Goal: Transaction & Acquisition: Purchase product/service

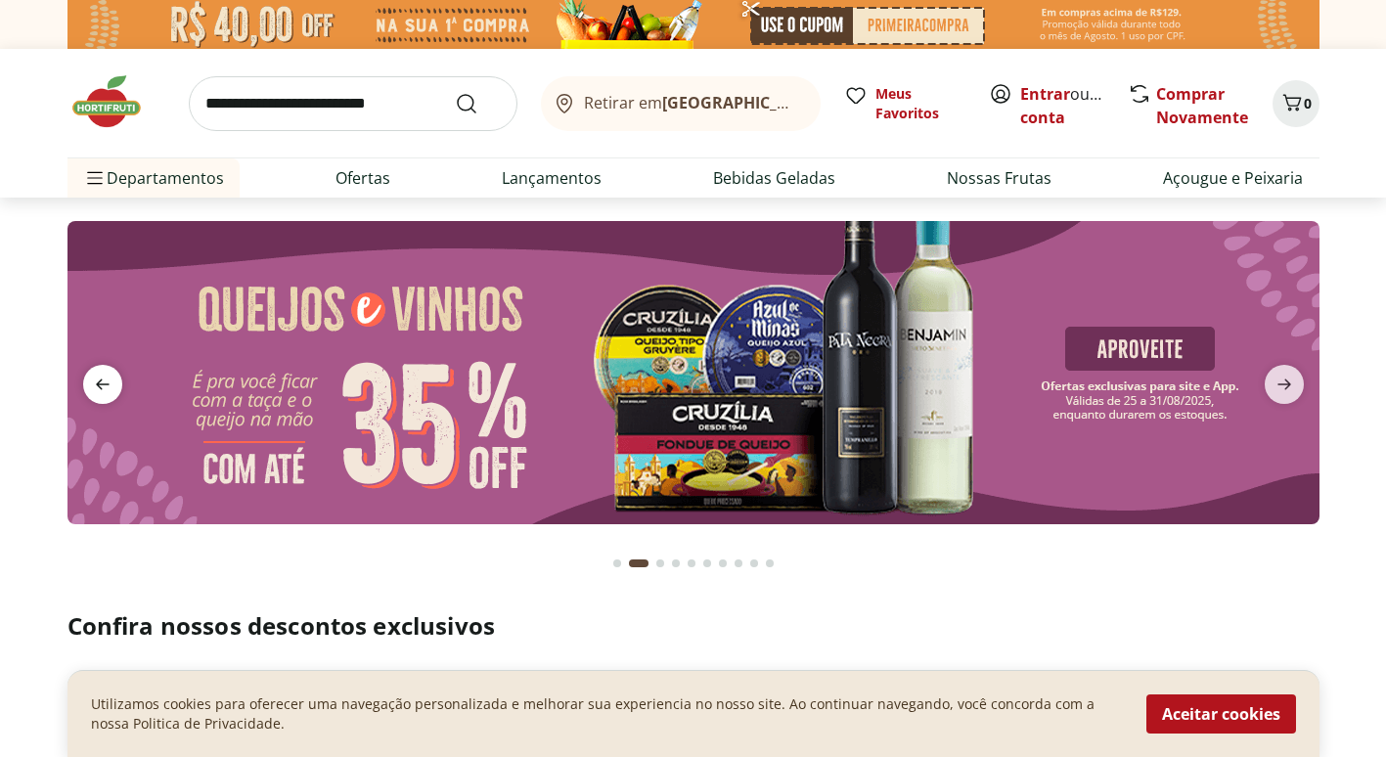
click at [85, 380] on span "previous" at bounding box center [102, 384] width 39 height 39
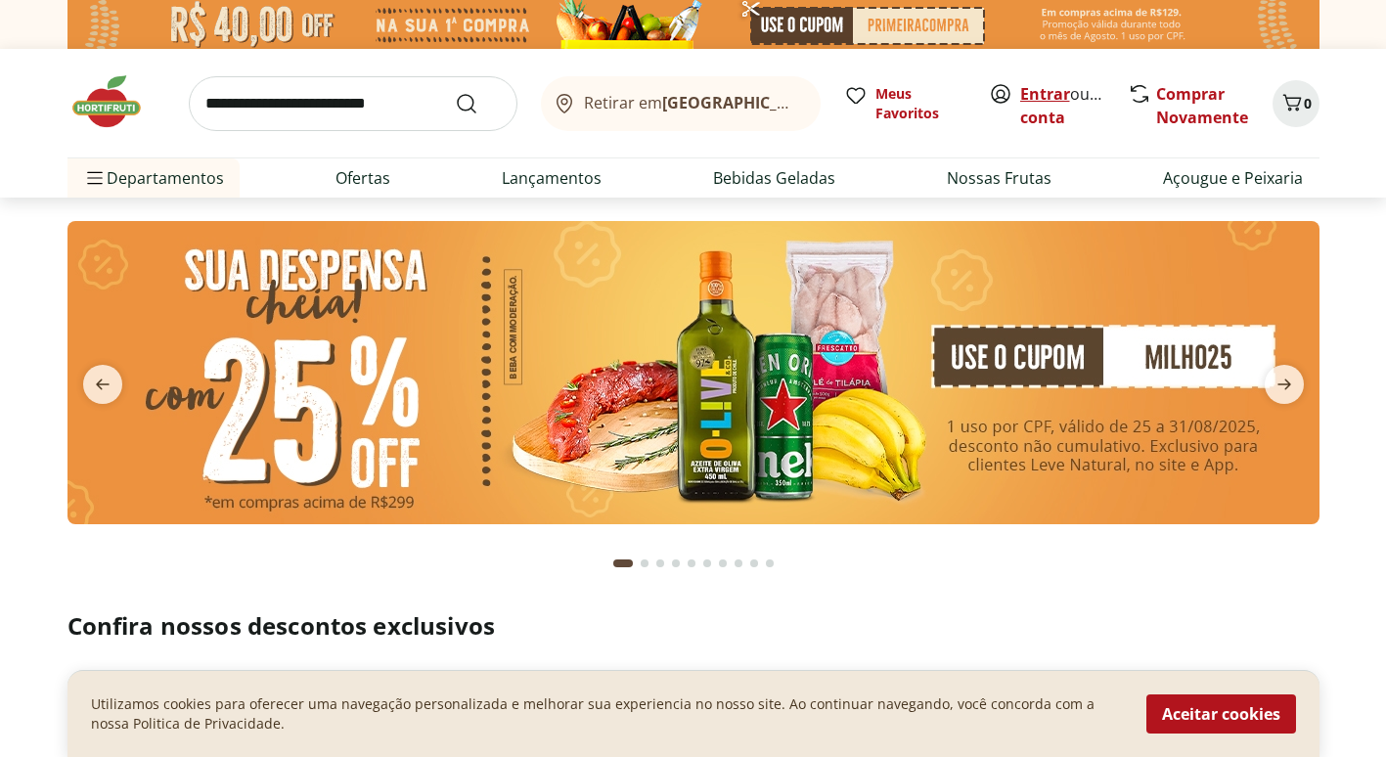
click at [1045, 91] on link "Entrar" at bounding box center [1045, 94] width 50 height 22
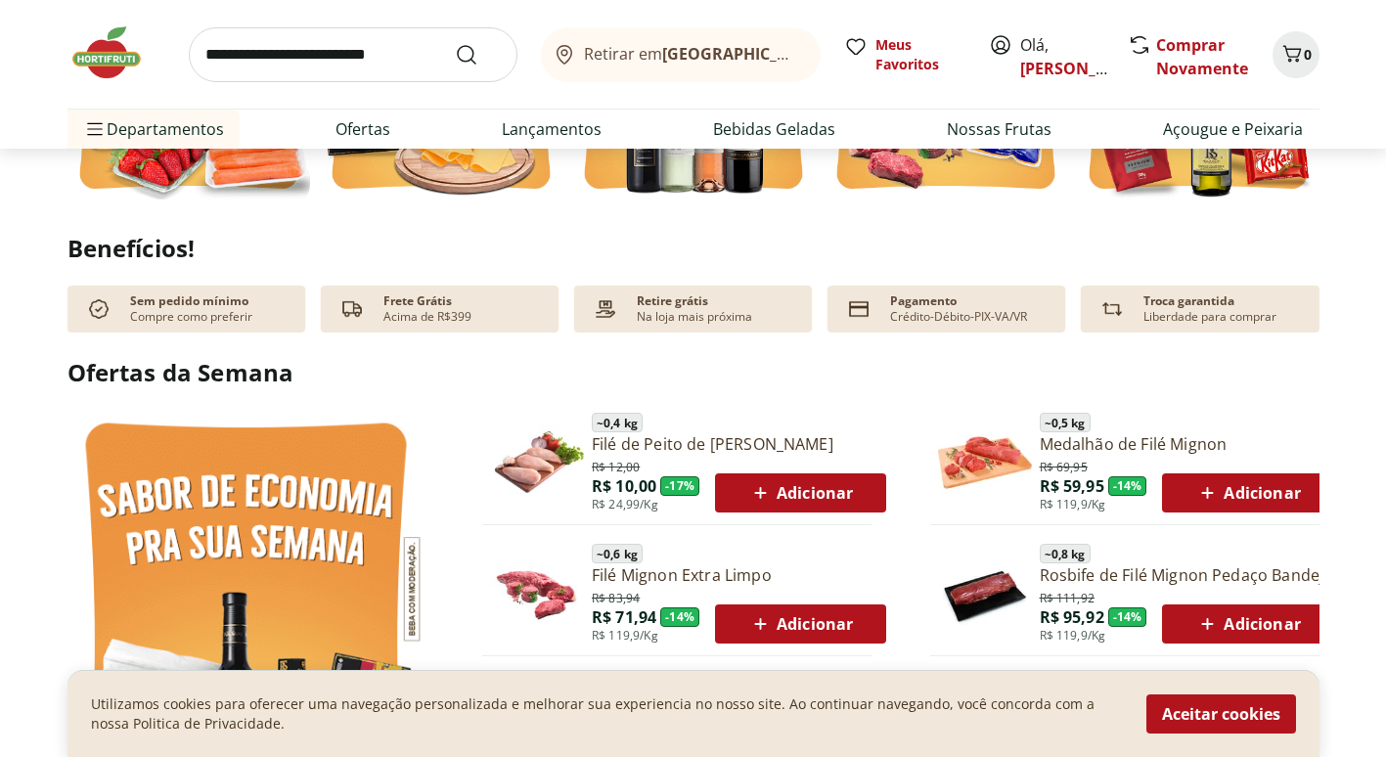
scroll to position [783, 0]
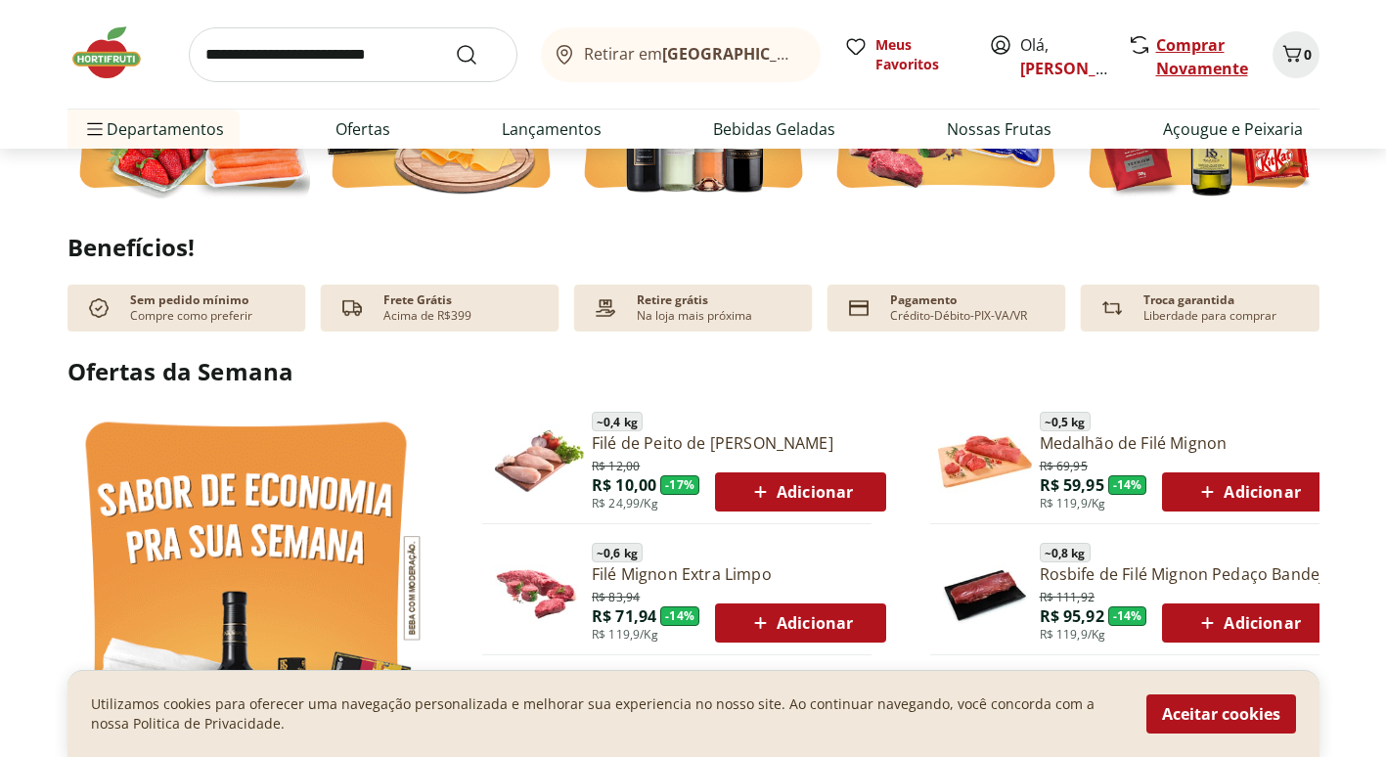
click at [1201, 48] on link "Comprar Novamente" at bounding box center [1202, 56] width 92 height 45
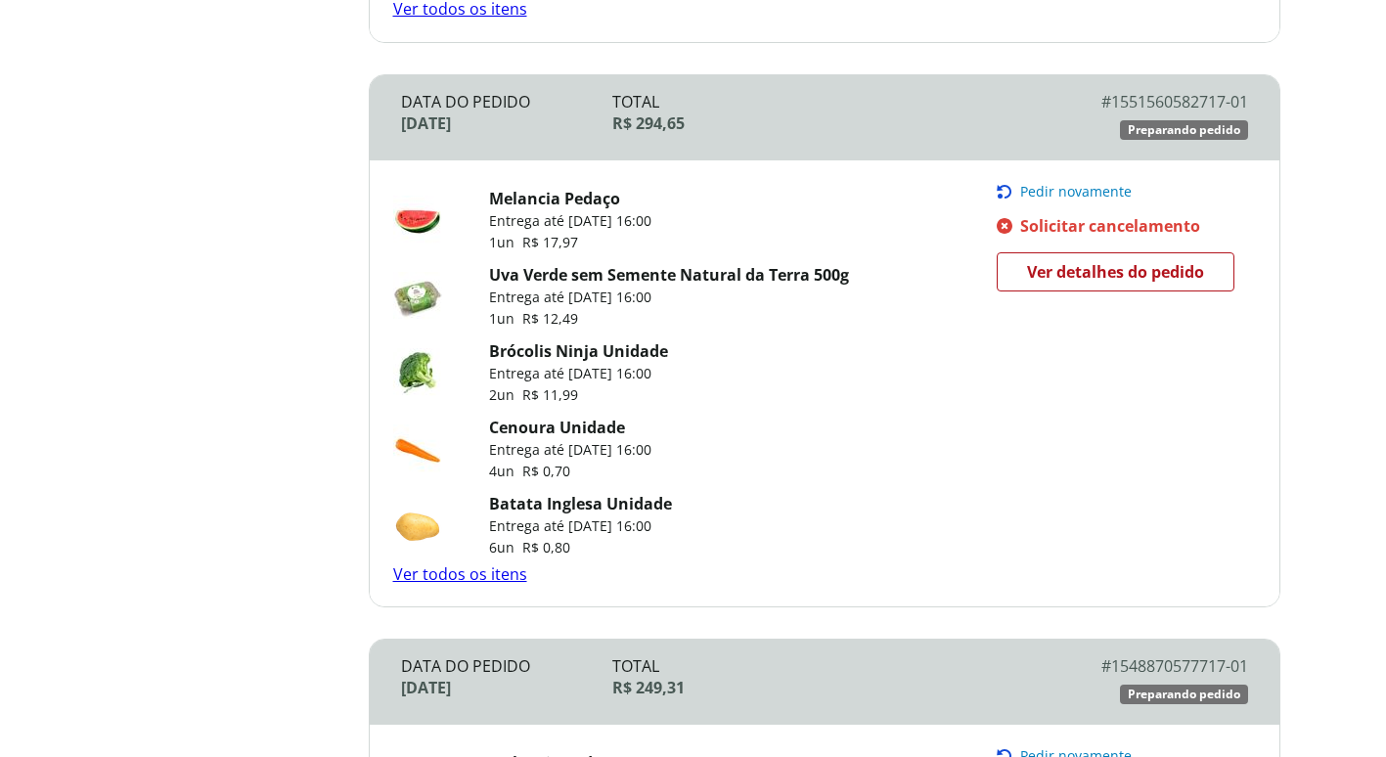
scroll to position [783, 0]
click at [461, 571] on link "Ver todos os itens" at bounding box center [460, 576] width 134 height 22
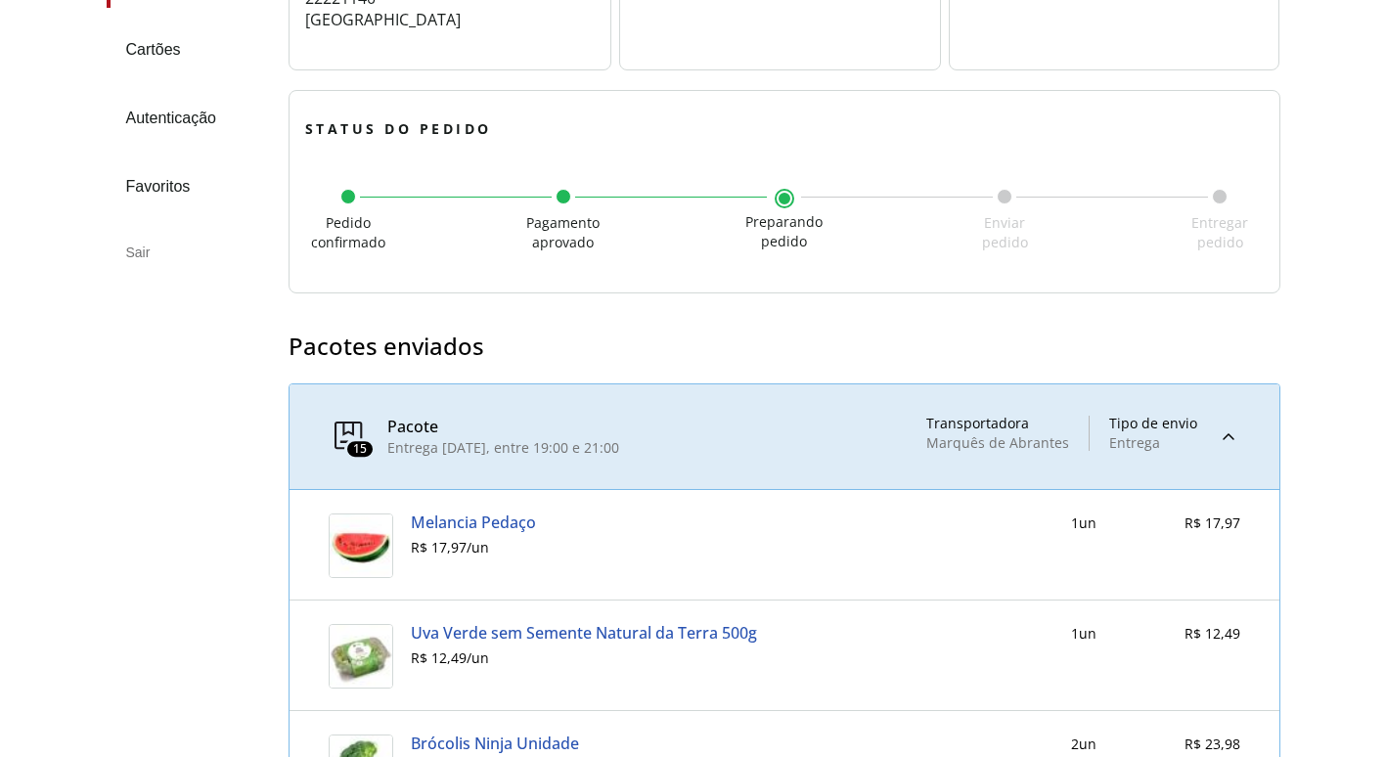
scroll to position [441, 0]
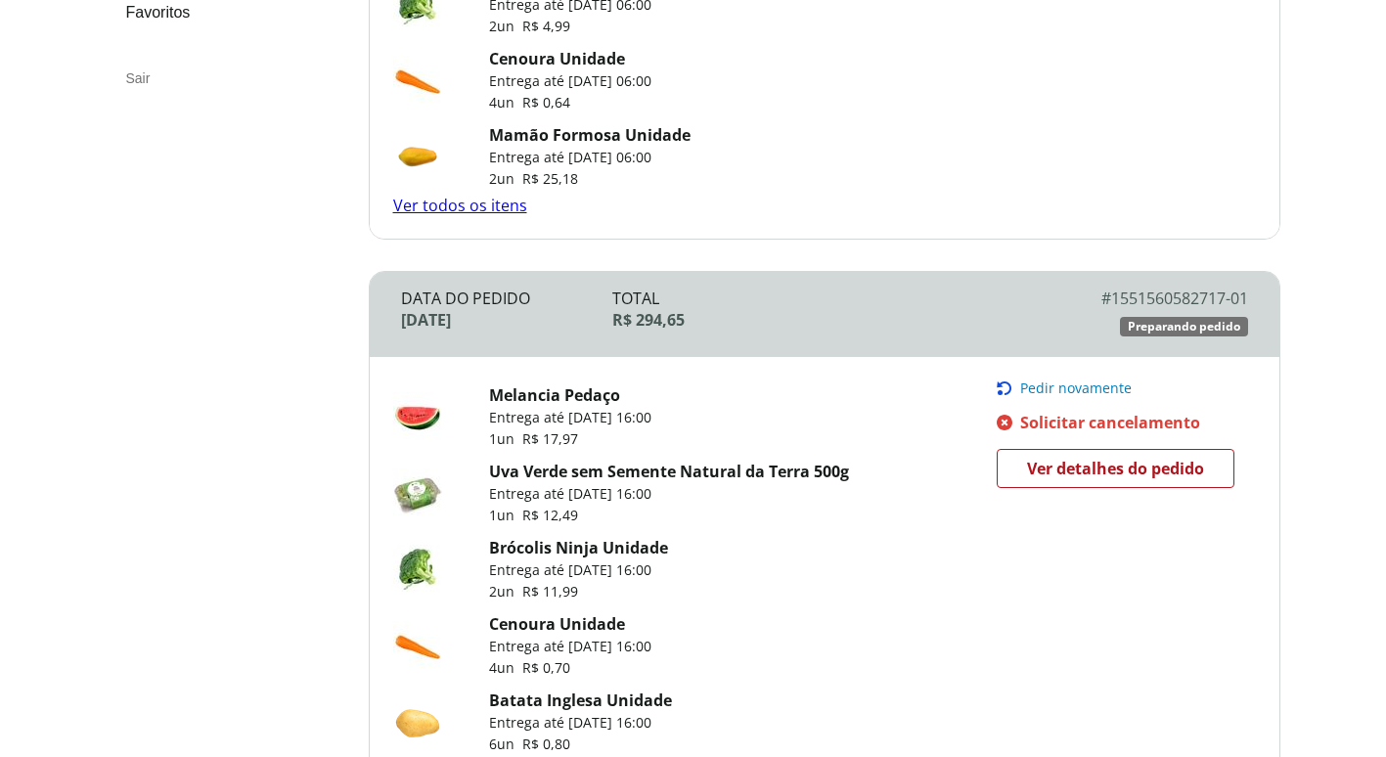
scroll to position [685, 0]
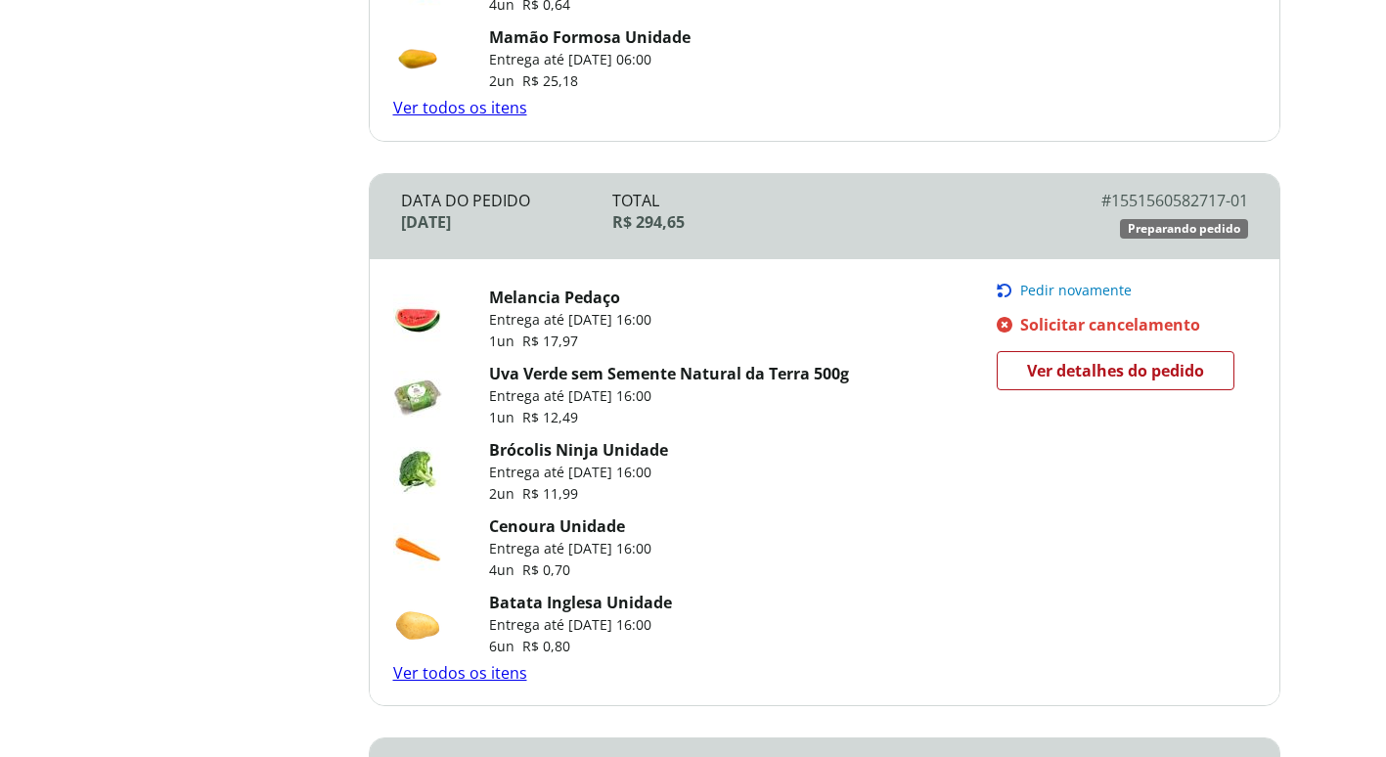
click at [1110, 367] on span "Ver detalhes do pedido" at bounding box center [1115, 370] width 177 height 29
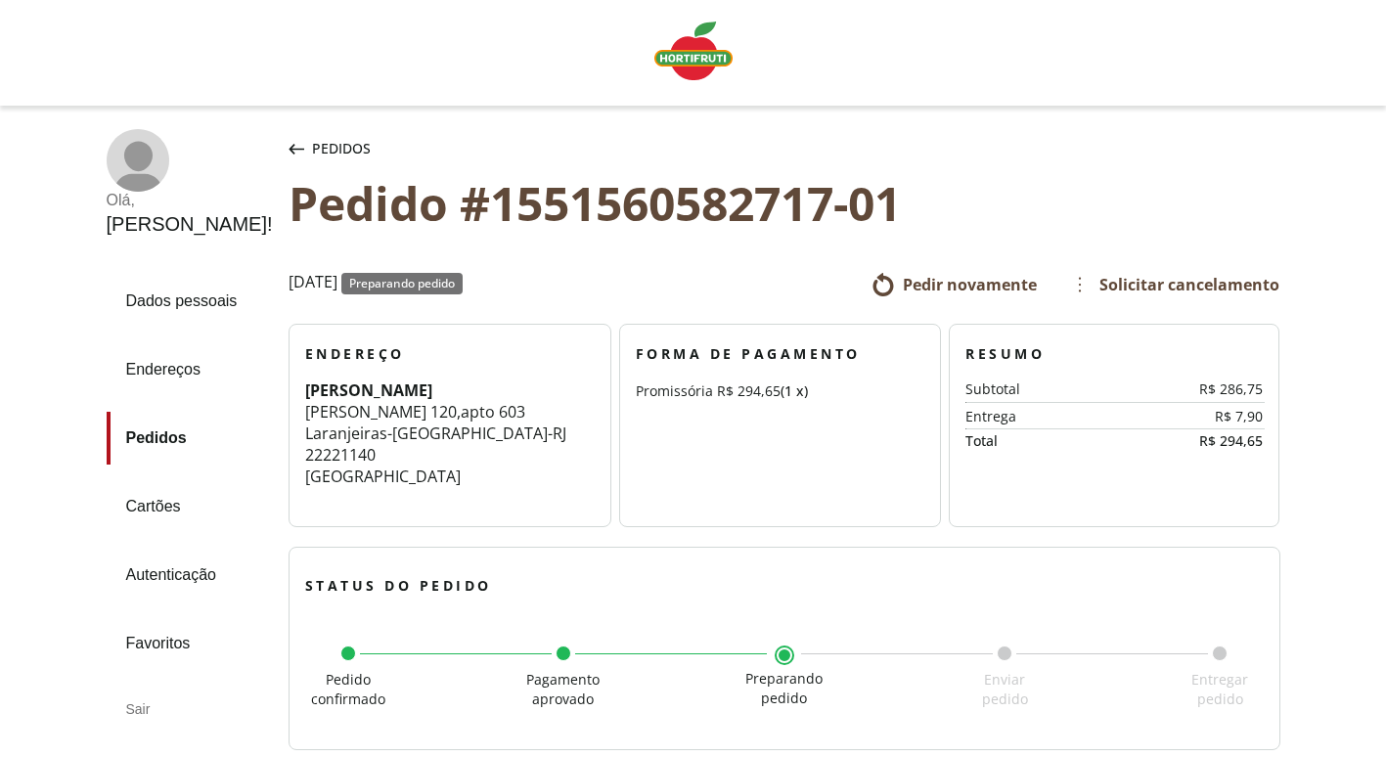
click at [922, 283] on span "Pedir novamente" at bounding box center [970, 285] width 134 height 22
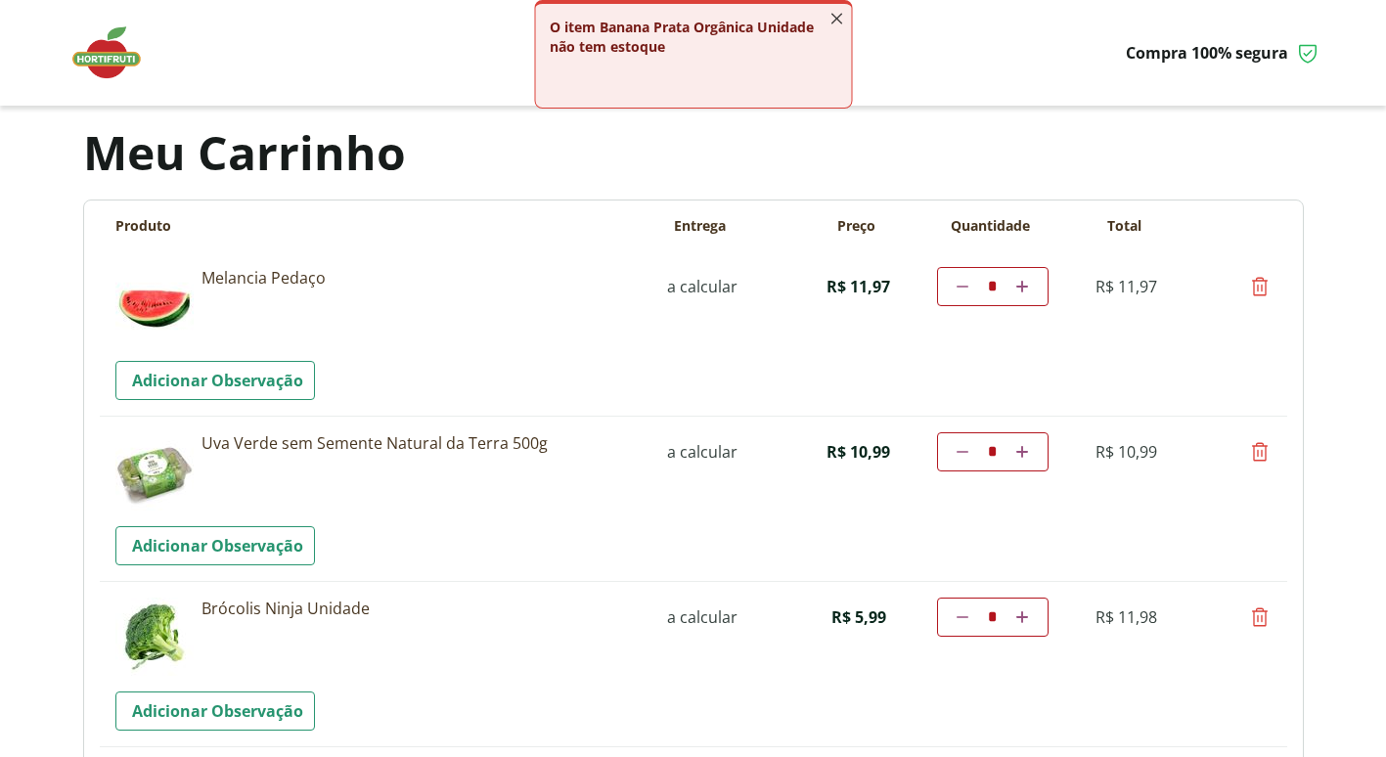
click at [839, 13] on icon "button" at bounding box center [837, 19] width 22 height 22
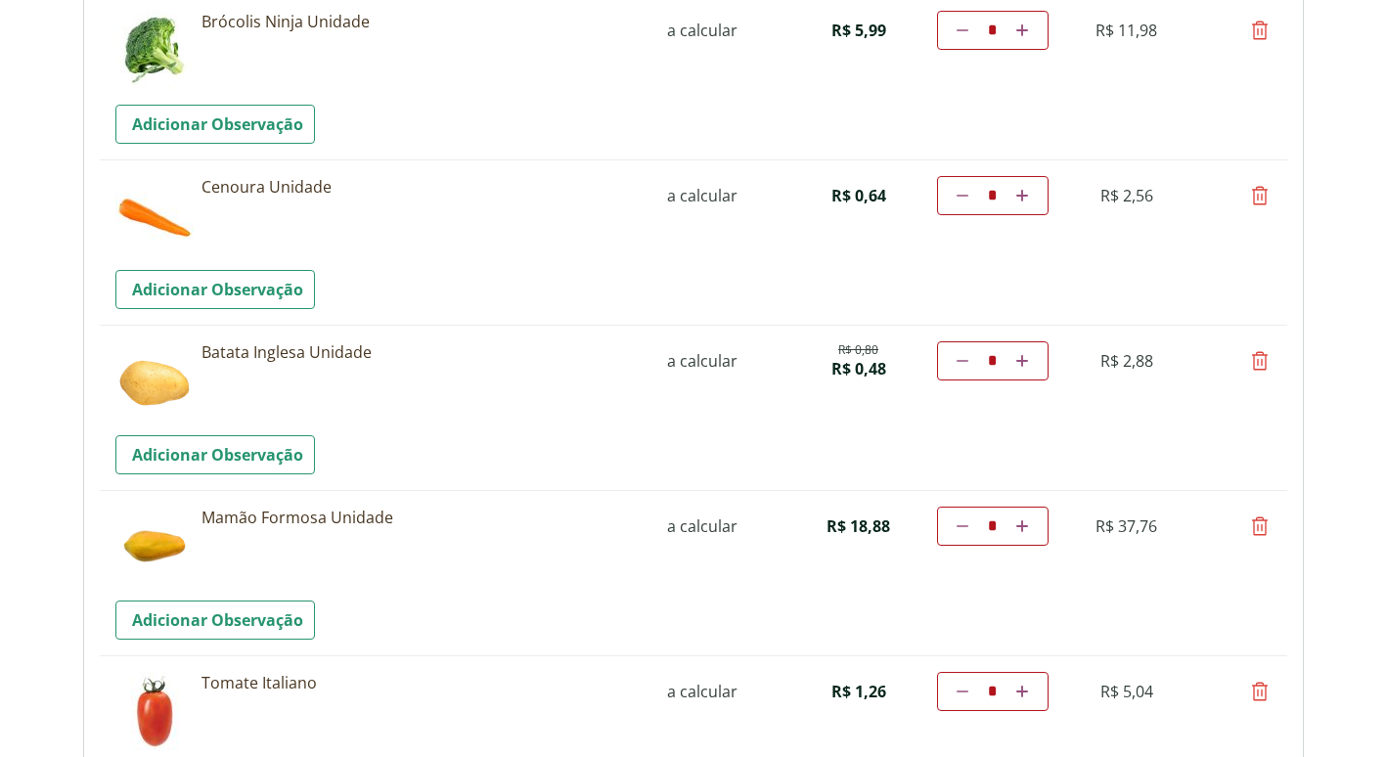
scroll to position [685, 0]
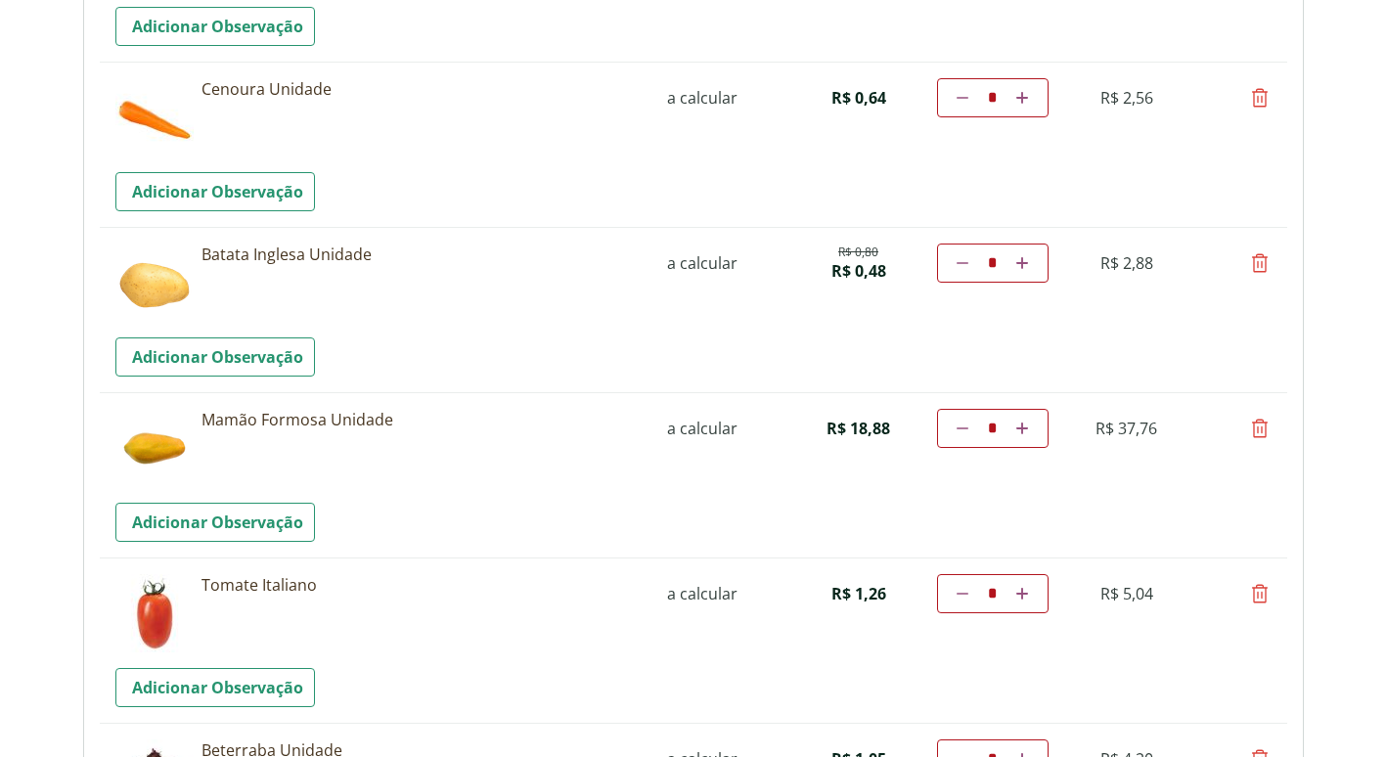
click at [1261, 430] on icon at bounding box center [1259, 428] width 23 height 23
type input "*"
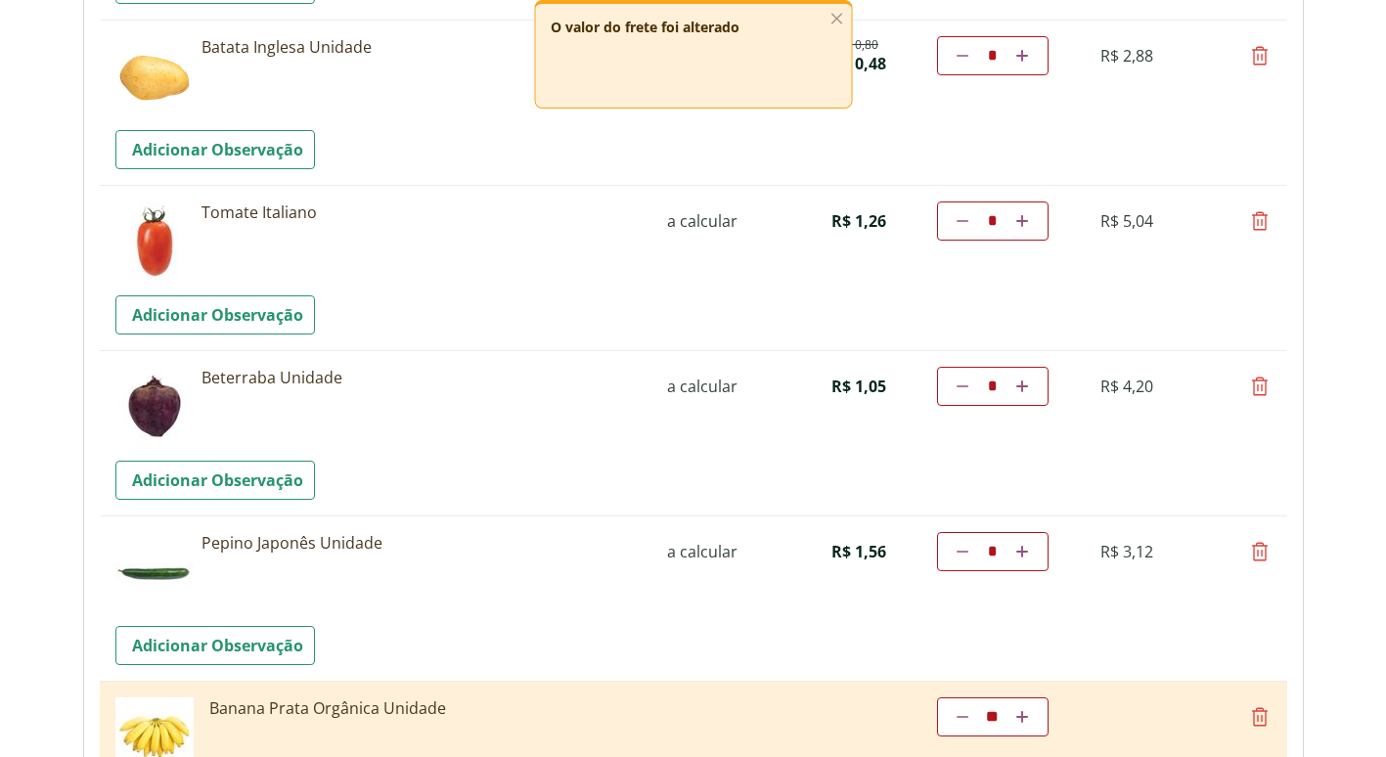
scroll to position [978, 0]
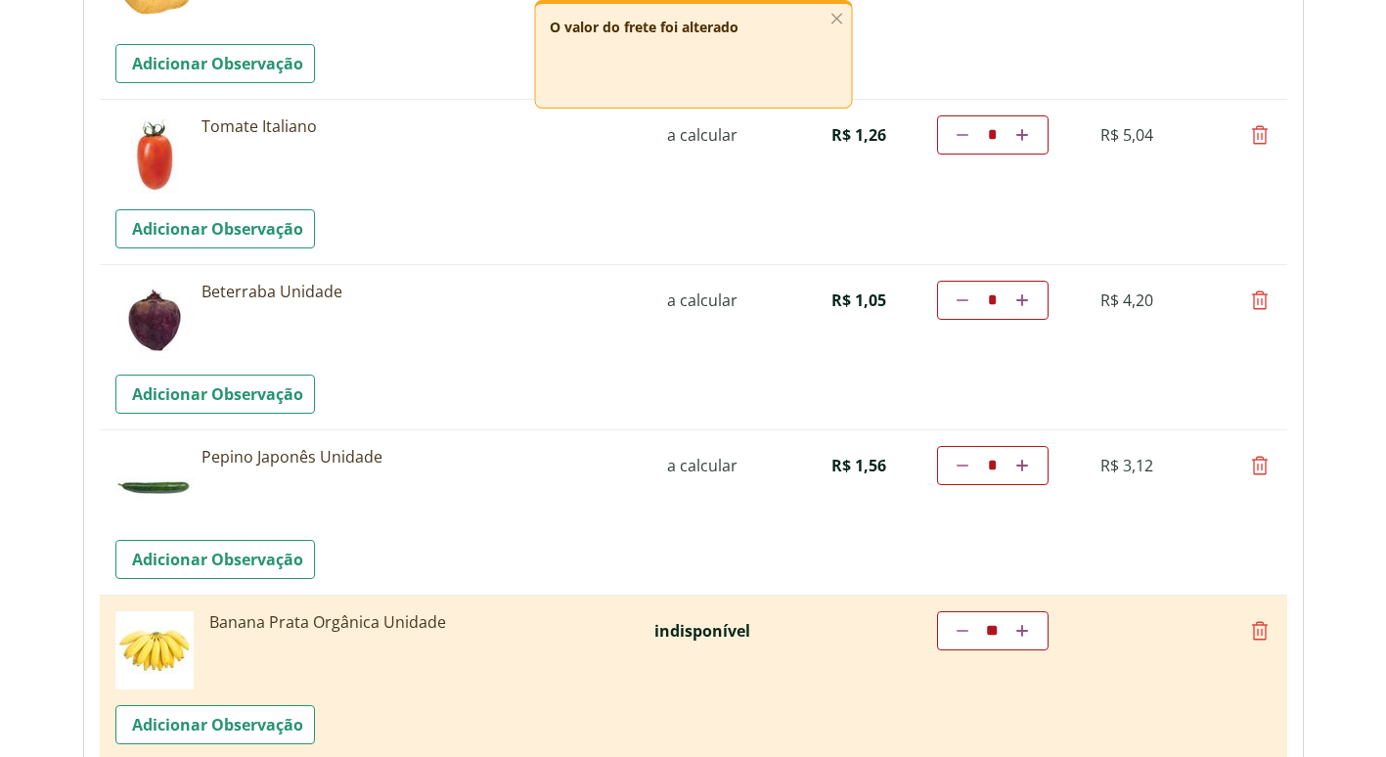
click at [1265, 464] on icon at bounding box center [1259, 465] width 23 height 23
type input "*"
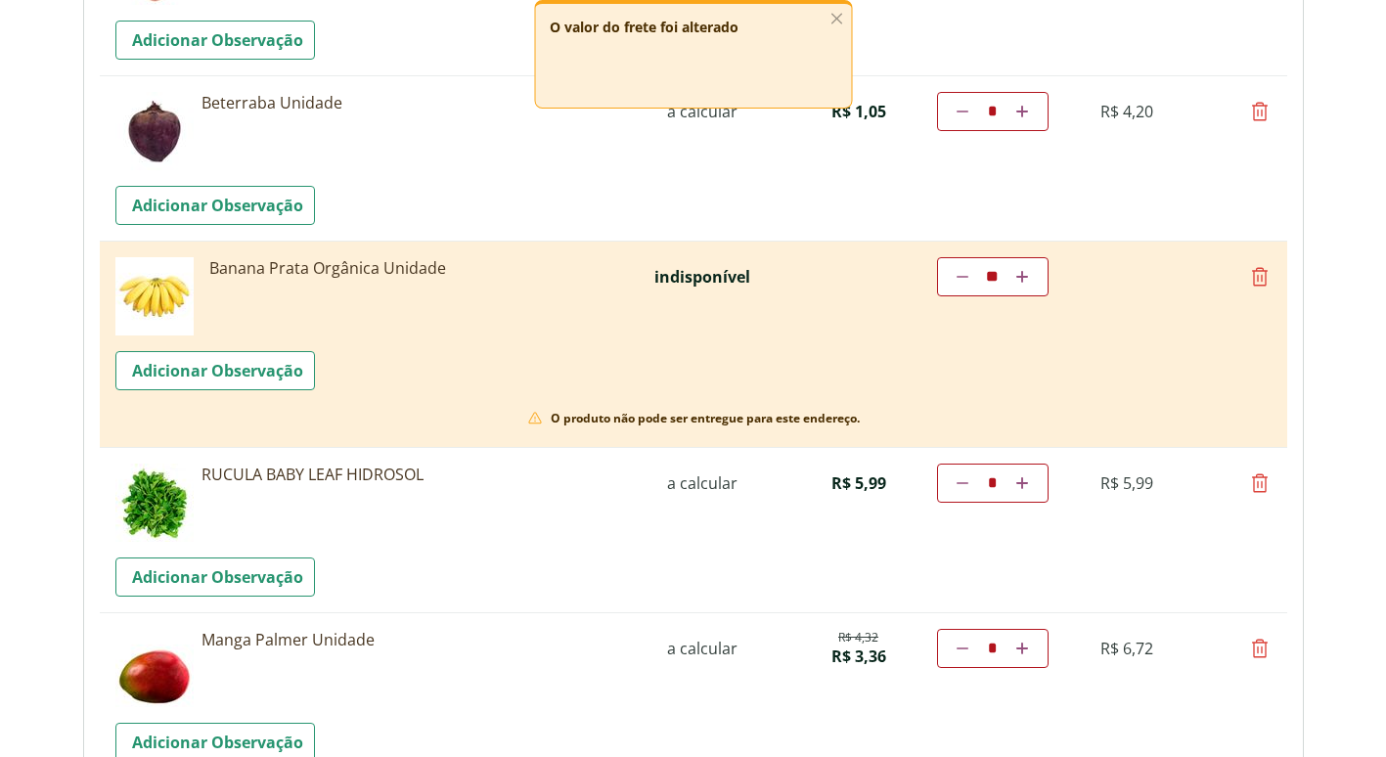
scroll to position [1174, 0]
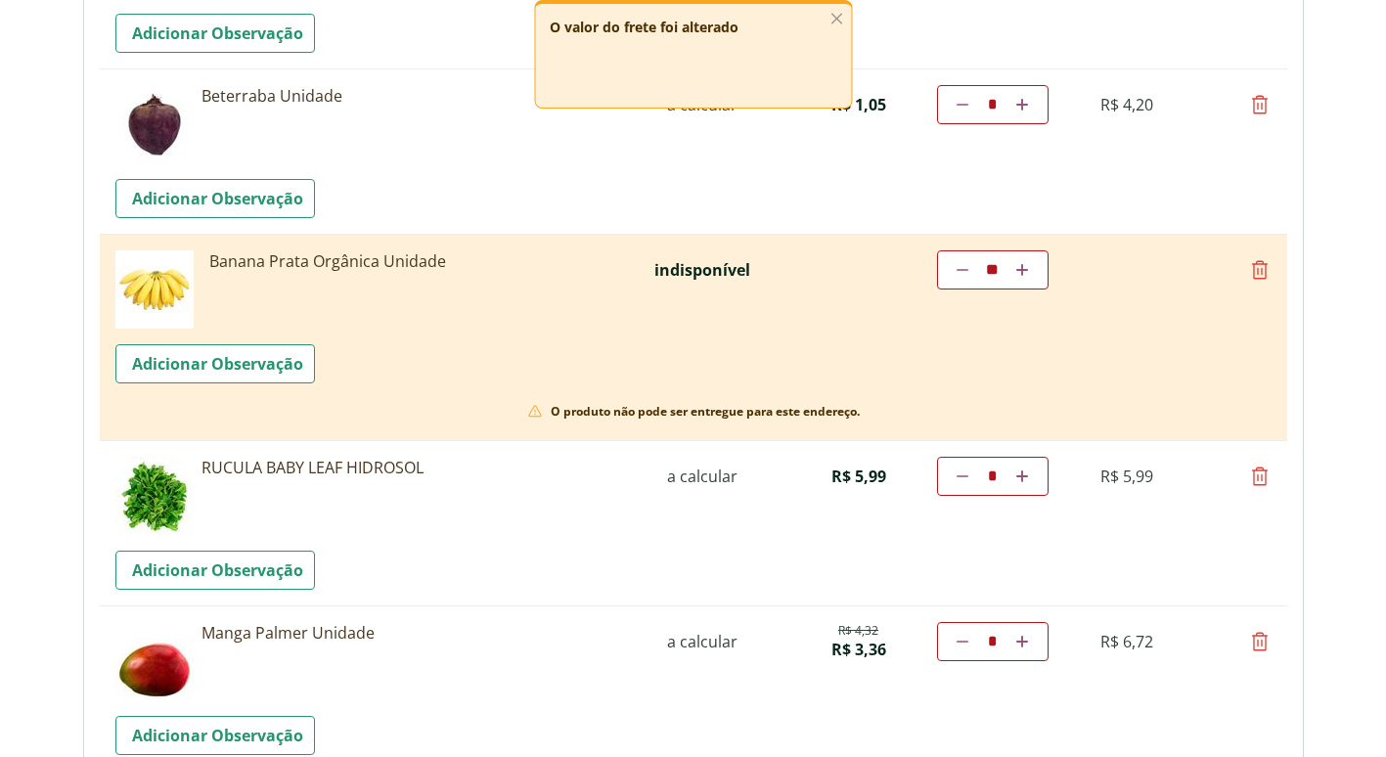
click at [1257, 476] on icon at bounding box center [1259, 476] width 23 height 23
type input "*"
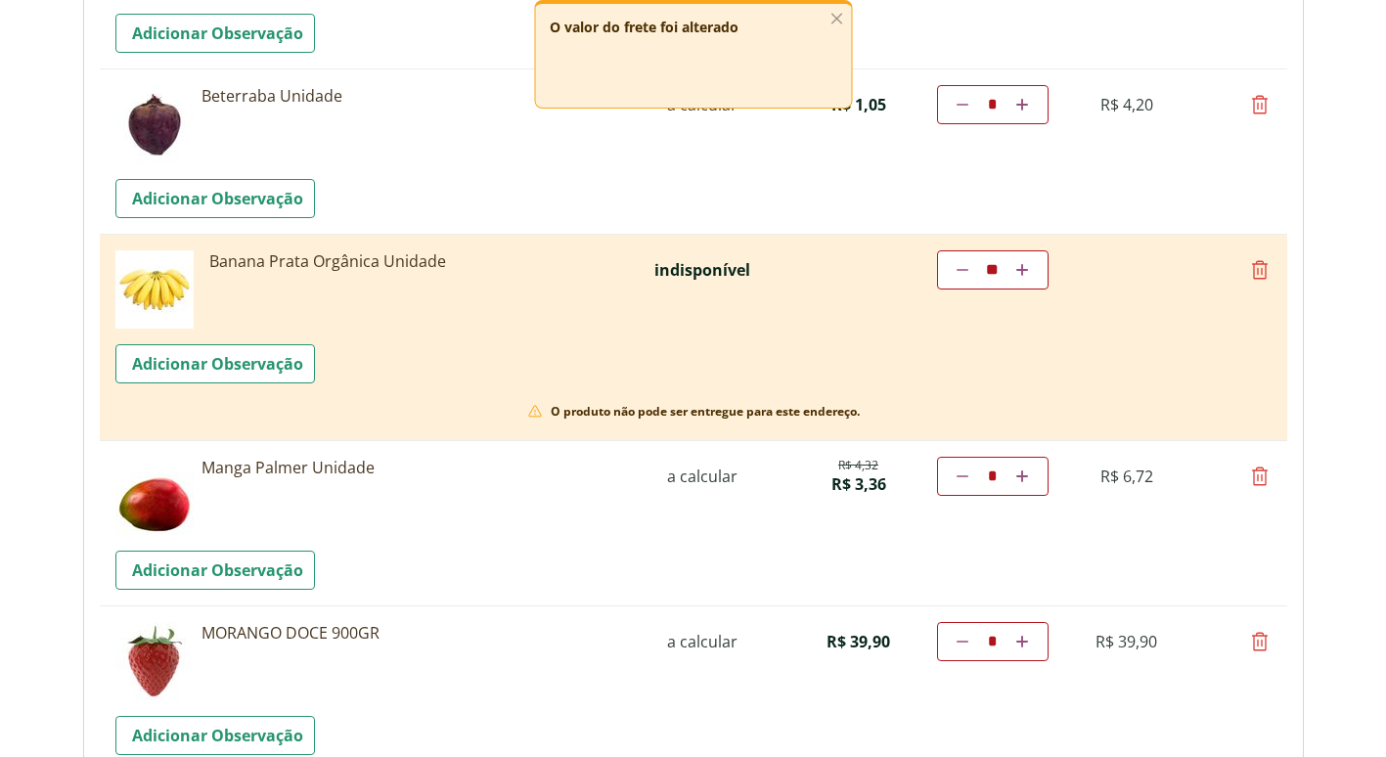
click at [1258, 270] on icon at bounding box center [1259, 269] width 23 height 23
type input "*"
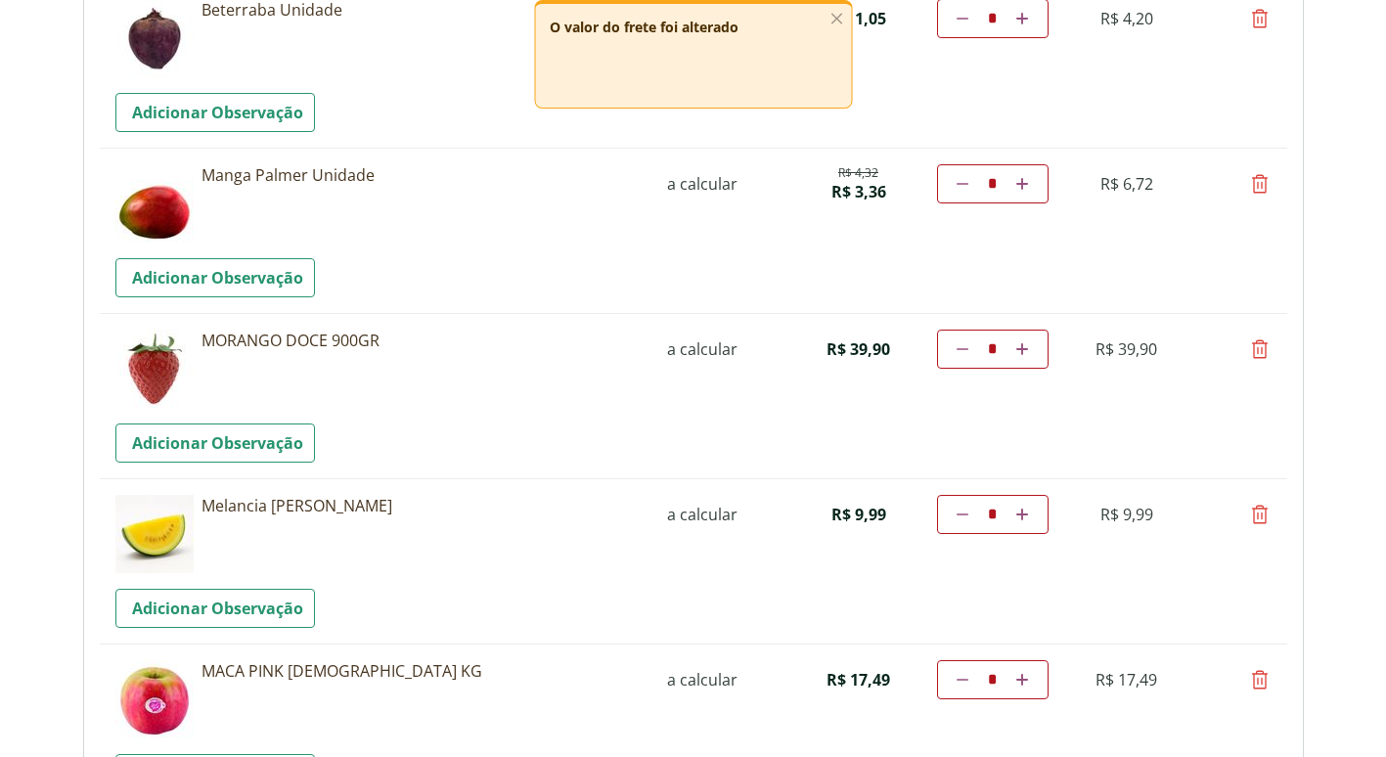
scroll to position [1370, 0]
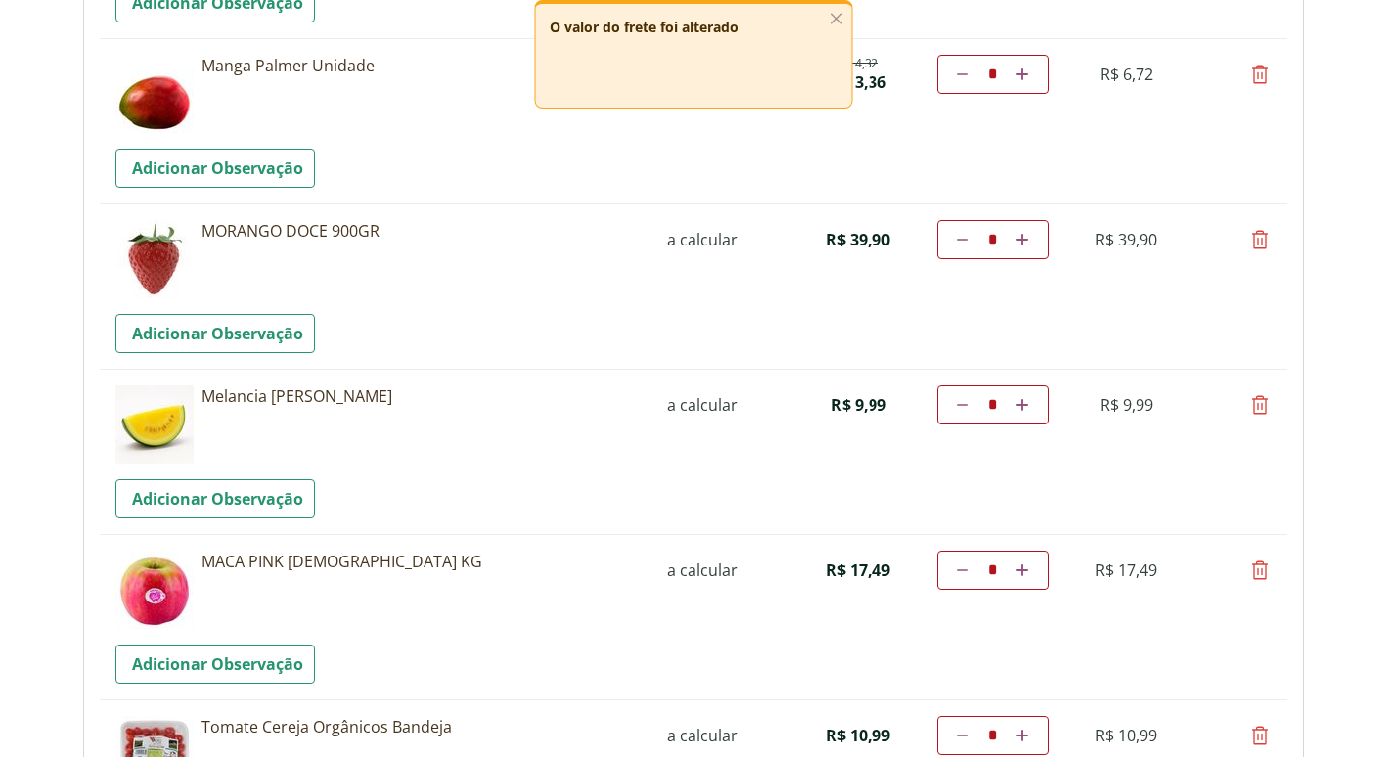
click at [1258, 406] on icon at bounding box center [1259, 404] width 23 height 23
type input "*"
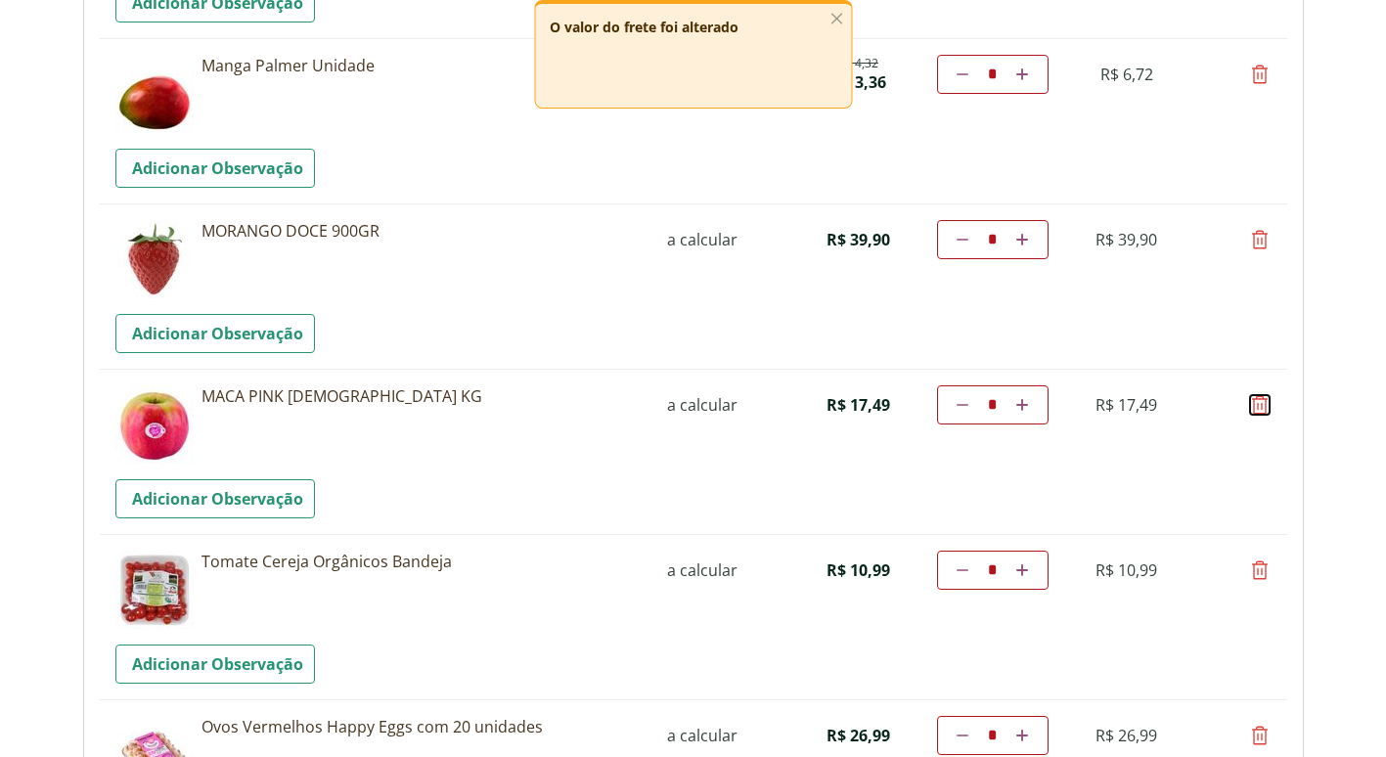
click at [1258, 406] on icon at bounding box center [1259, 404] width 23 height 23
type input "*"
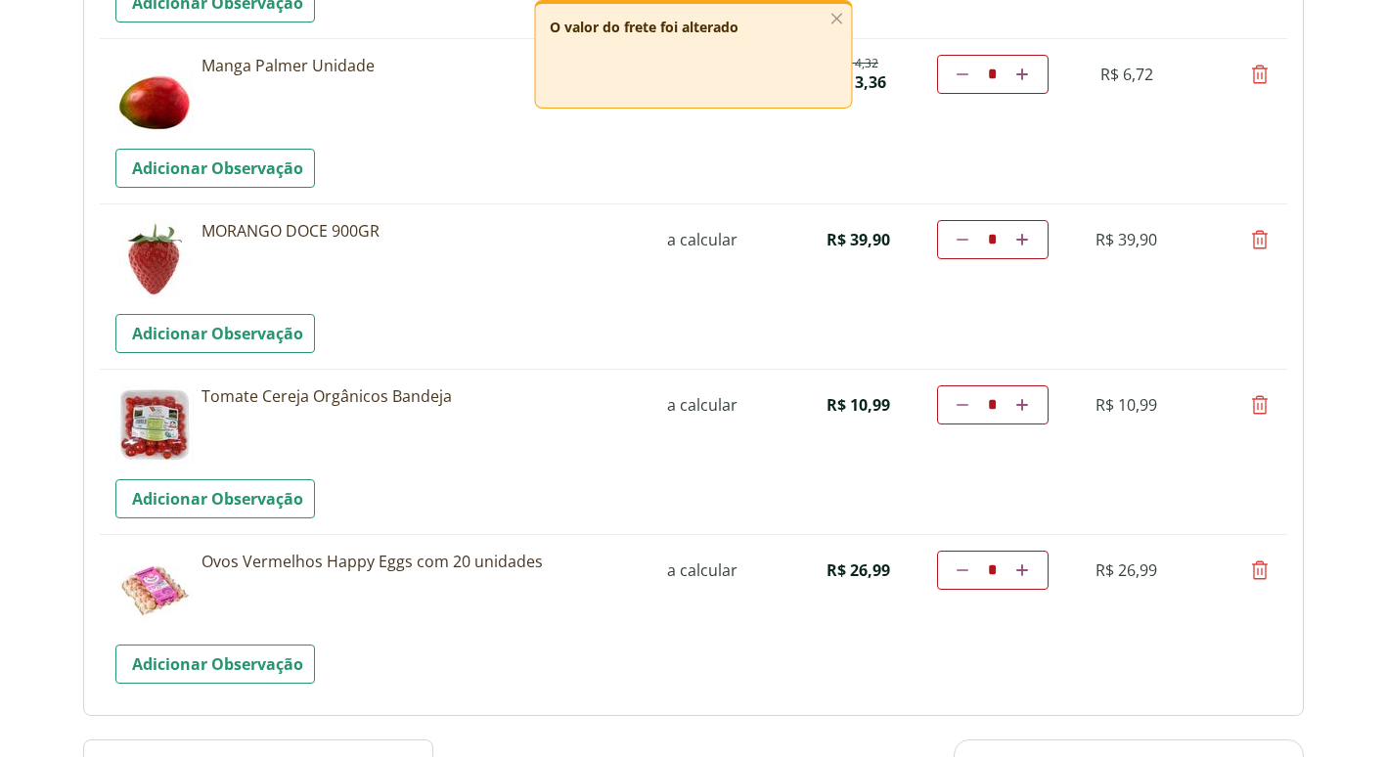
click at [1255, 404] on icon at bounding box center [1259, 404] width 23 height 23
type input "*"
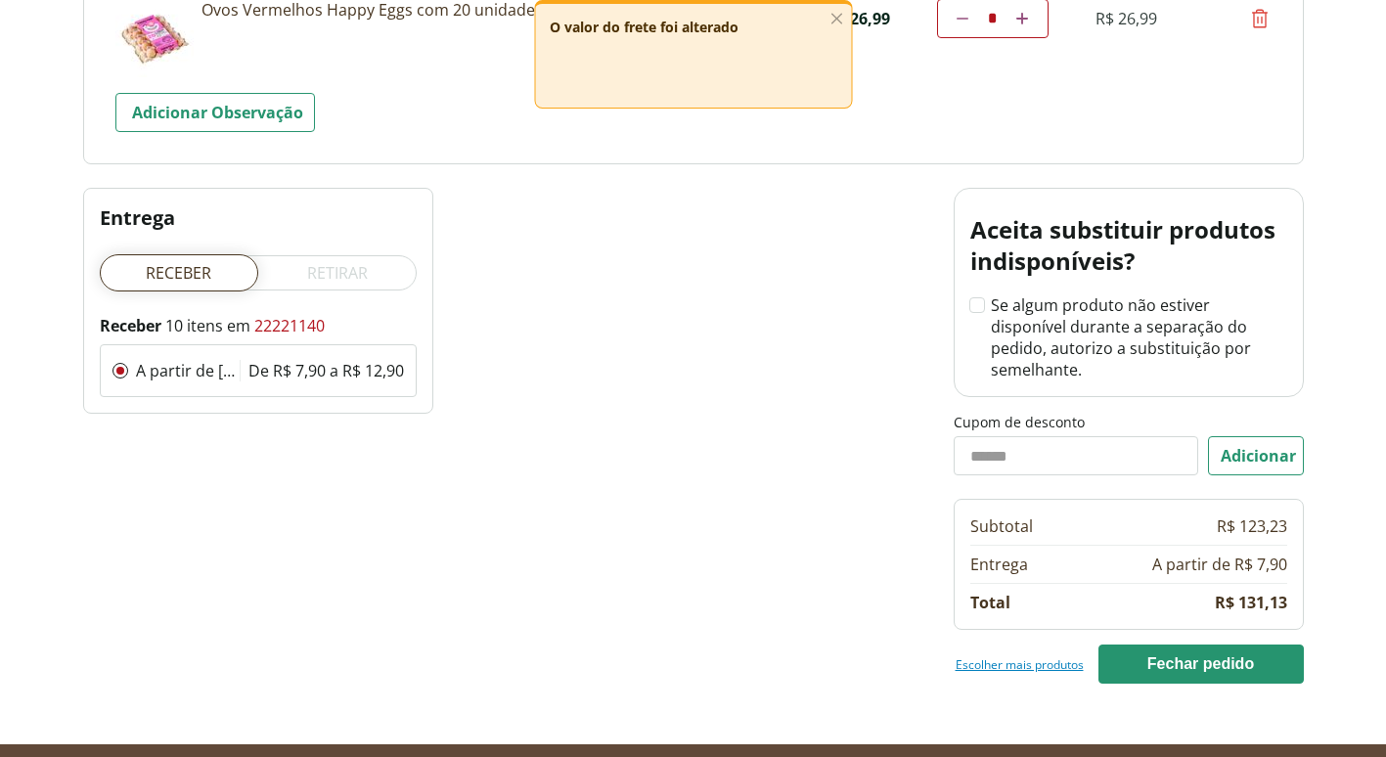
scroll to position [1761, 0]
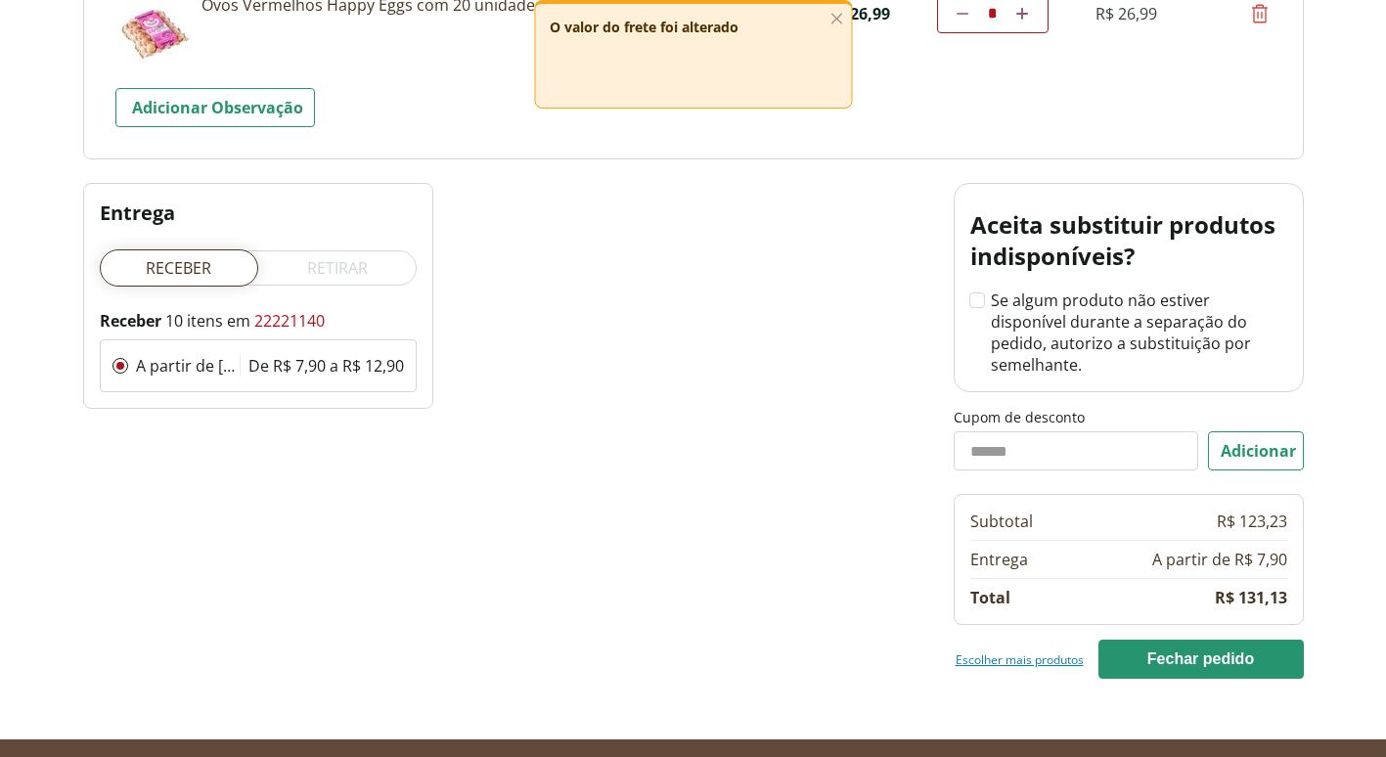
click at [983, 652] on link "Escolher mais produtos" at bounding box center [1020, 660] width 128 height 16
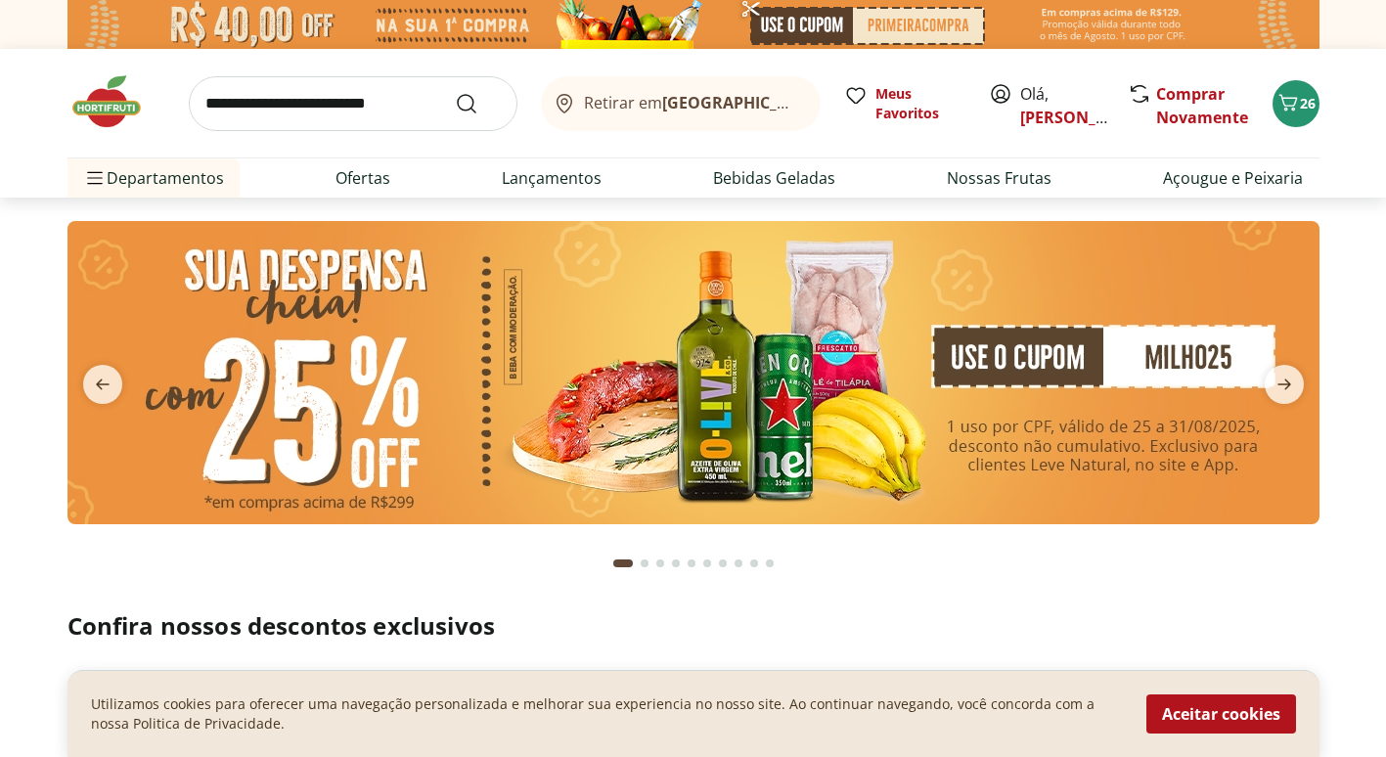
click at [362, 90] on input "search" at bounding box center [353, 103] width 329 height 55
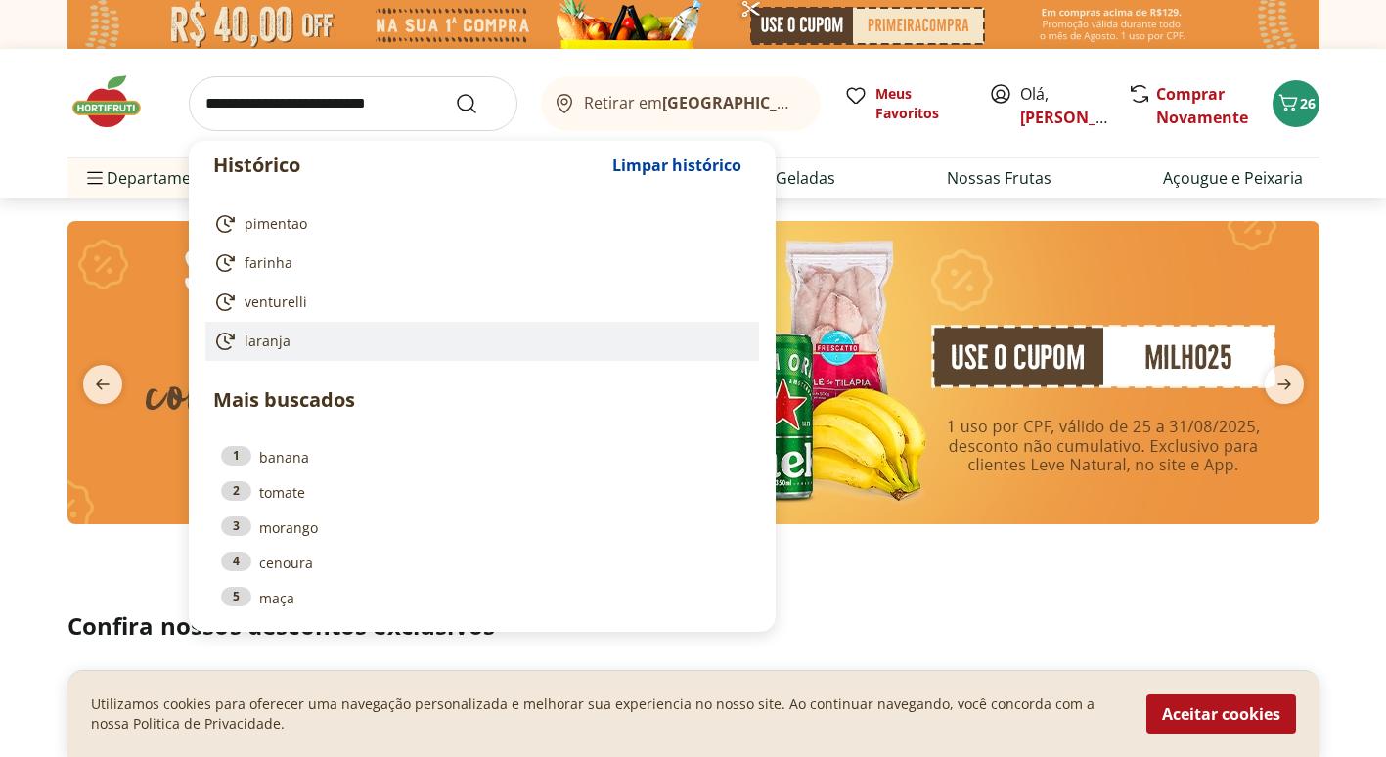
click at [340, 343] on link "laranja" at bounding box center [478, 341] width 530 height 23
type input "*******"
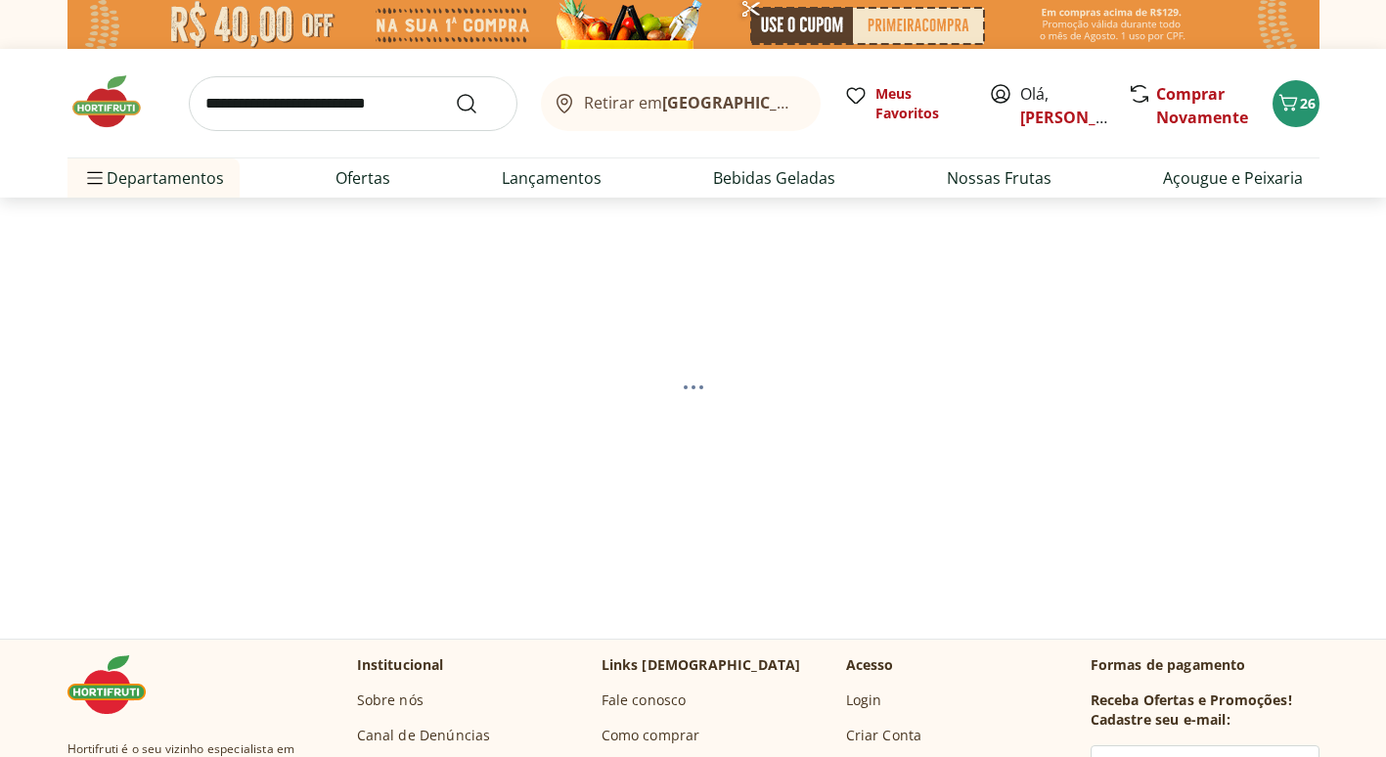
select select "**********"
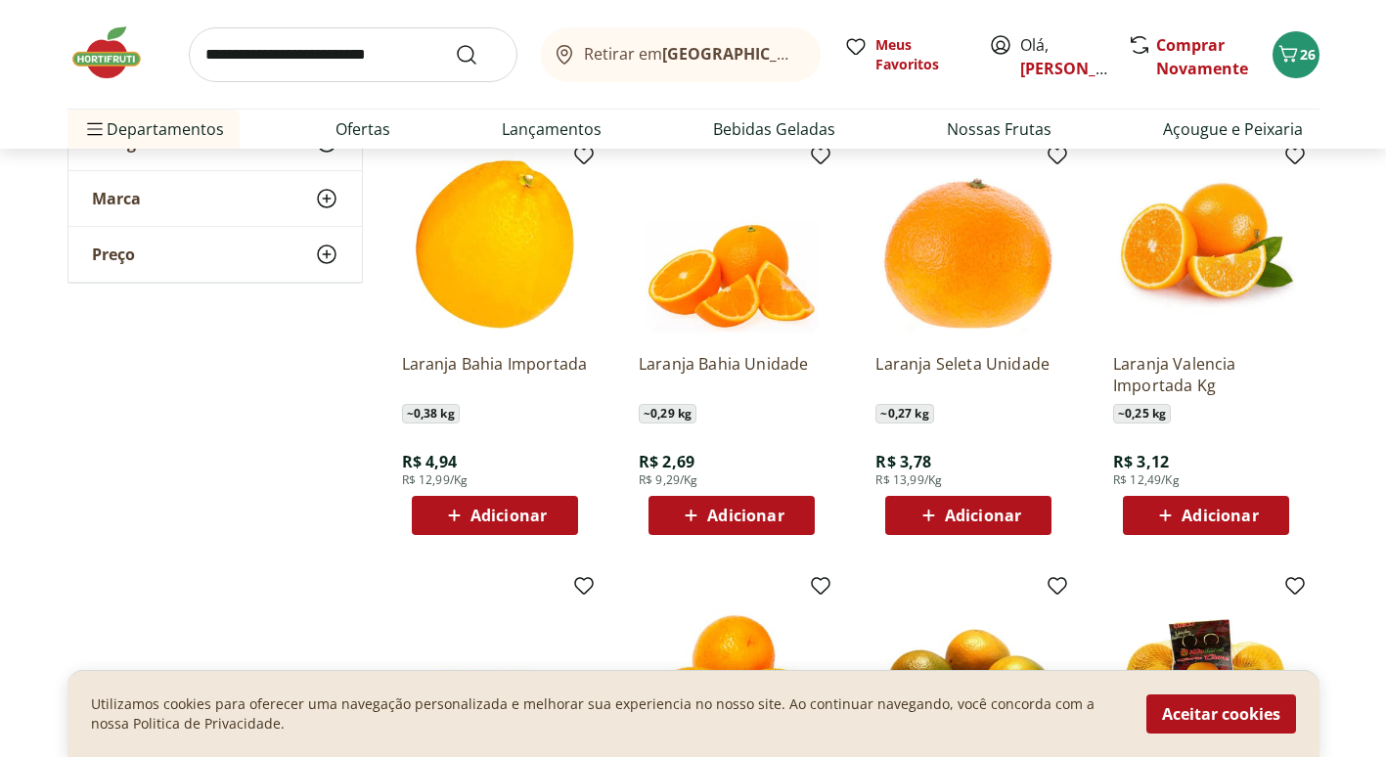
scroll to position [685, 0]
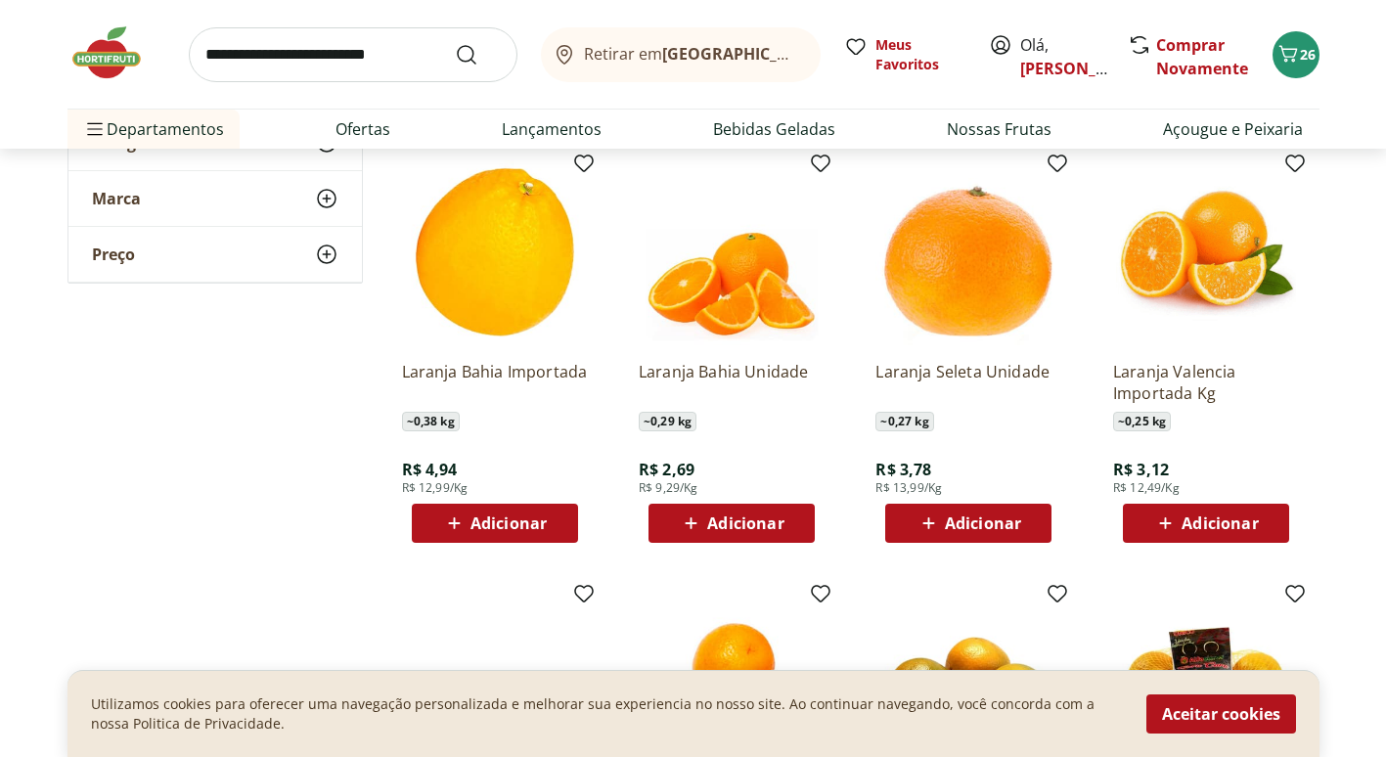
click at [726, 520] on span "Adicionar" at bounding box center [745, 524] width 76 height 16
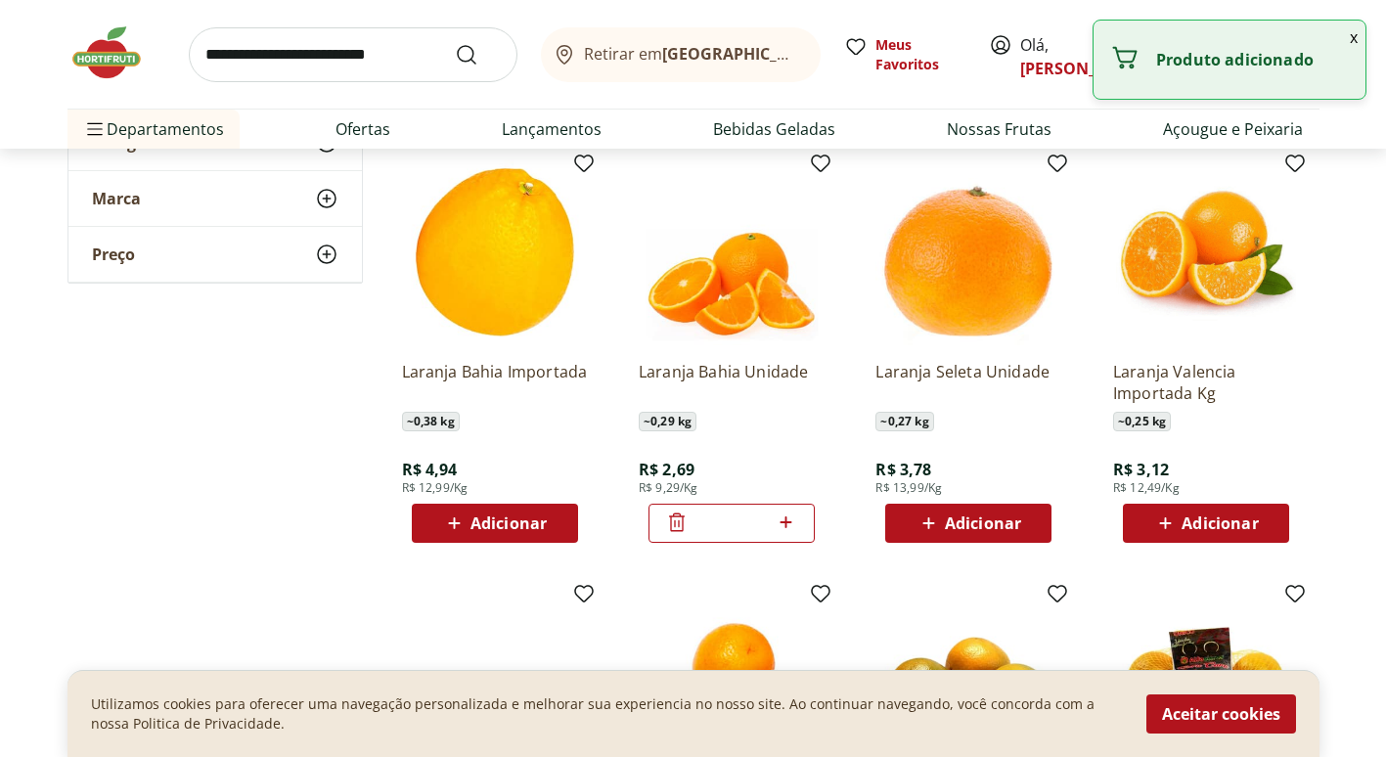
click at [791, 518] on icon at bounding box center [786, 522] width 24 height 23
type input "*"
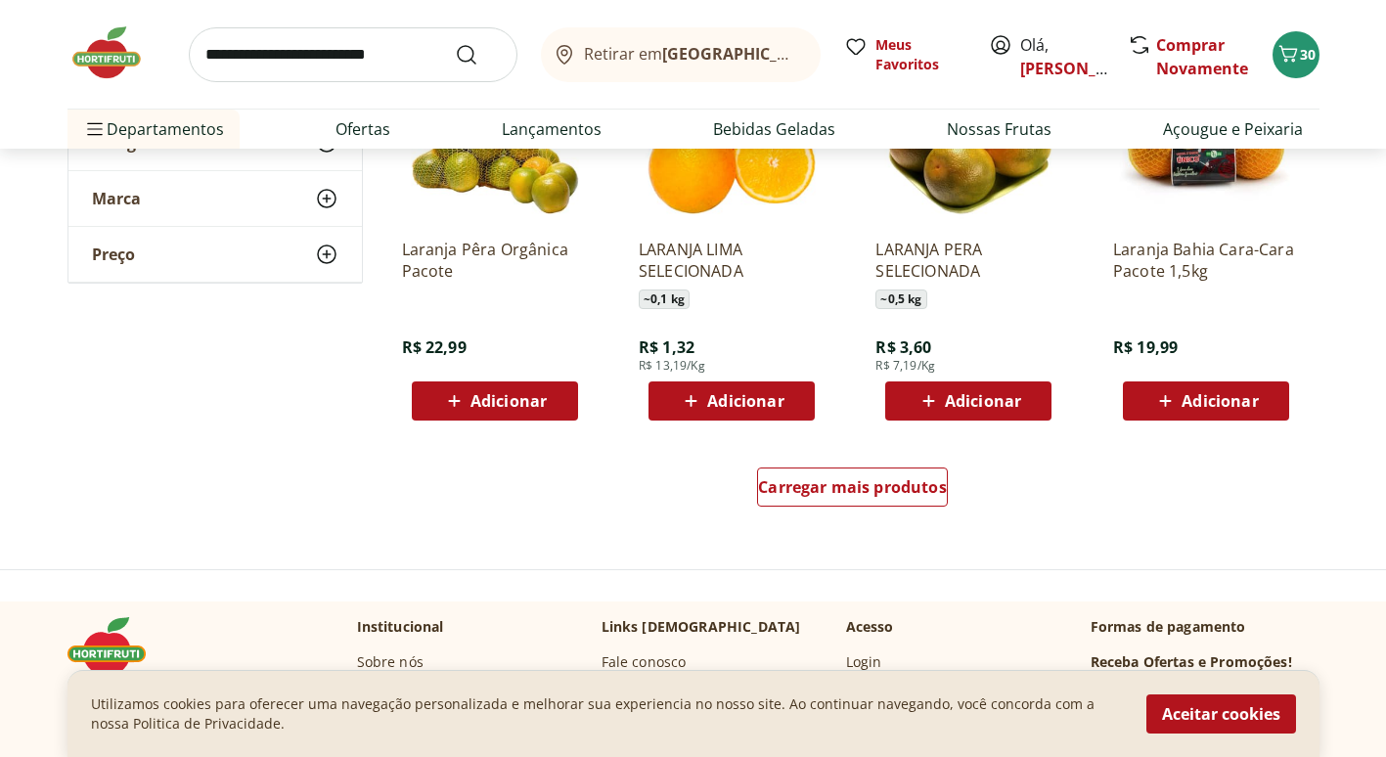
scroll to position [1370, 0]
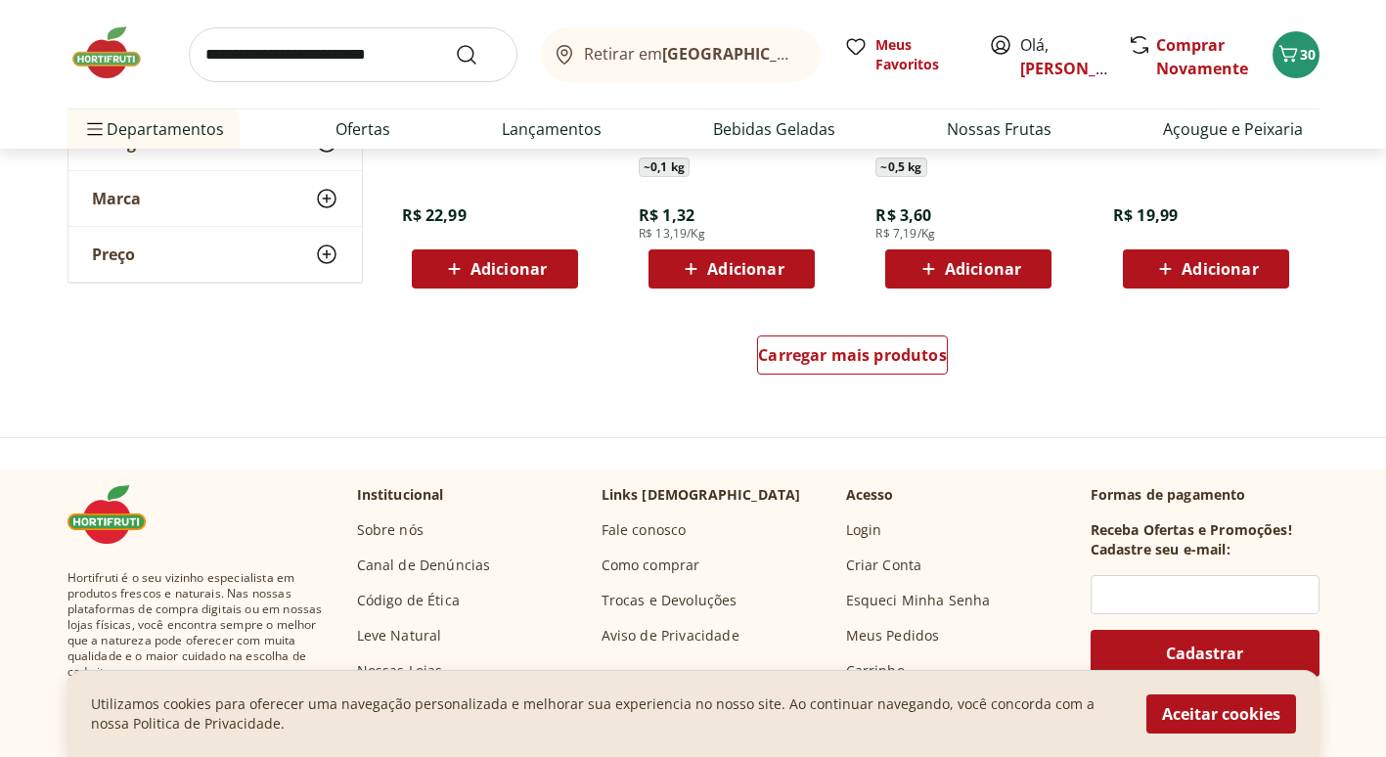
click at [299, 53] on input "search" at bounding box center [353, 54] width 329 height 55
type input "*****"
click at [455, 43] on button "Submit Search" at bounding box center [478, 54] width 47 height 23
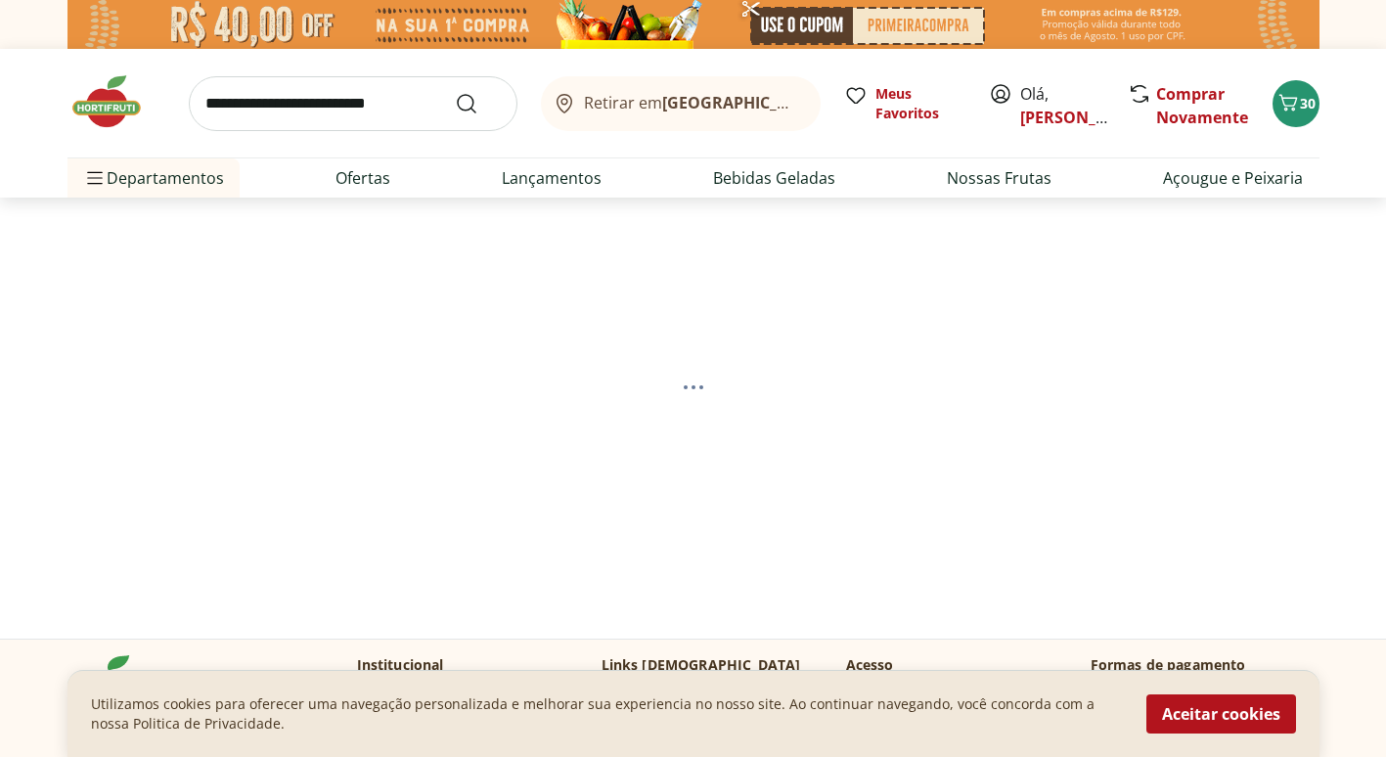
select select "**********"
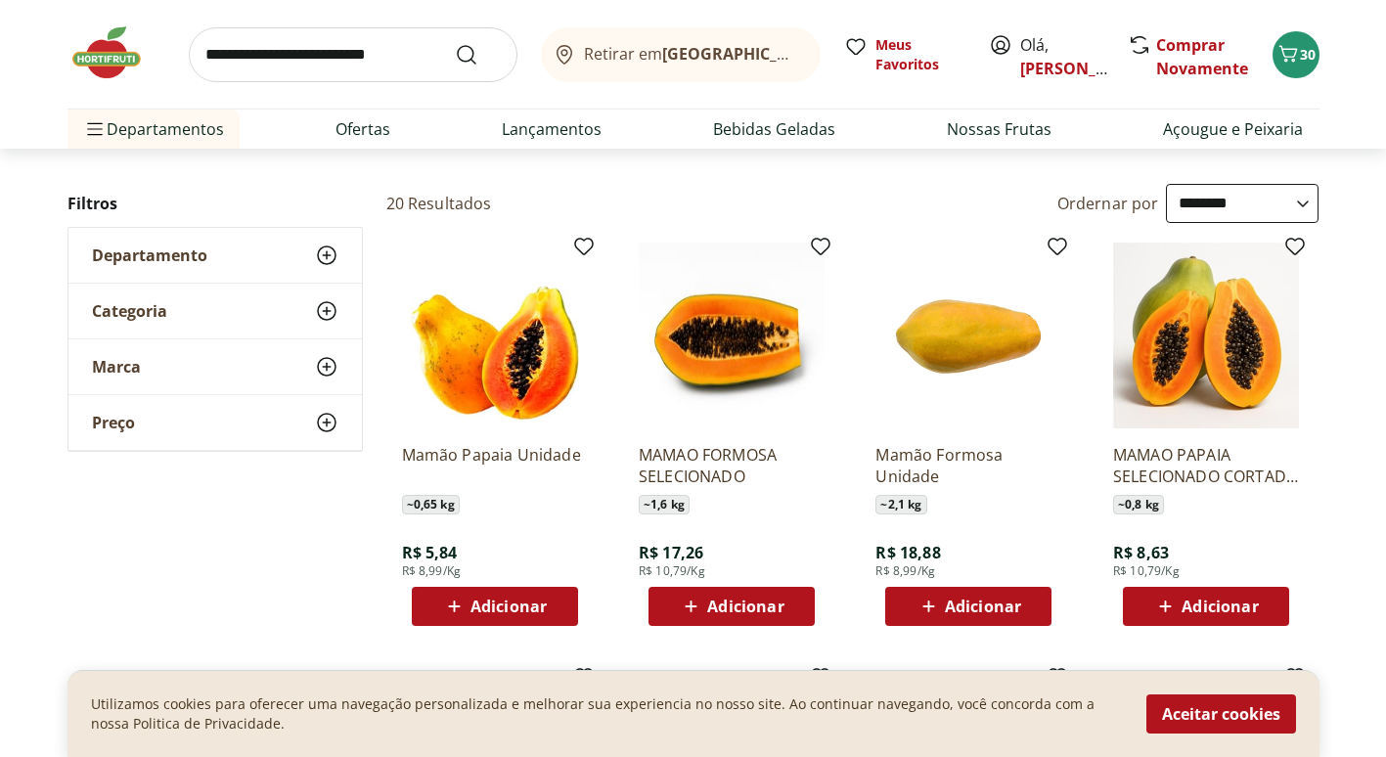
scroll to position [196, 0]
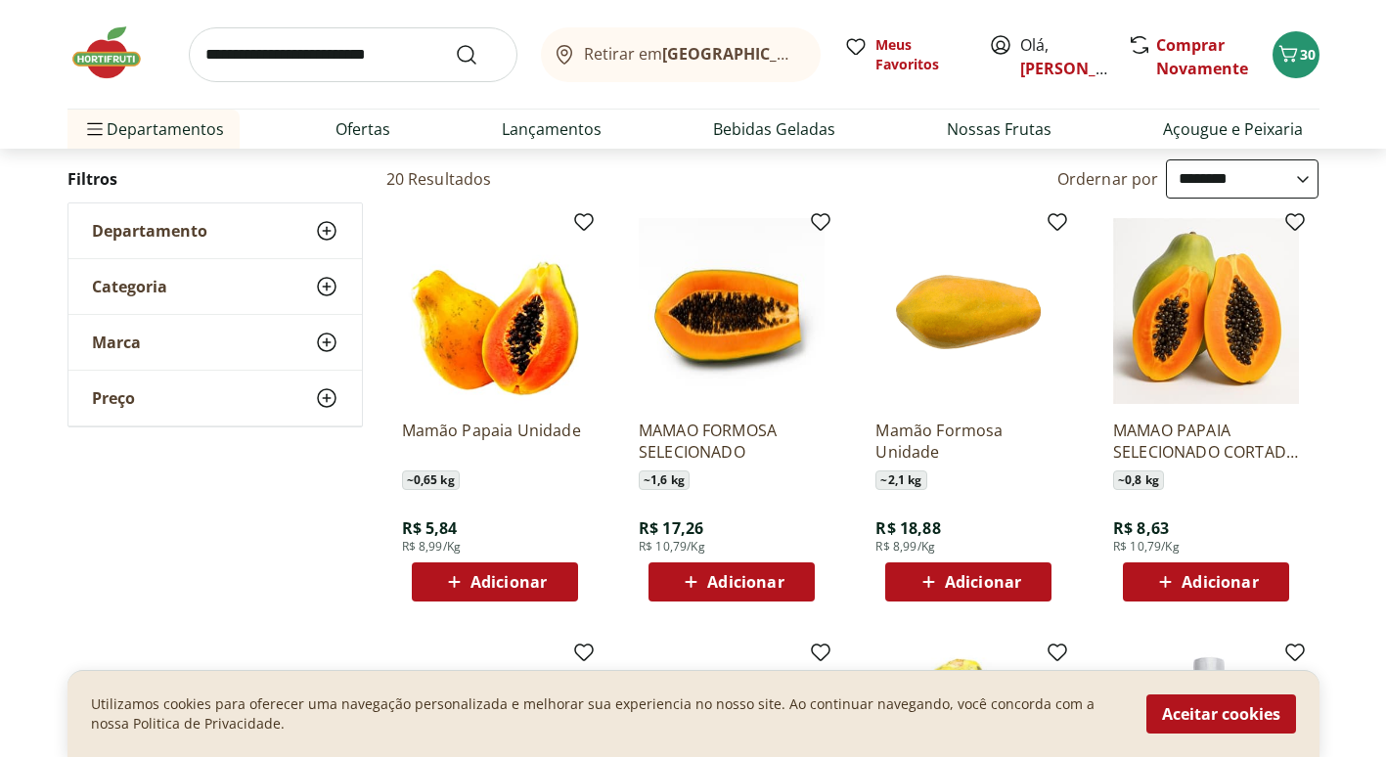
click at [489, 574] on span "Adicionar" at bounding box center [509, 582] width 76 height 16
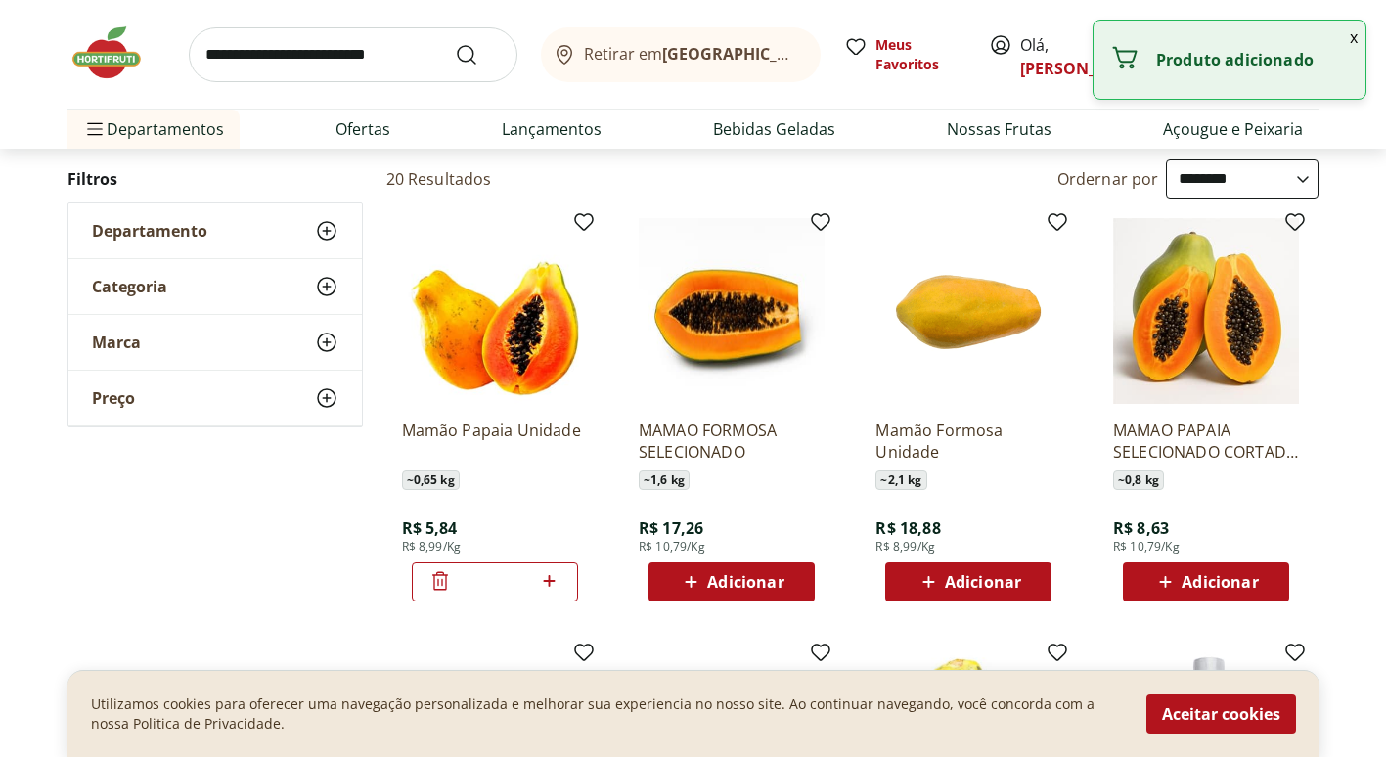
click at [554, 580] on icon at bounding box center [550, 581] width 12 height 12
type input "*"
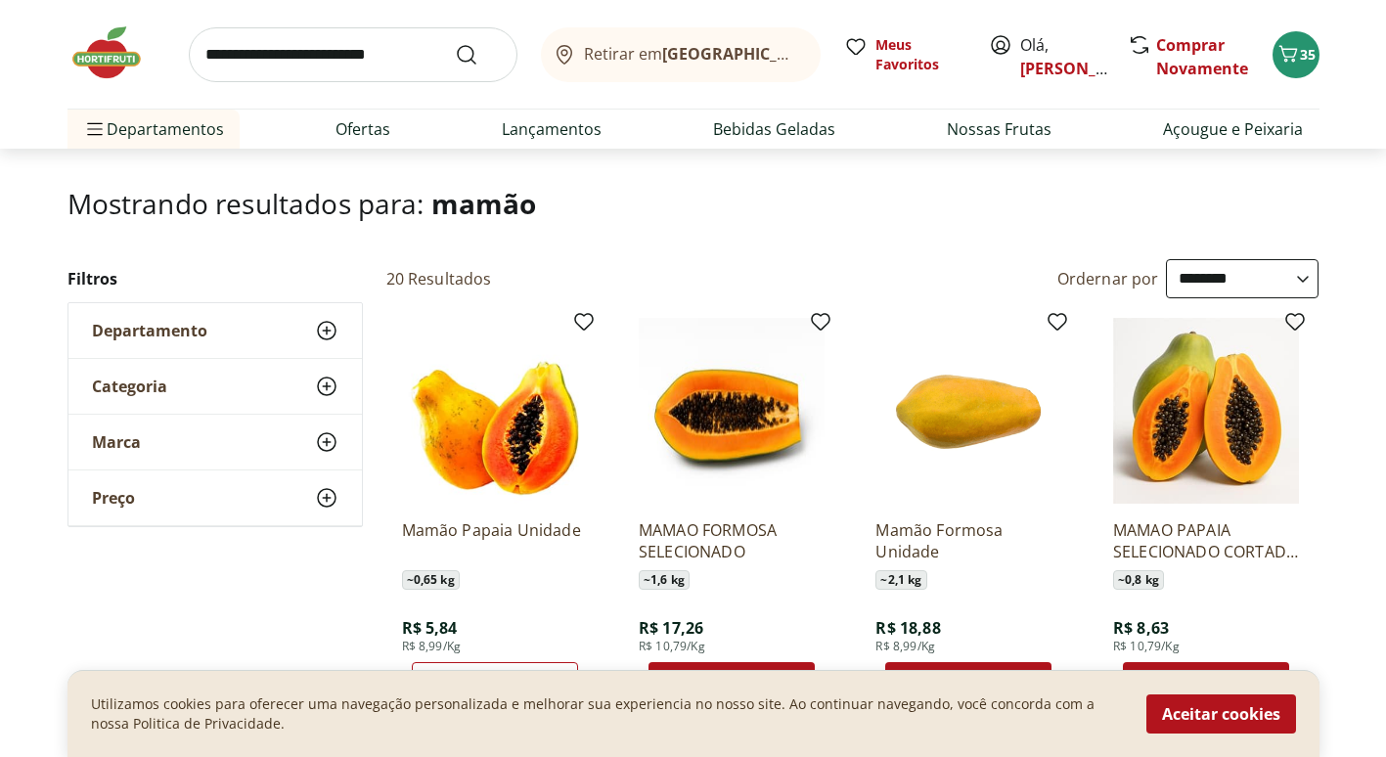
scroll to position [0, 0]
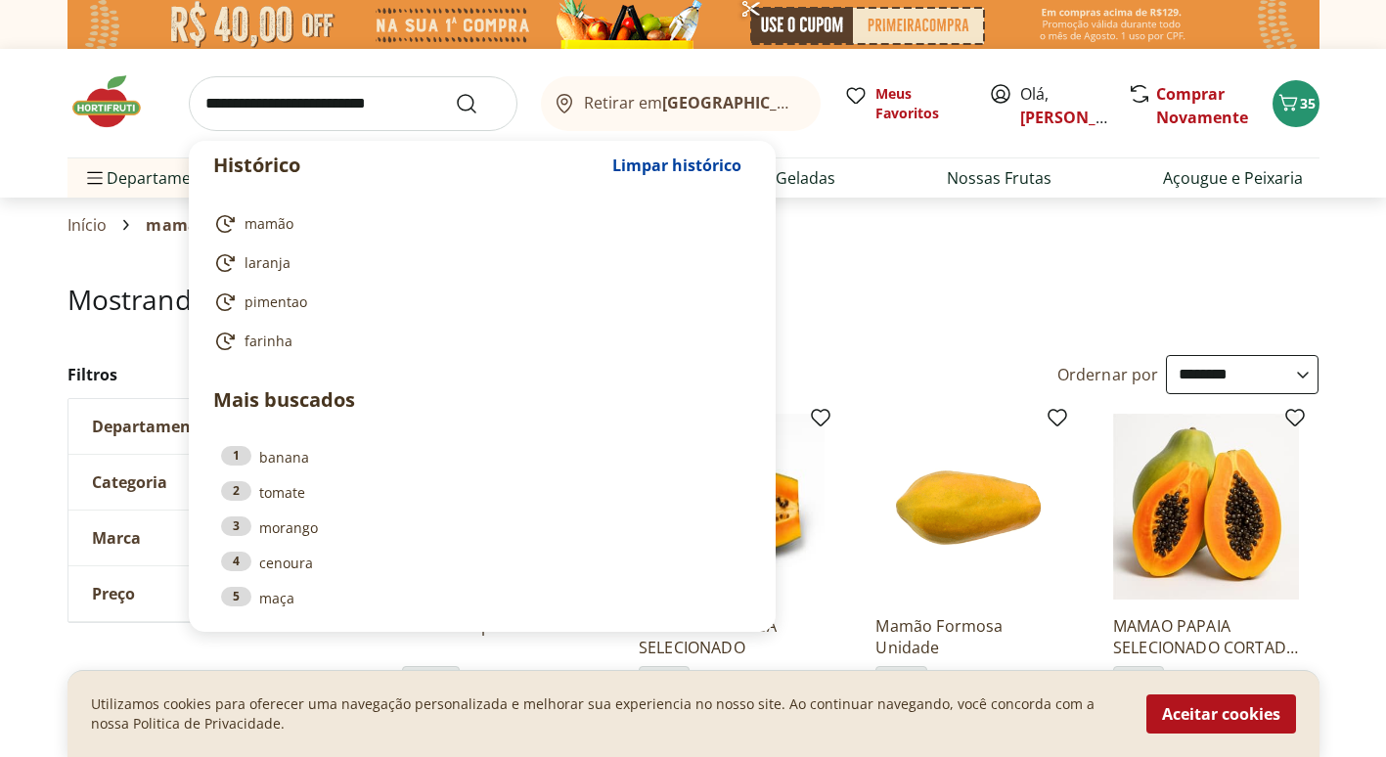
click at [379, 108] on input "search" at bounding box center [353, 103] width 329 height 55
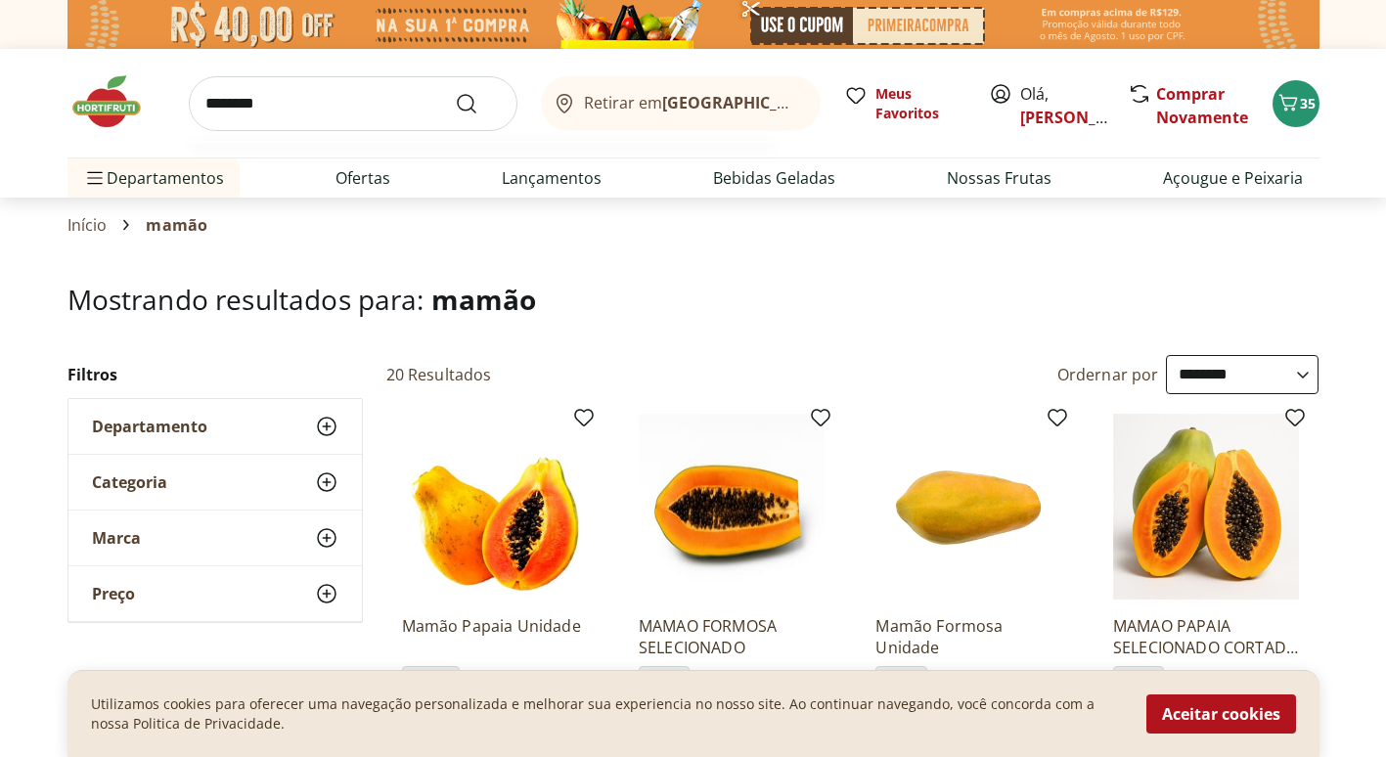
type input "********"
click at [455, 92] on button "Submit Search" at bounding box center [478, 103] width 47 height 23
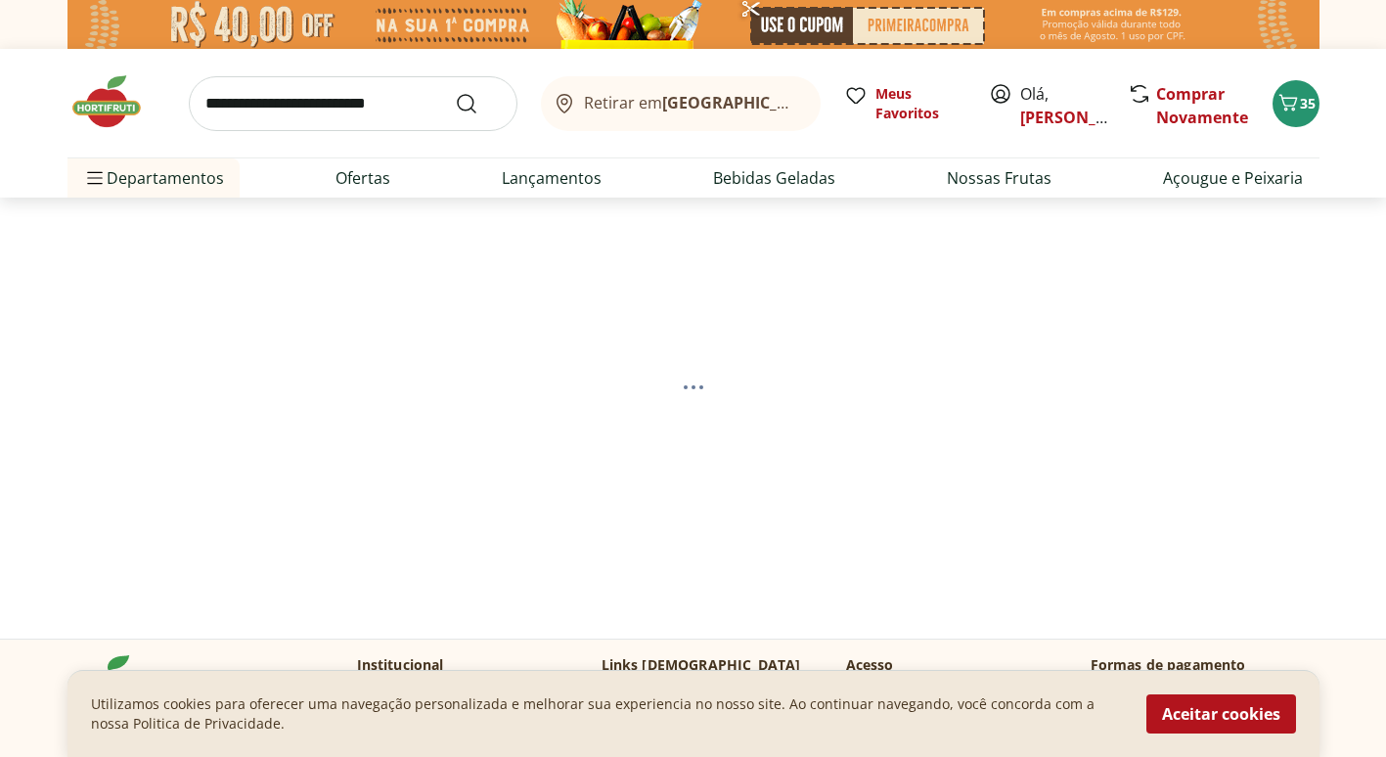
select select "**********"
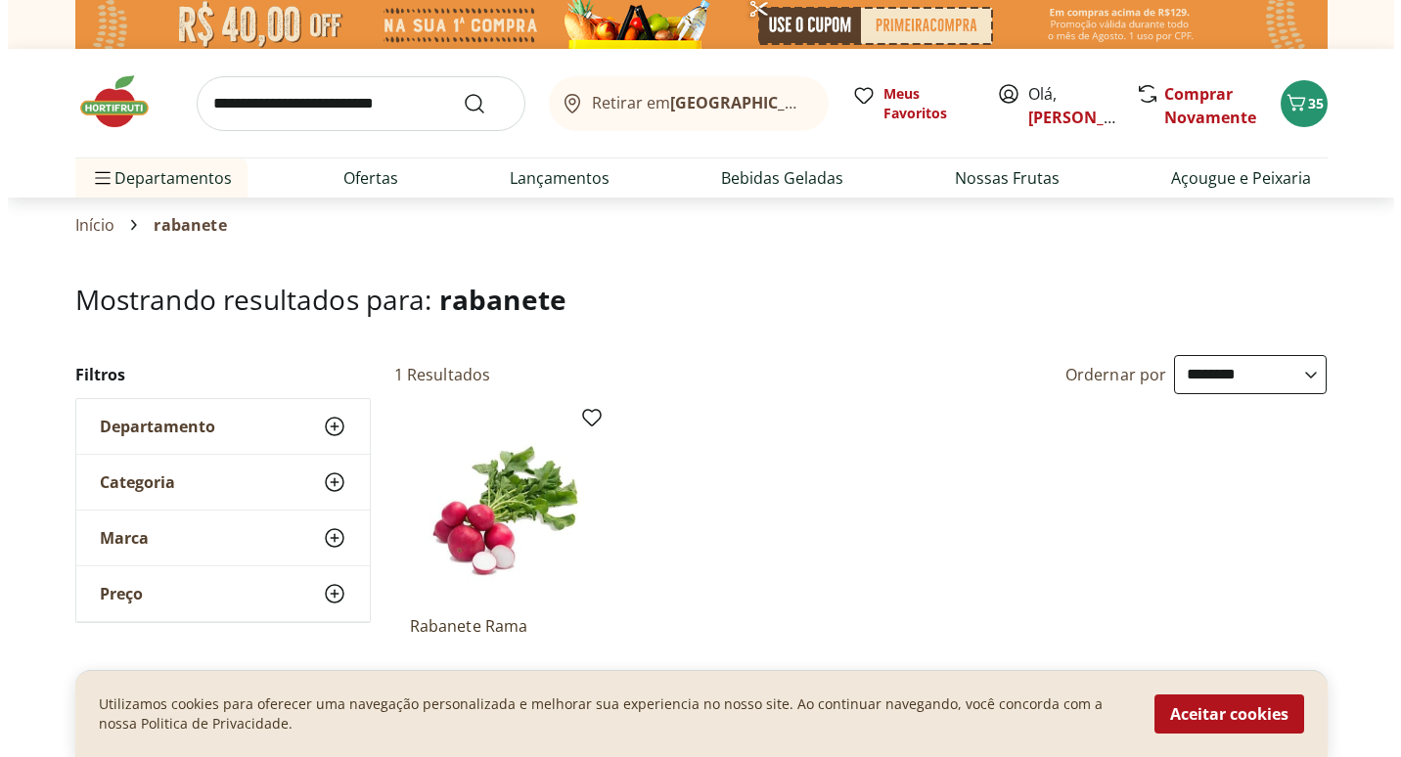
scroll to position [196, 0]
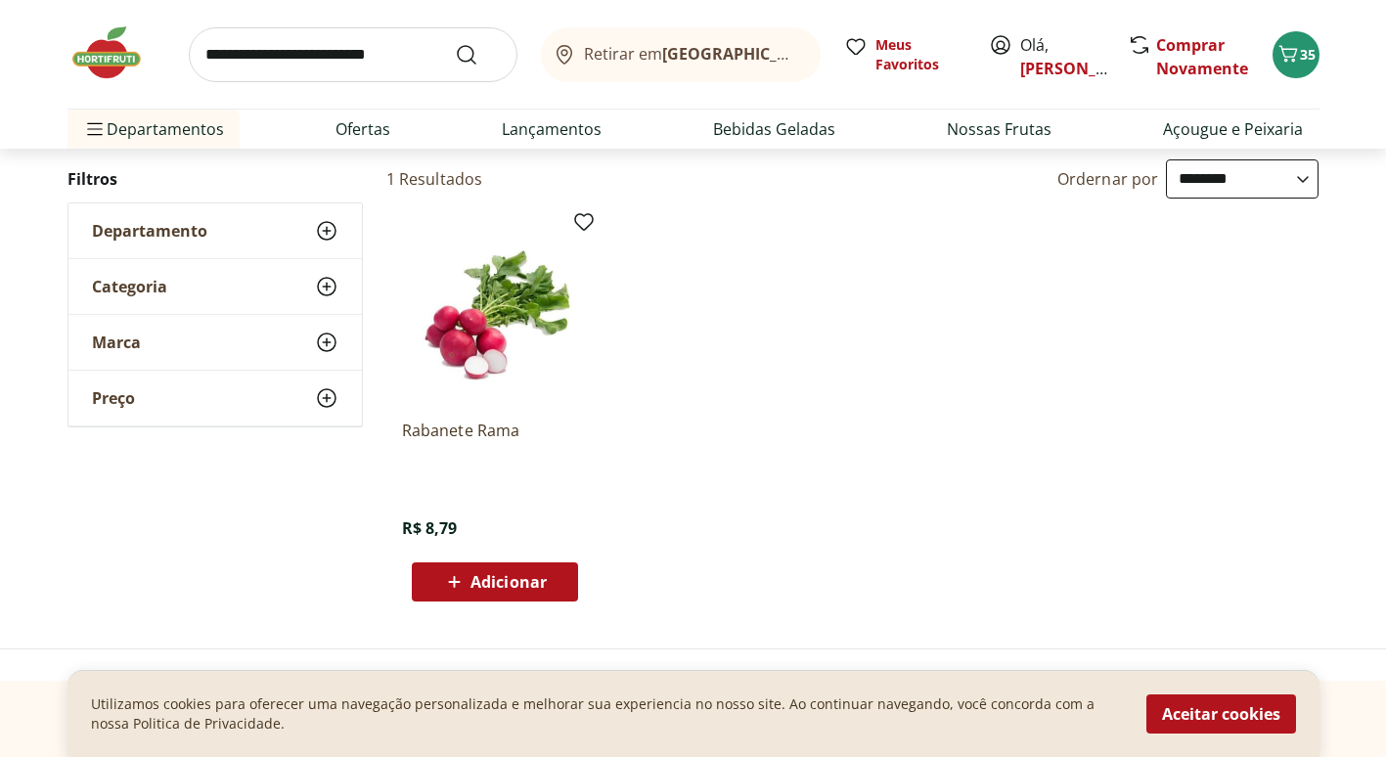
click at [535, 576] on span "Adicionar" at bounding box center [509, 582] width 76 height 16
click at [1293, 48] on icon "Carrinho" at bounding box center [1288, 53] width 23 height 23
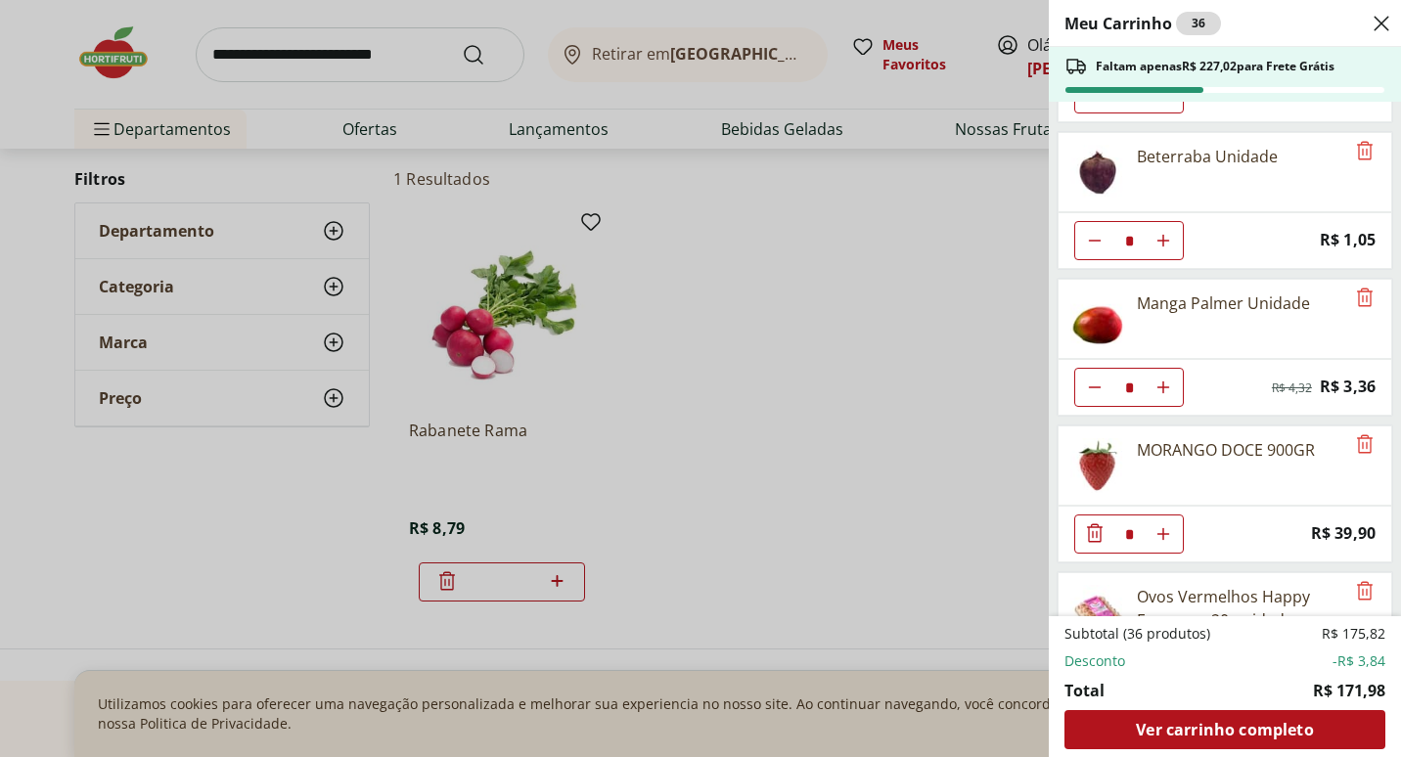
scroll to position [881, 0]
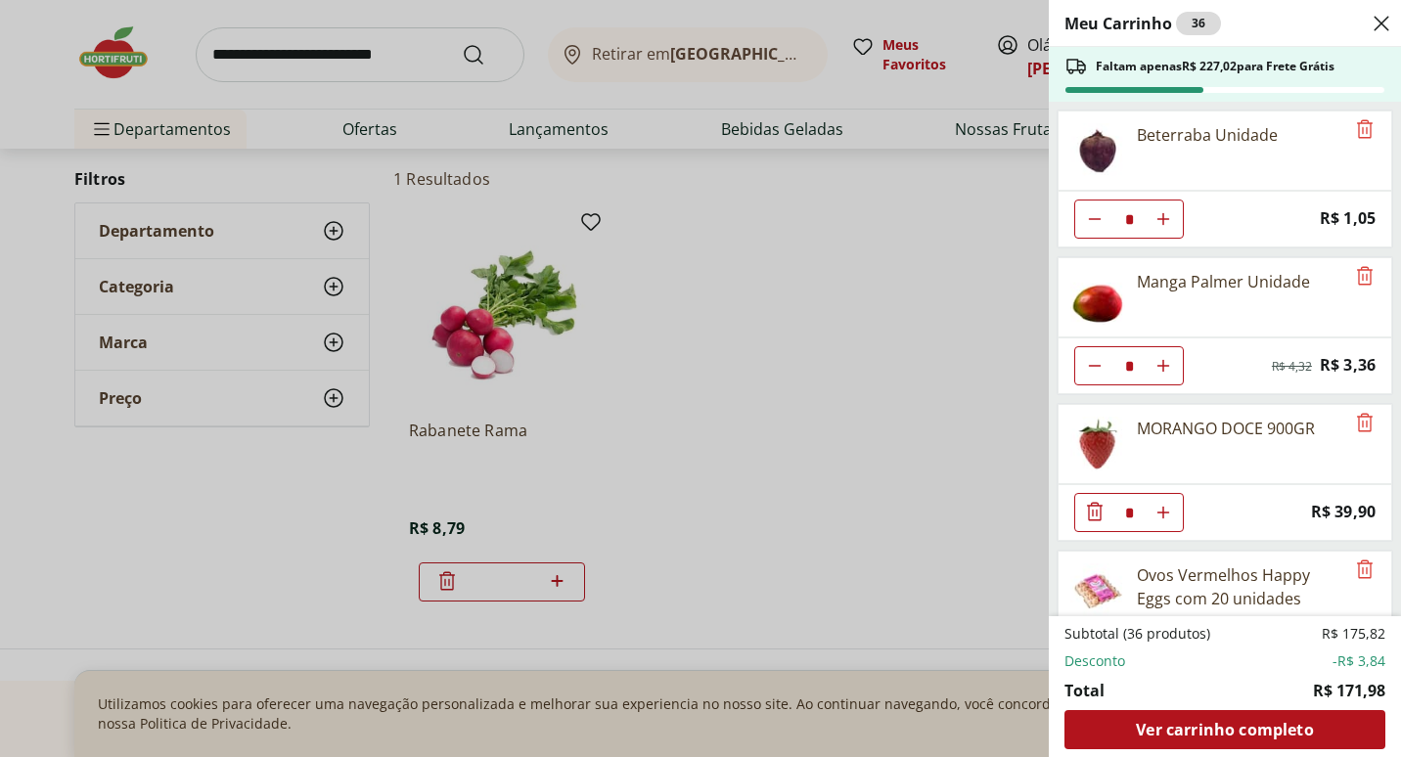
click at [1160, 218] on icon "Aumentar Quantidade" at bounding box center [1164, 219] width 16 height 16
type input "*"
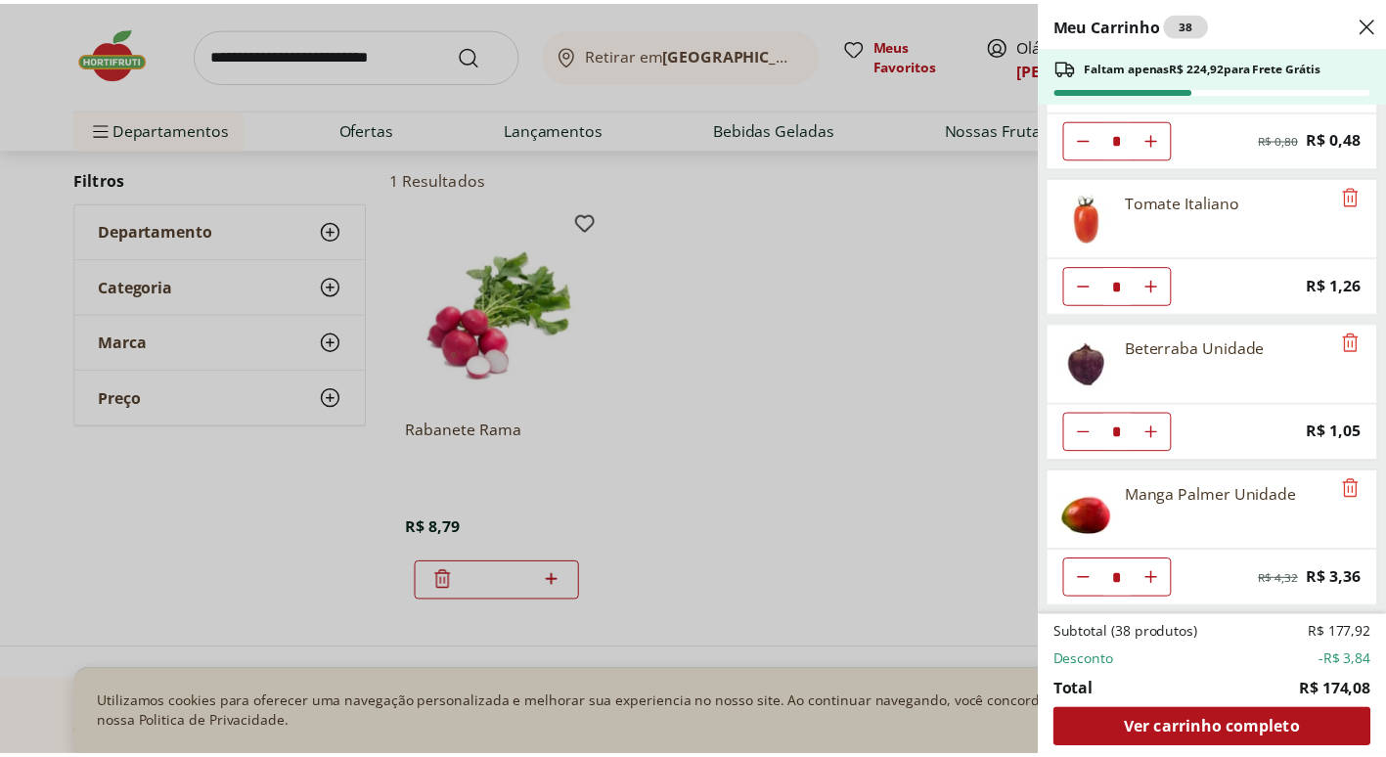
scroll to position [618, 0]
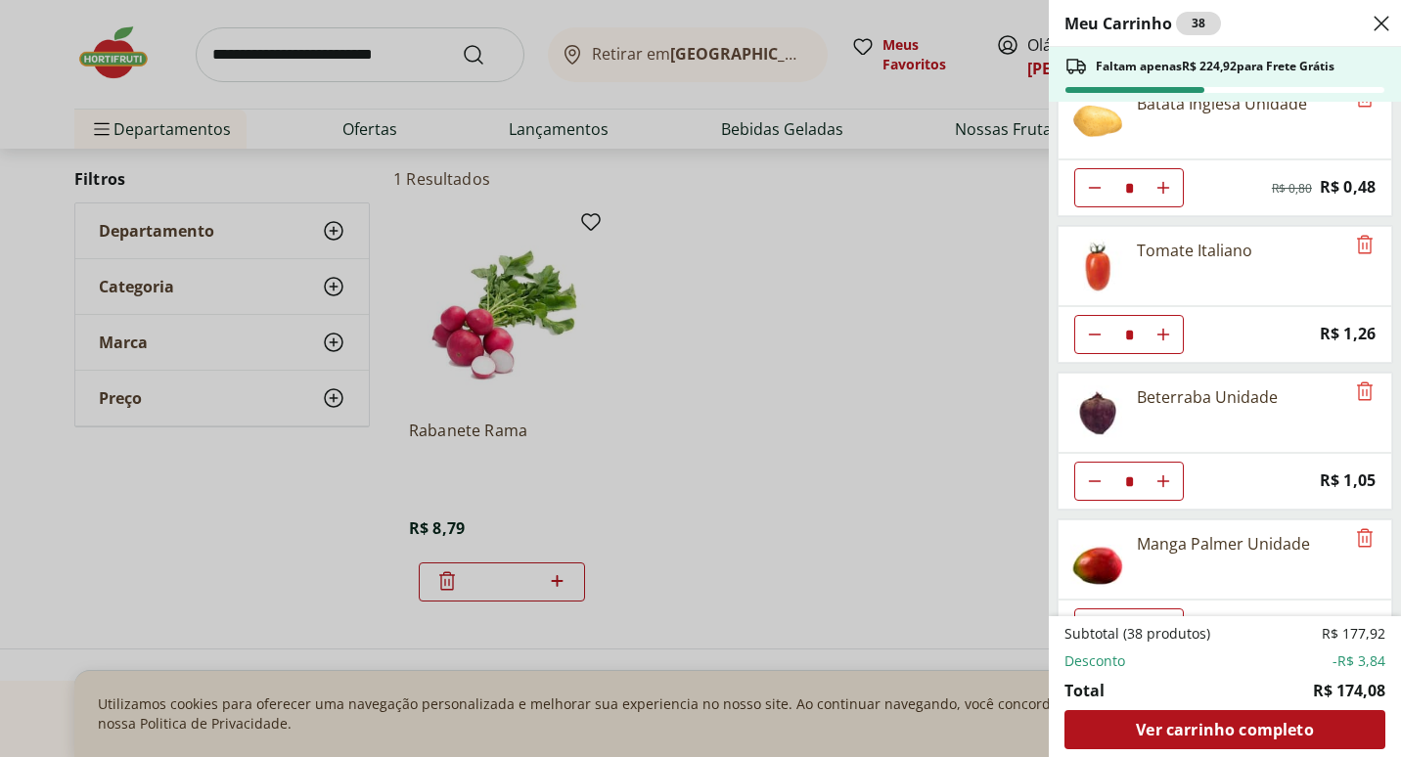
click at [339, 42] on div "Meu Carrinho 38 Faltam apenas R$ 224,92 para Frete Grátis Melancia Pedaço * Pri…" at bounding box center [700, 378] width 1401 height 757
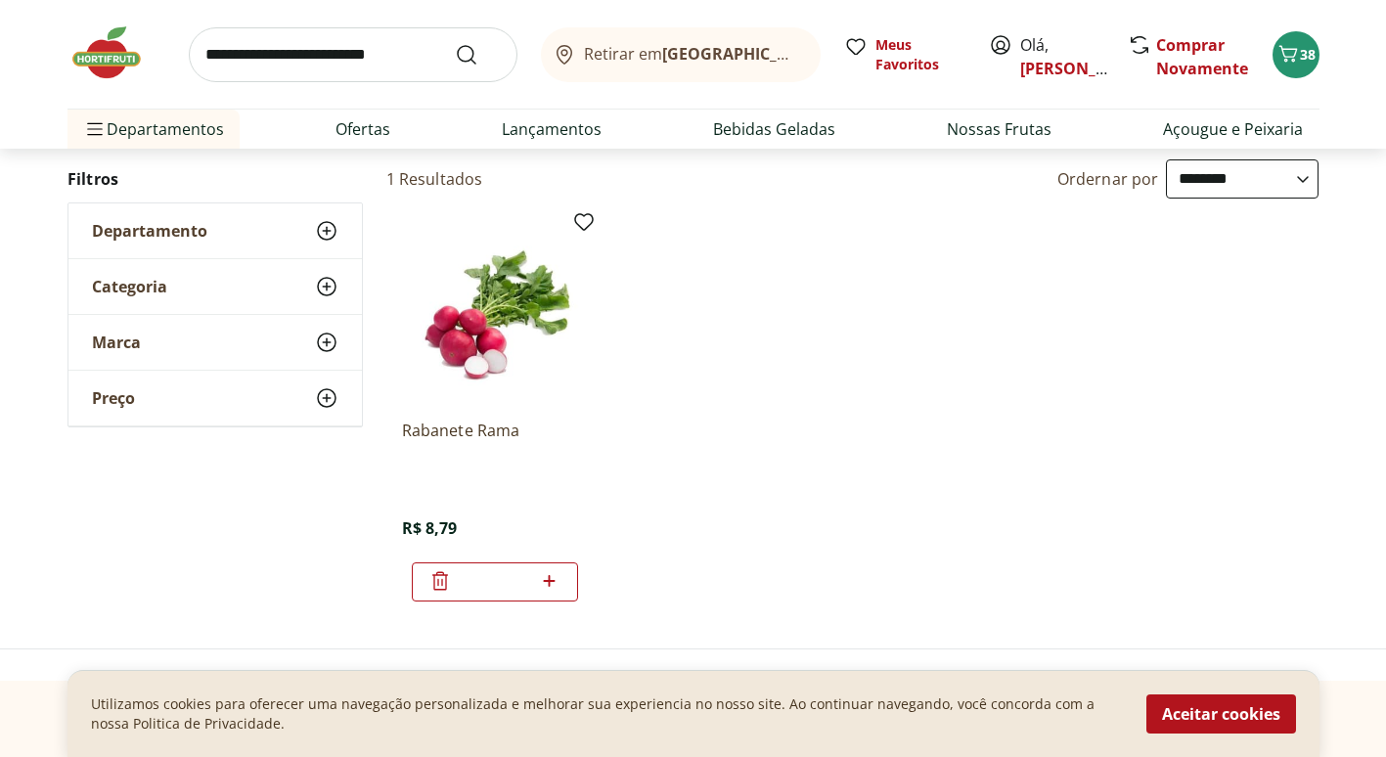
click at [335, 61] on input "search" at bounding box center [353, 54] width 329 height 55
type input "**********"
click at [455, 43] on button "Submit Search" at bounding box center [478, 54] width 47 height 23
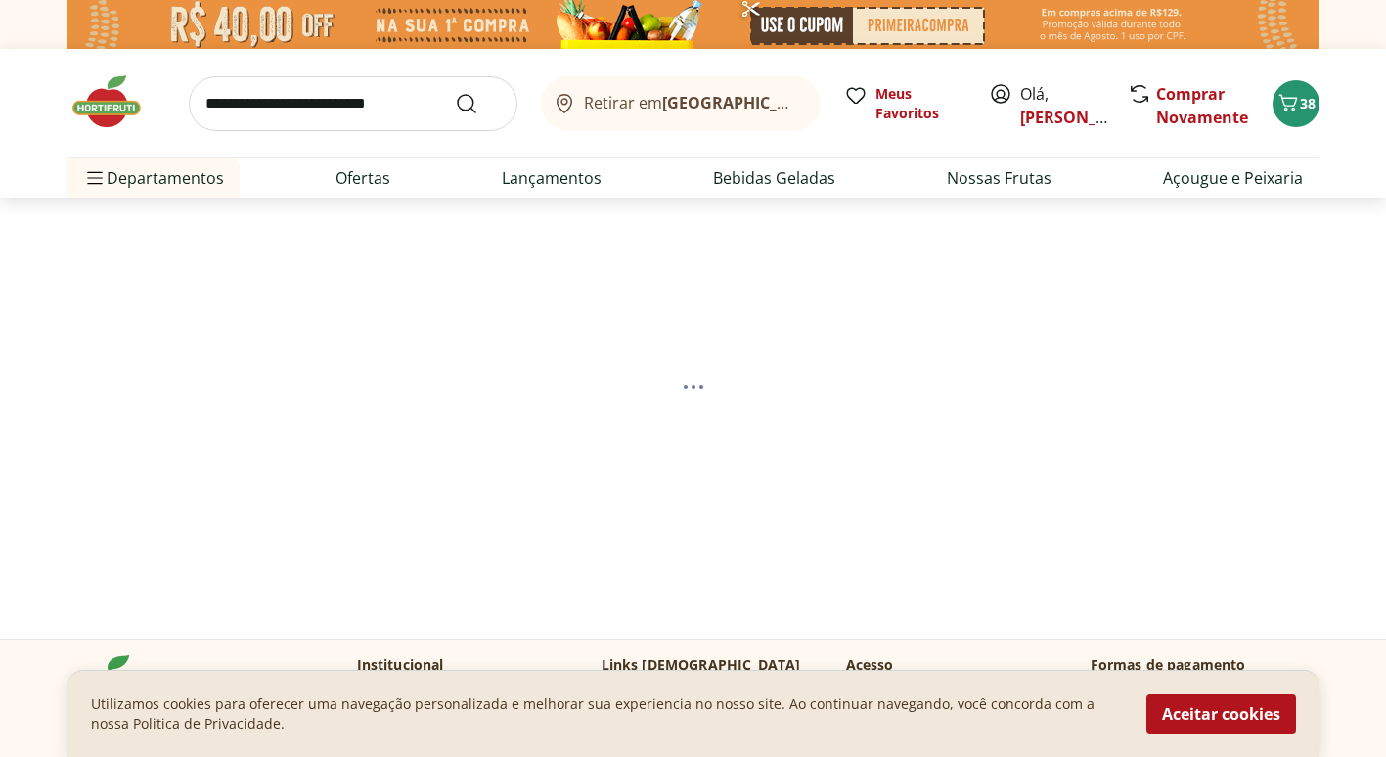
select select "**********"
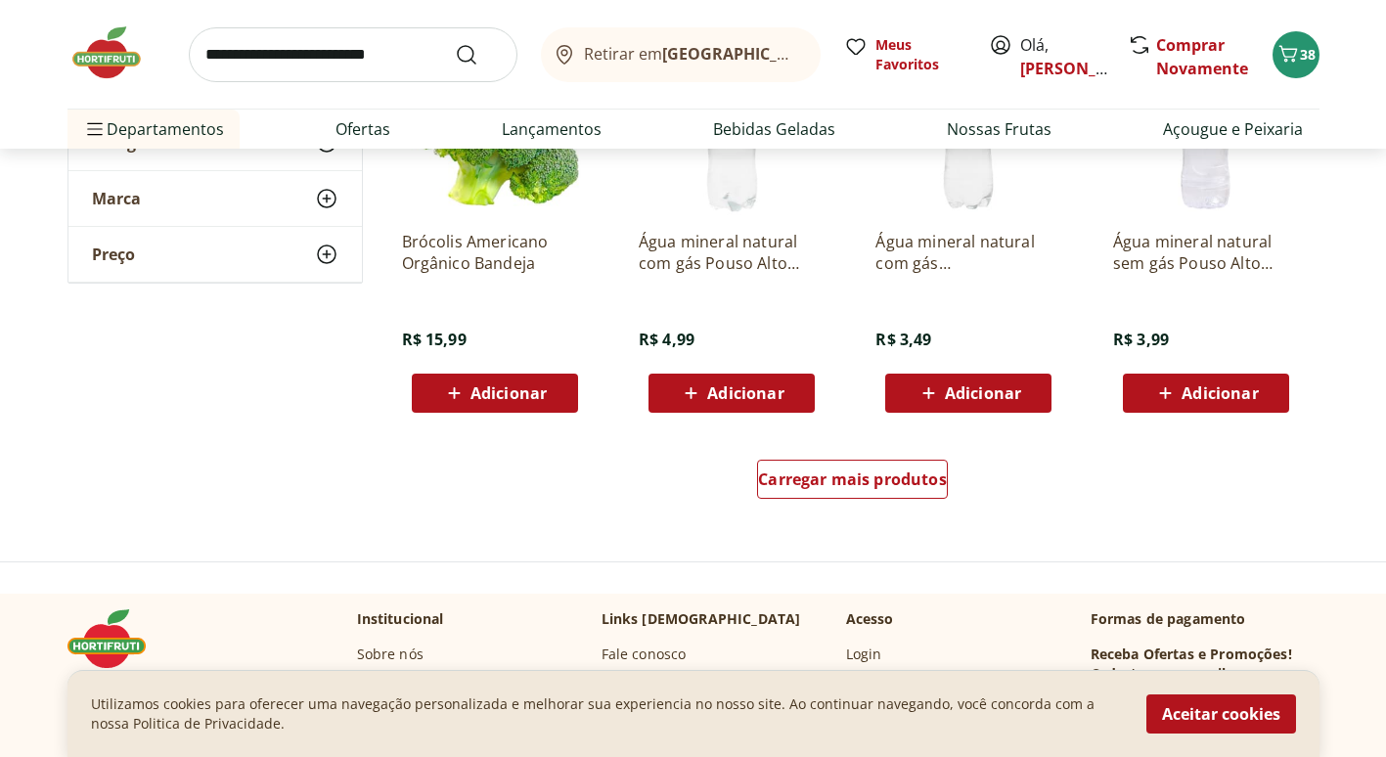
scroll to position [1272, 0]
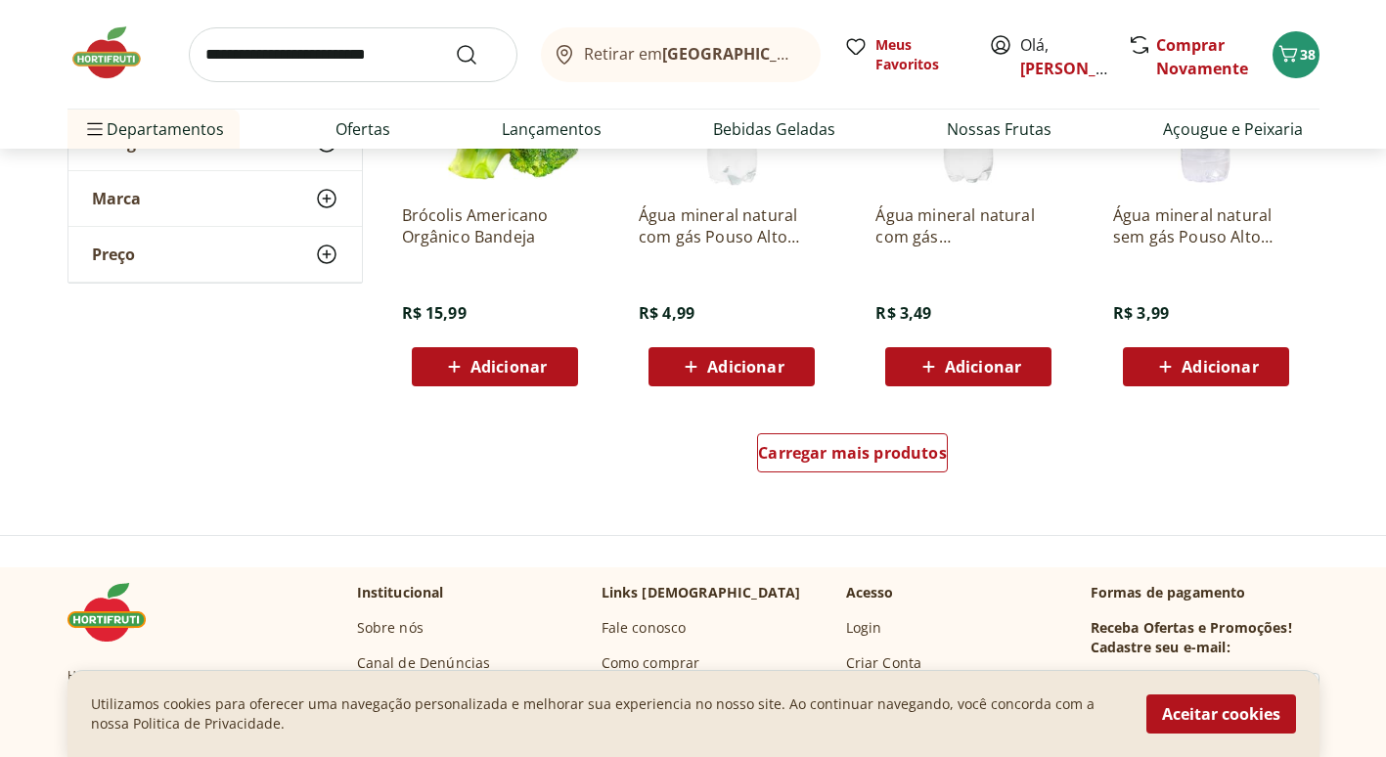
click at [351, 60] on input "search" at bounding box center [353, 54] width 329 height 55
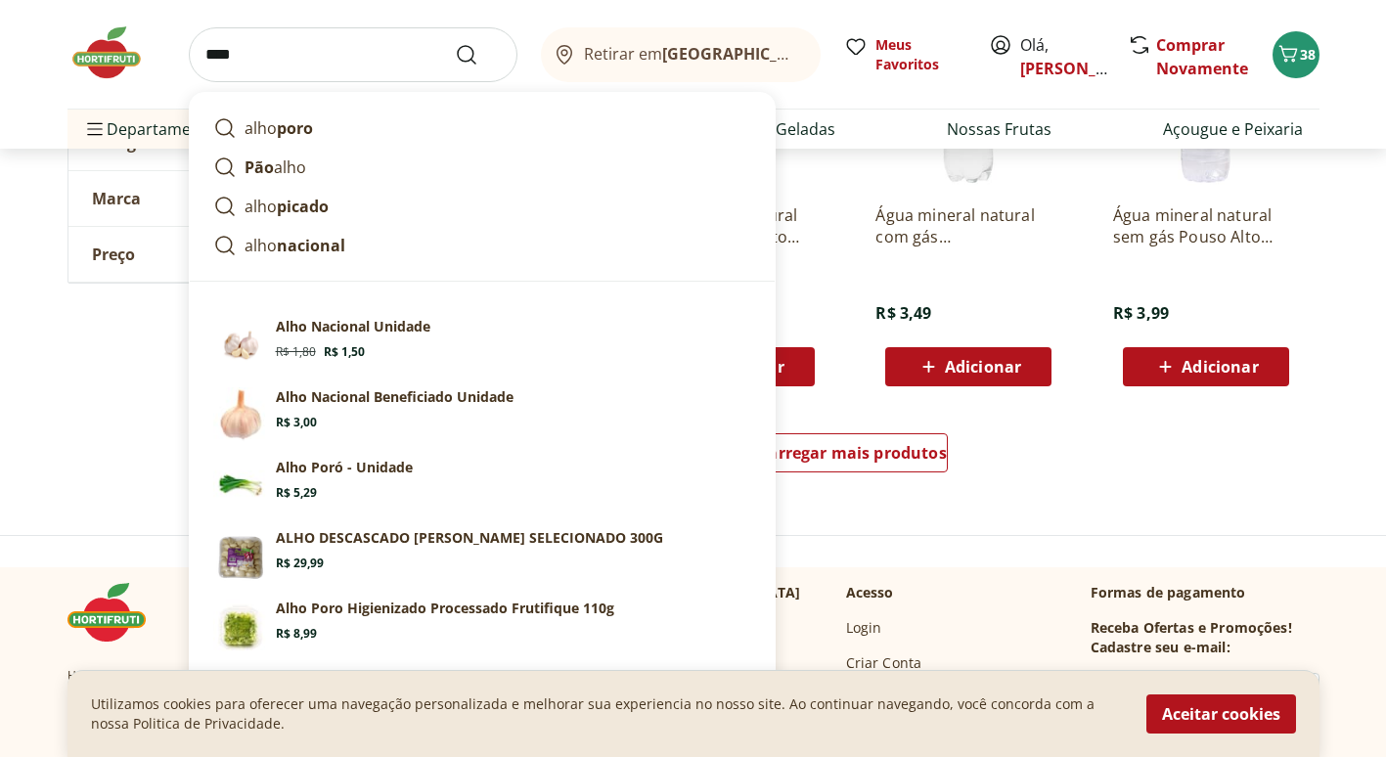
type input "****"
click at [455, 43] on button "Submit Search" at bounding box center [478, 54] width 47 height 23
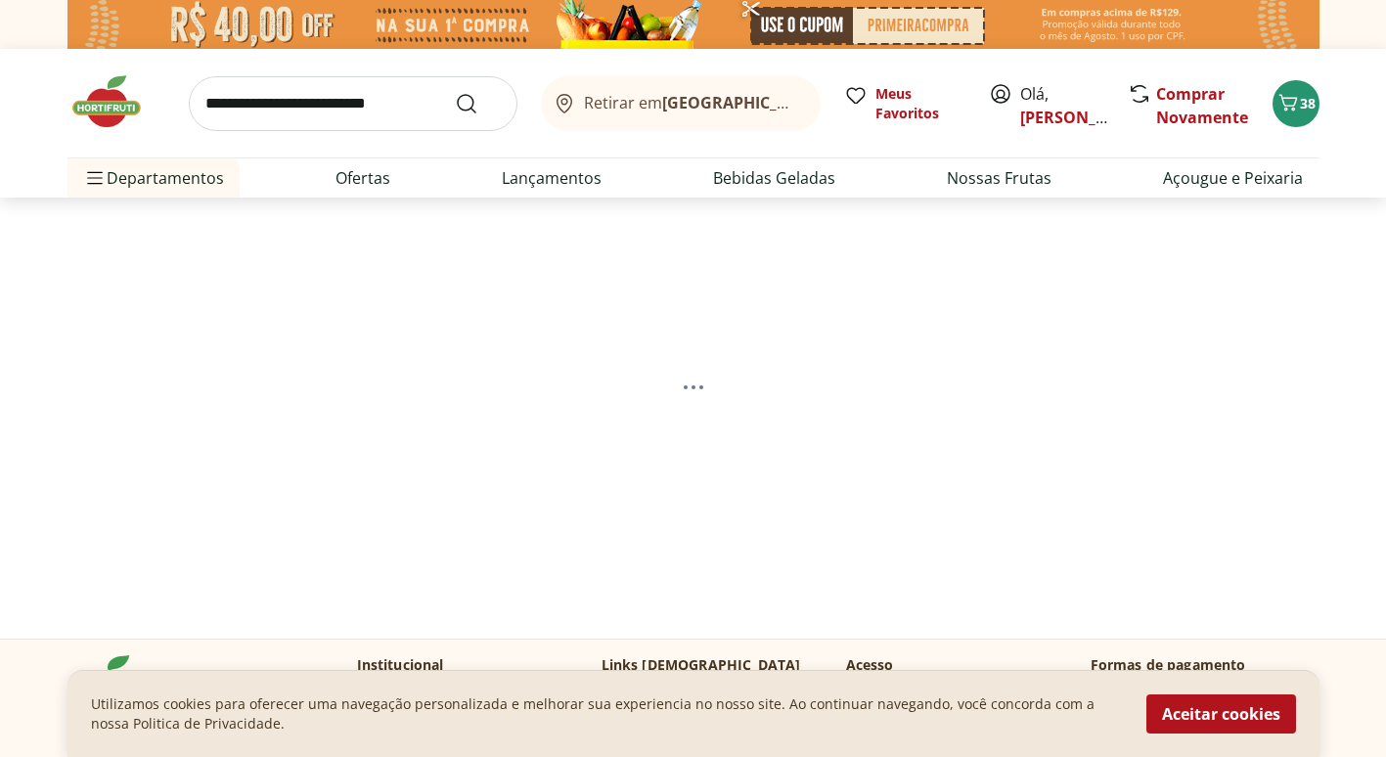
select select "**********"
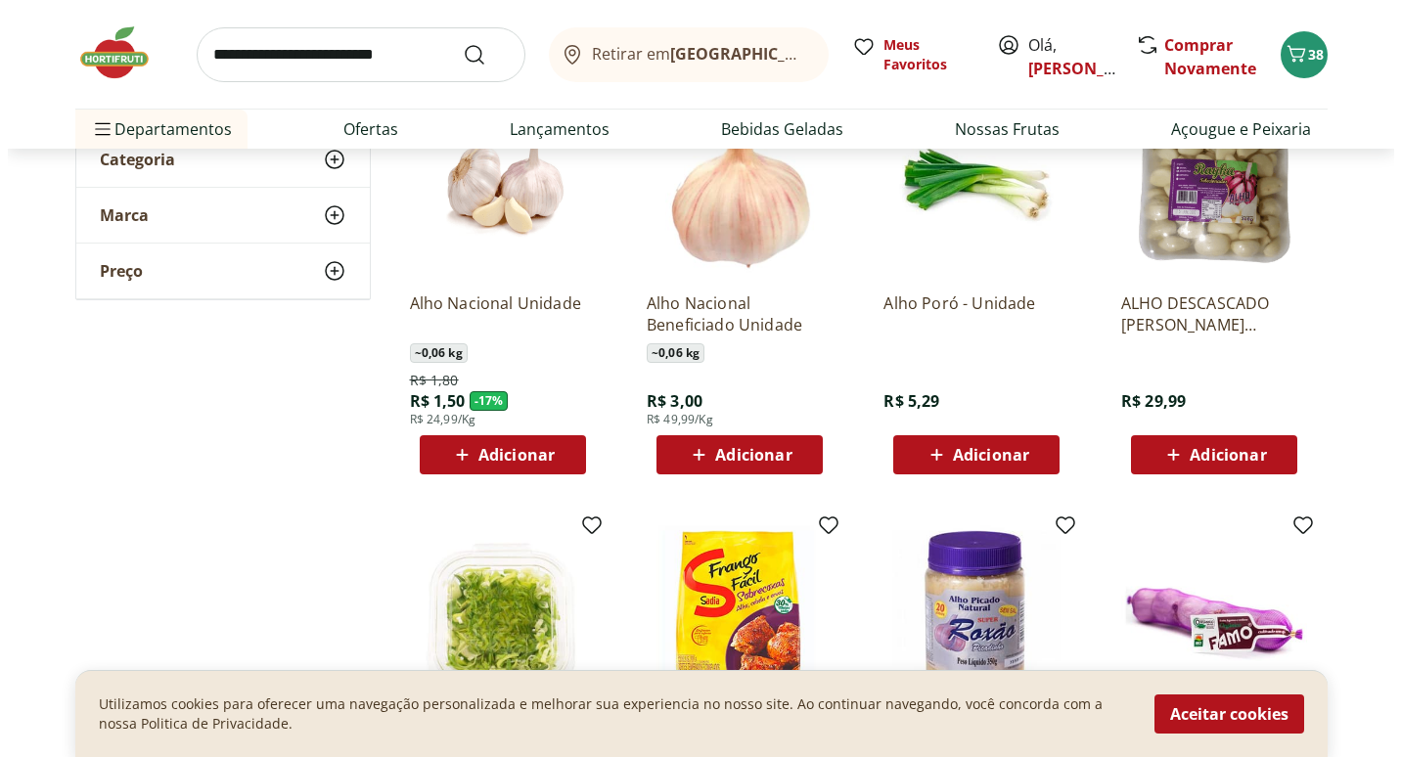
scroll to position [196, 0]
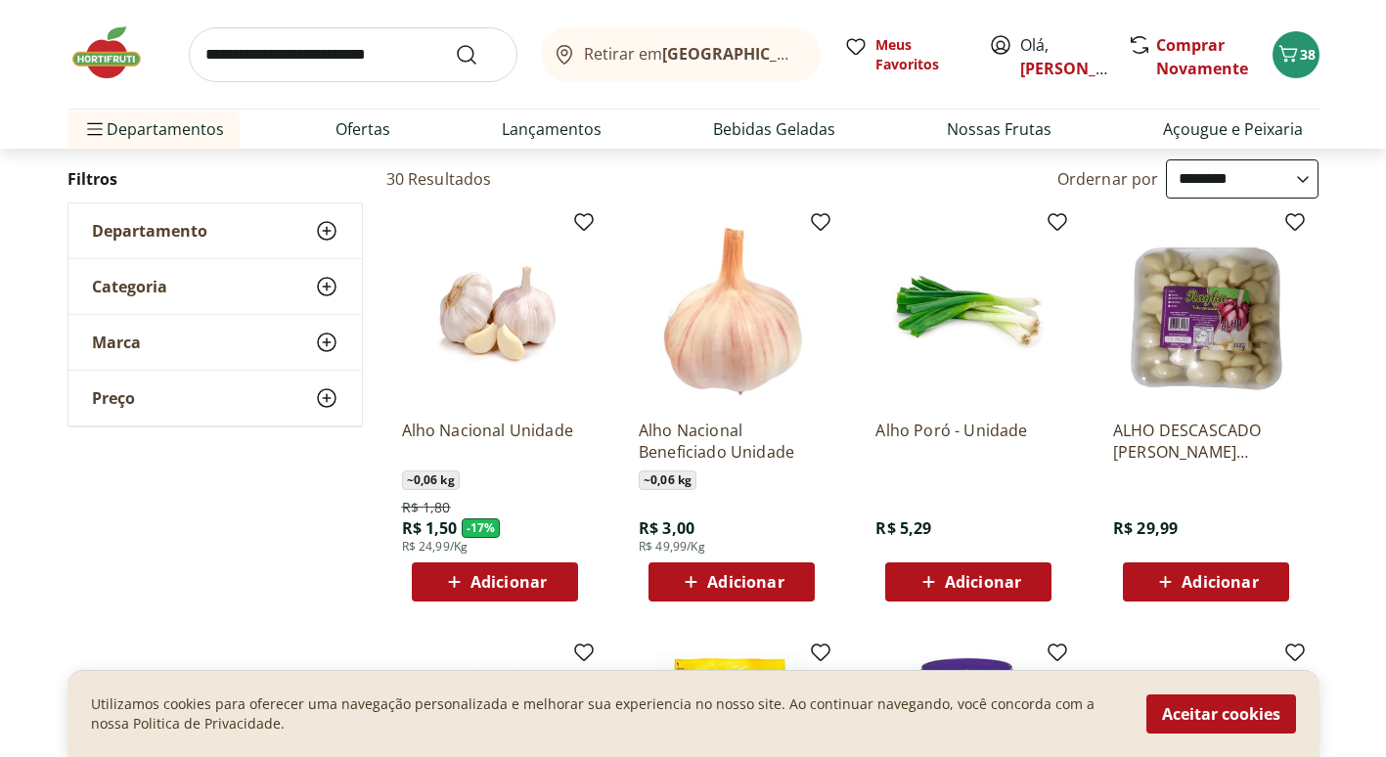
click at [1162, 587] on icon at bounding box center [1166, 581] width 24 height 23
click at [1279, 50] on icon "Carrinho" at bounding box center [1288, 53] width 23 height 23
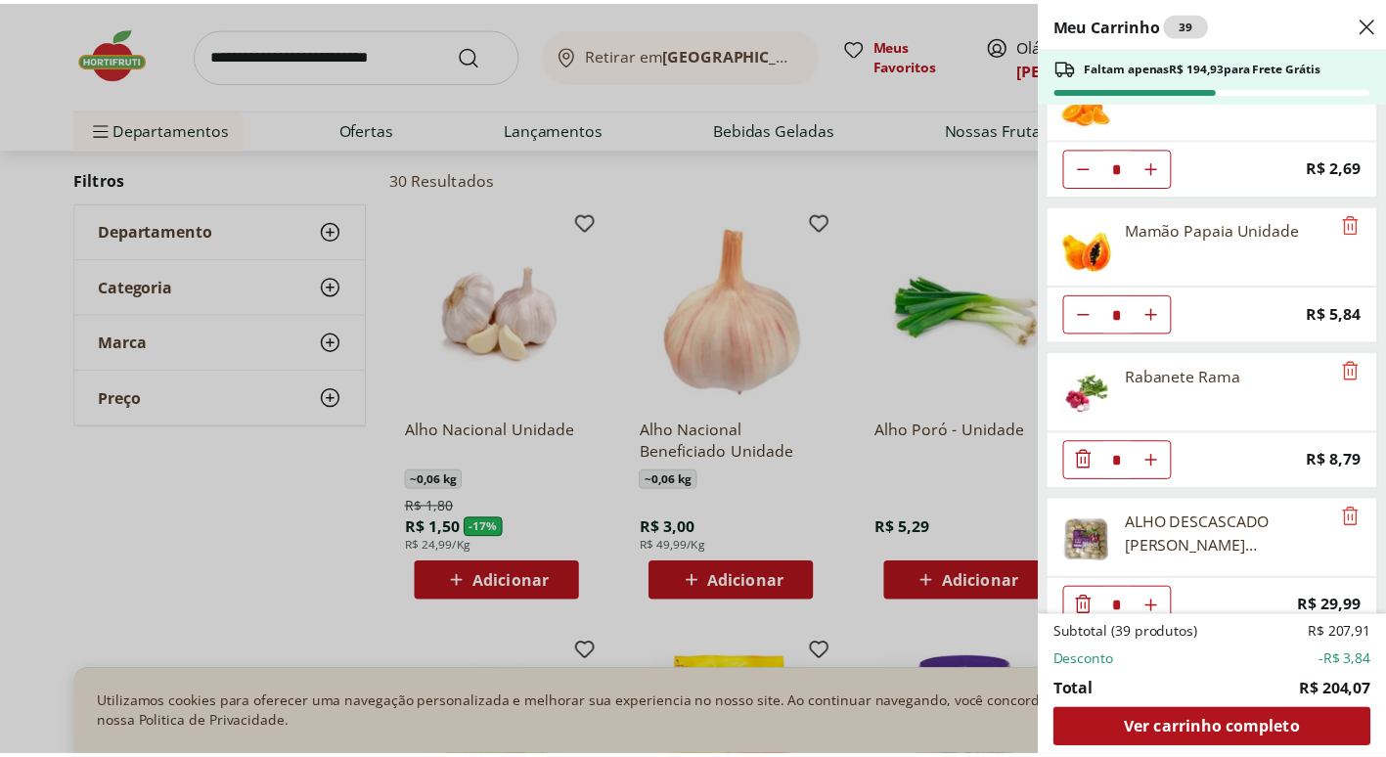
scroll to position [1548, 0]
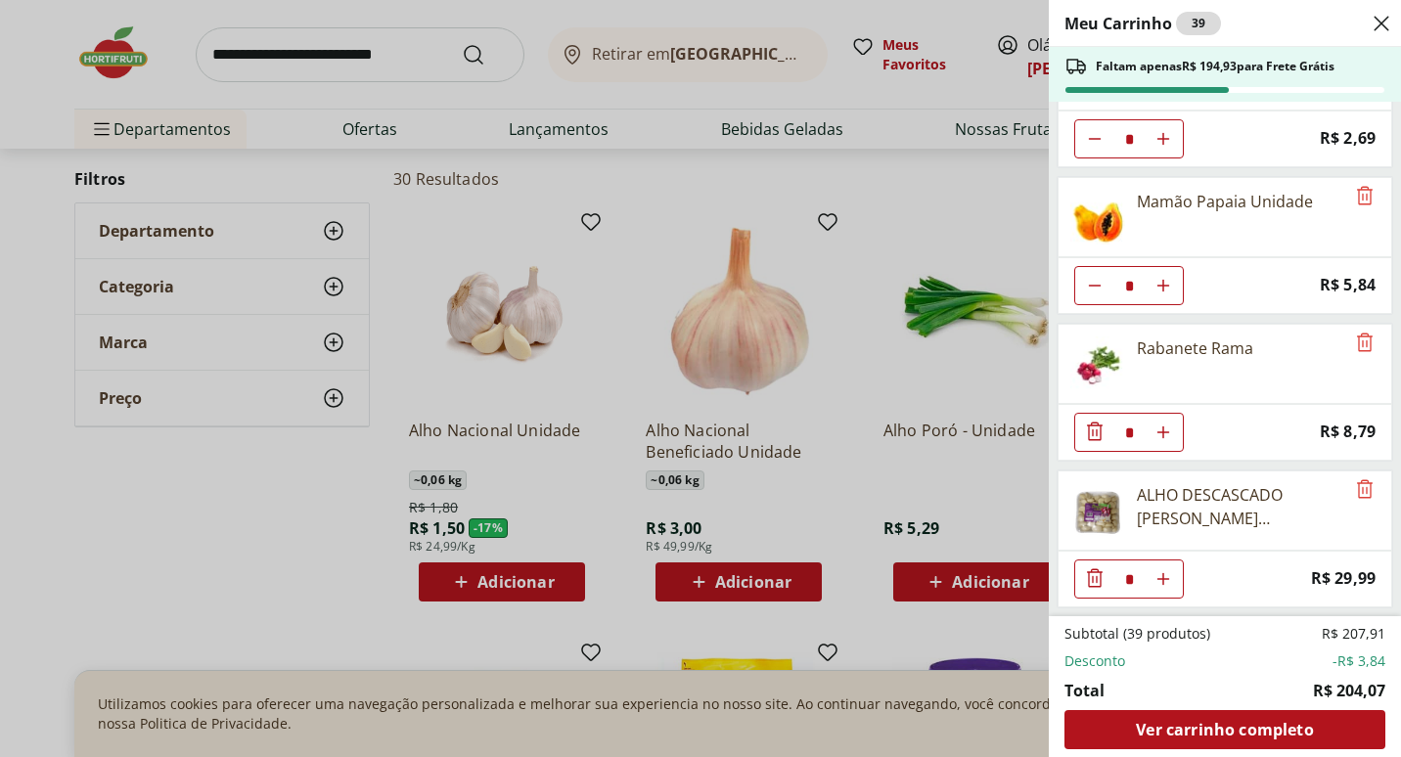
click at [357, 38] on div "Meu Carrinho 39 Faltam apenas R$ 194,93 para Frete Grátis Melancia Pedaço * Pri…" at bounding box center [700, 378] width 1401 height 757
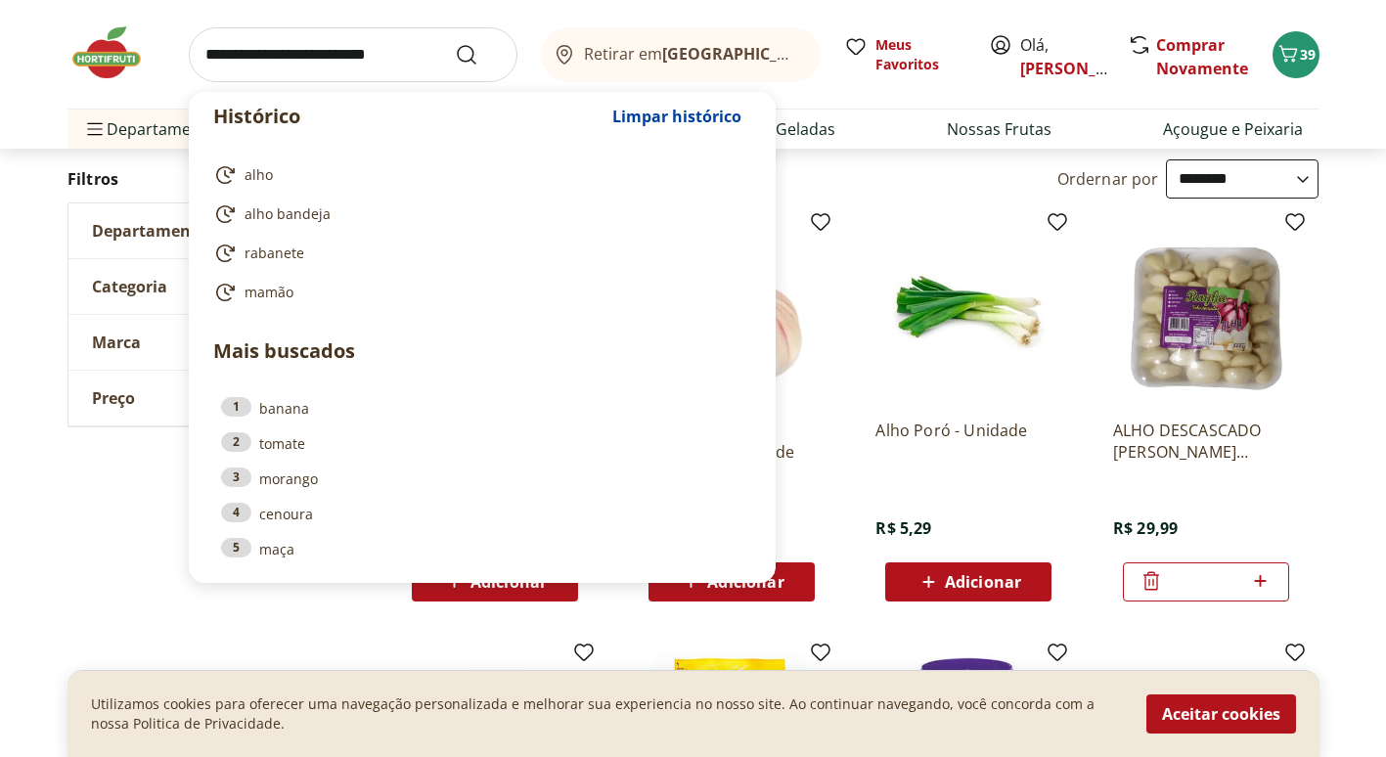
click at [370, 54] on input "search" at bounding box center [353, 54] width 329 height 55
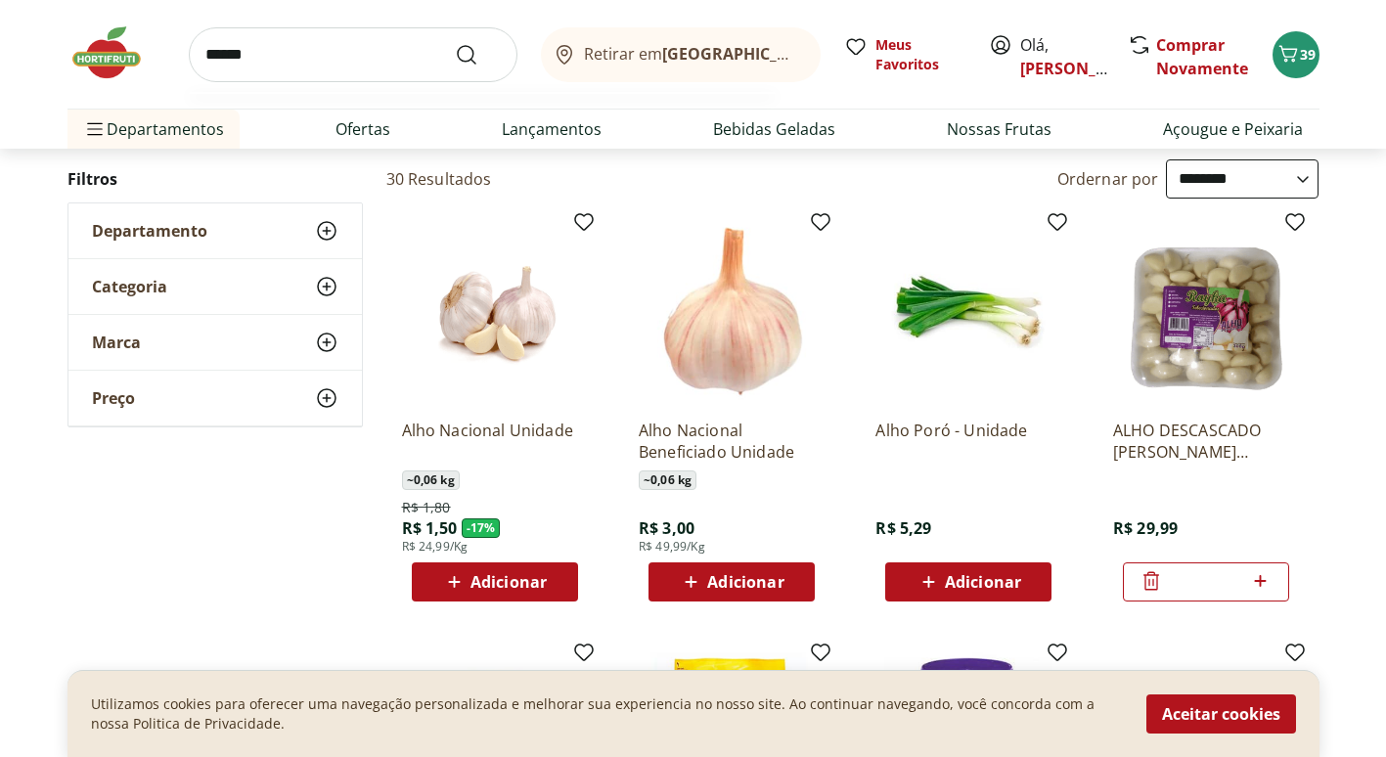
type input "******"
click at [455, 43] on button "Submit Search" at bounding box center [478, 54] width 47 height 23
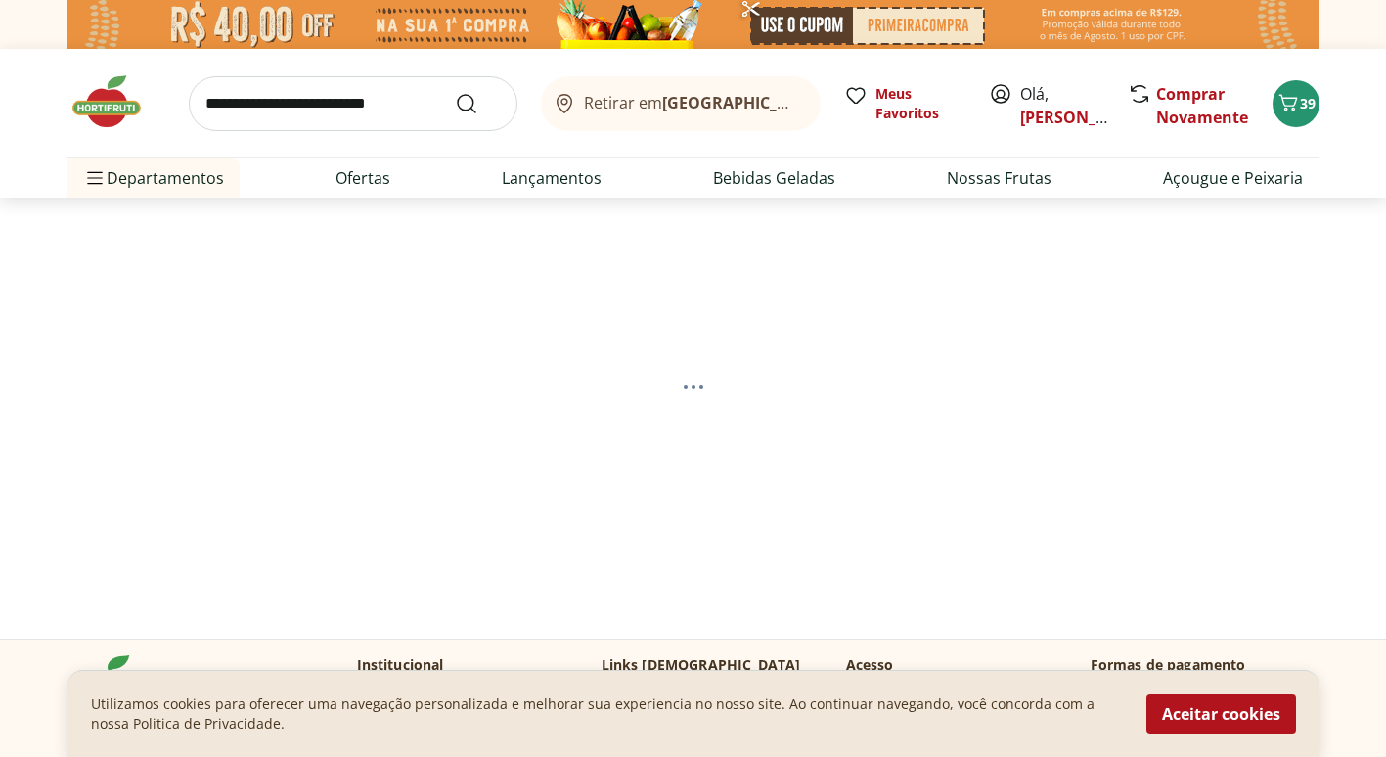
select select "**********"
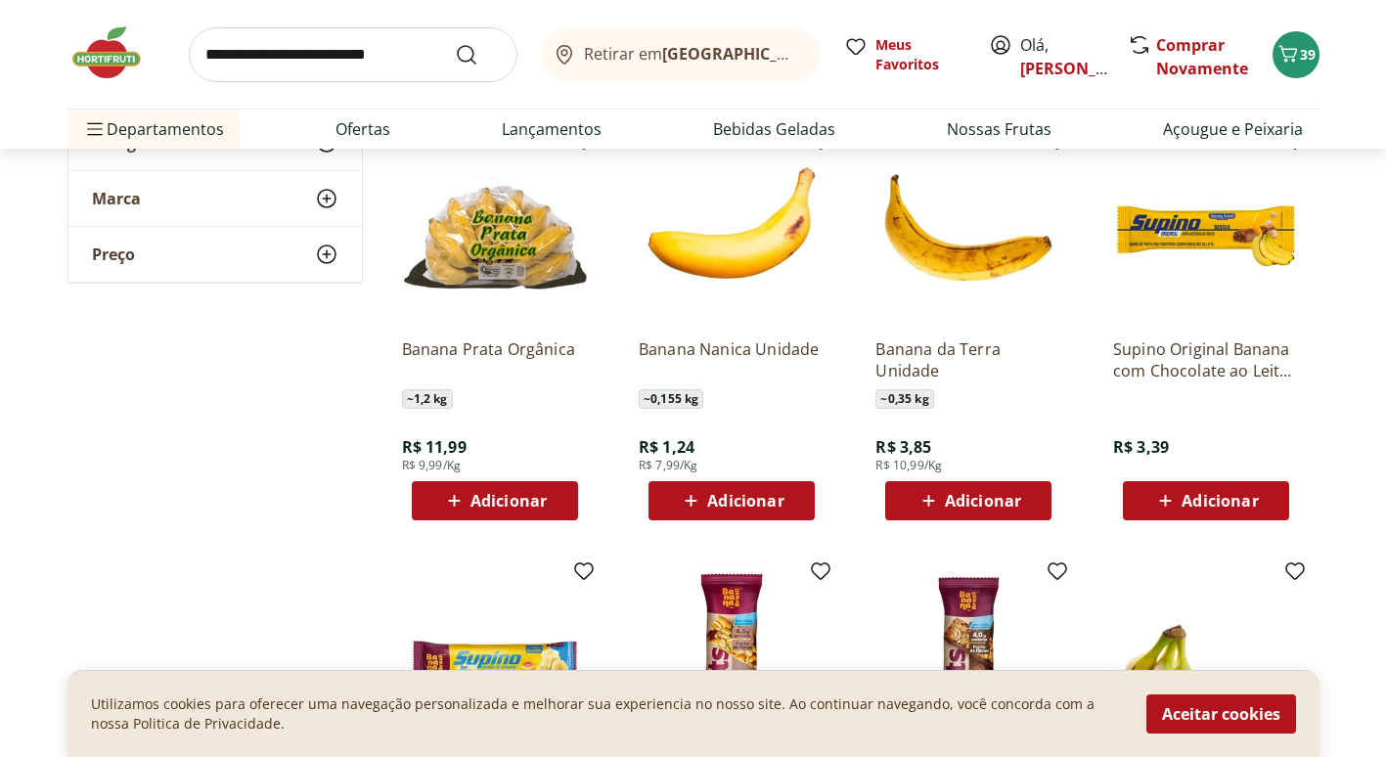
scroll to position [685, 0]
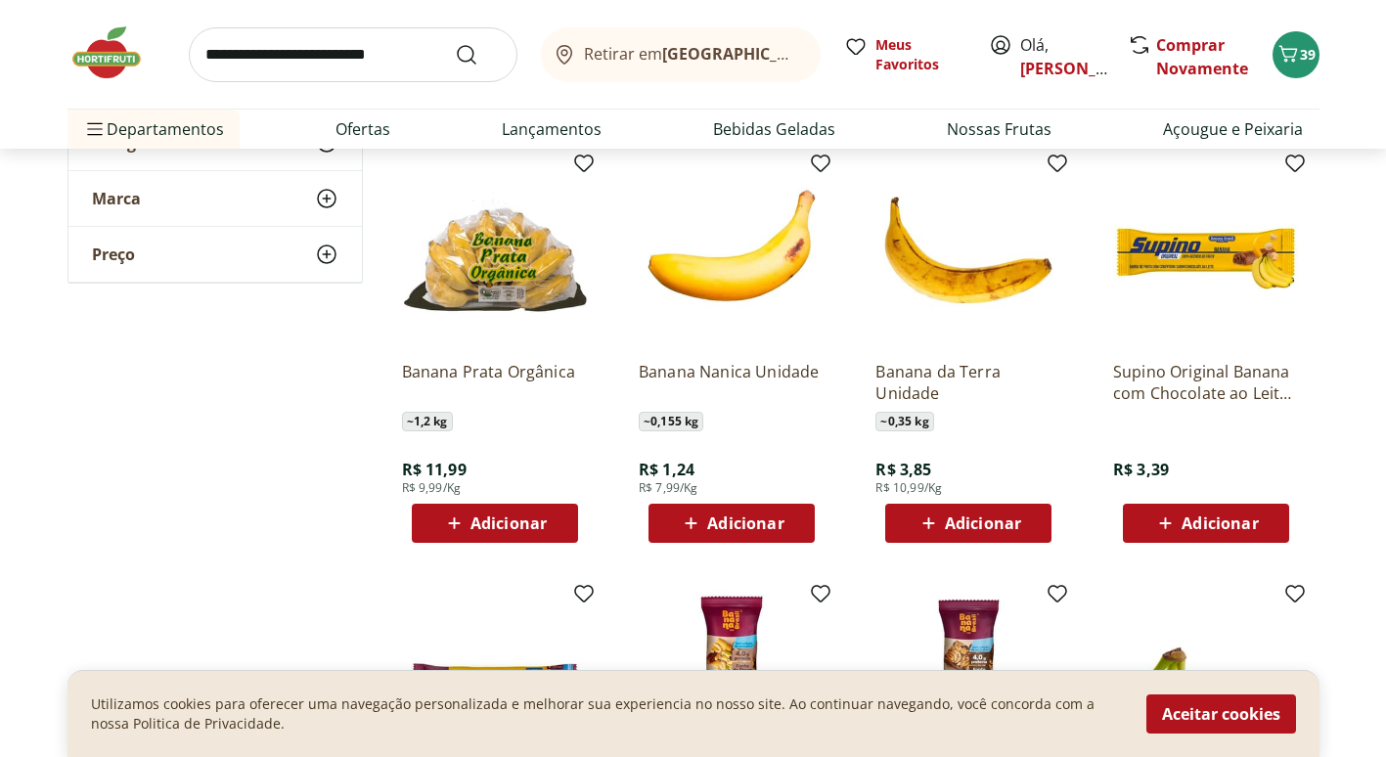
click at [528, 518] on span "Adicionar" at bounding box center [509, 524] width 76 height 16
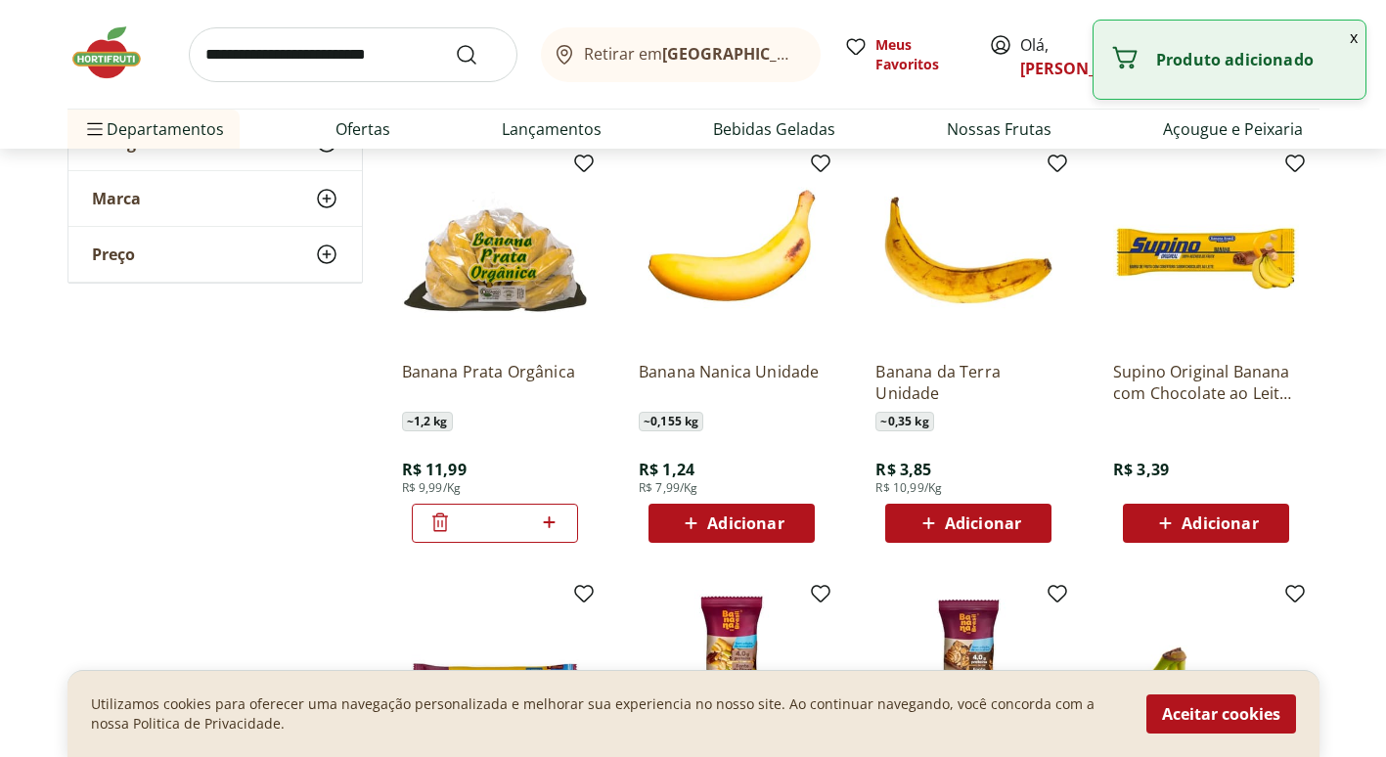
click at [552, 518] on icon at bounding box center [549, 522] width 24 height 23
type input "*"
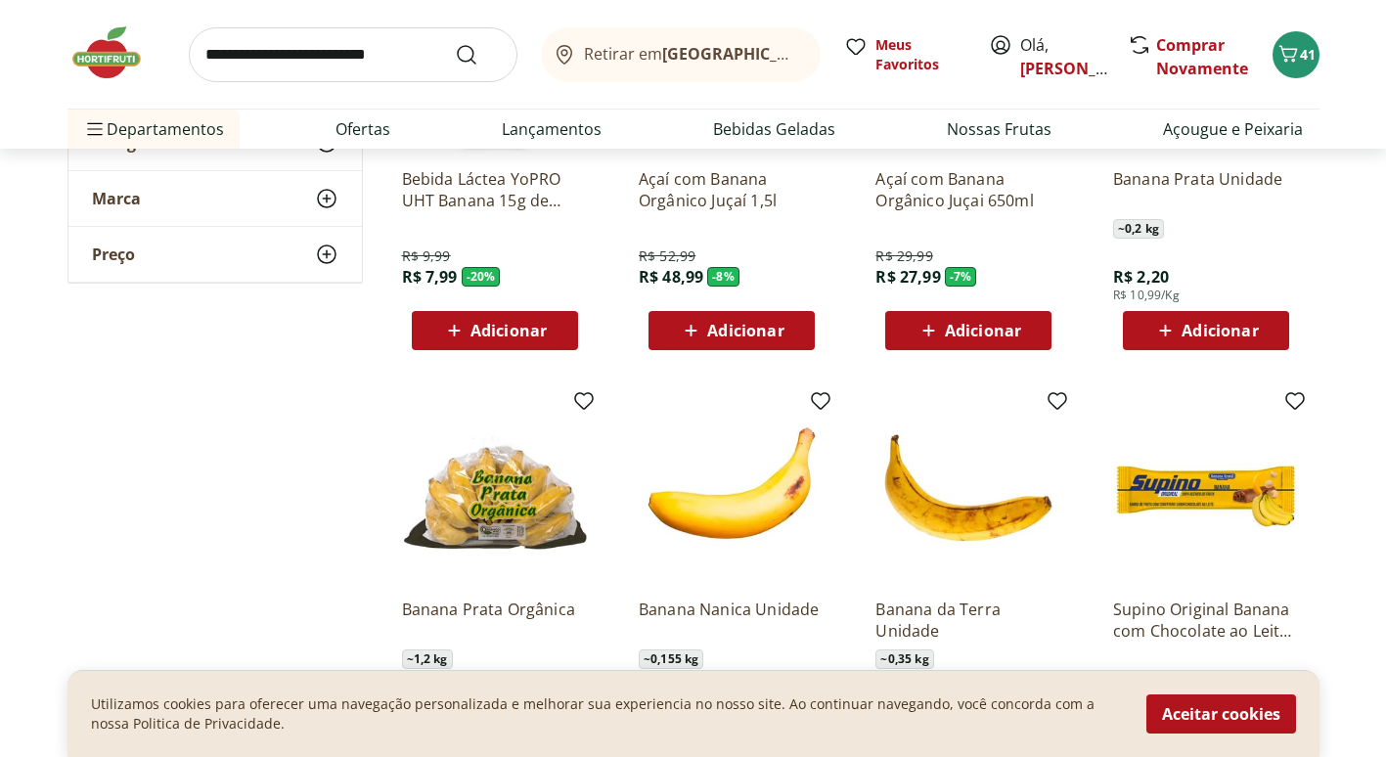
scroll to position [98, 0]
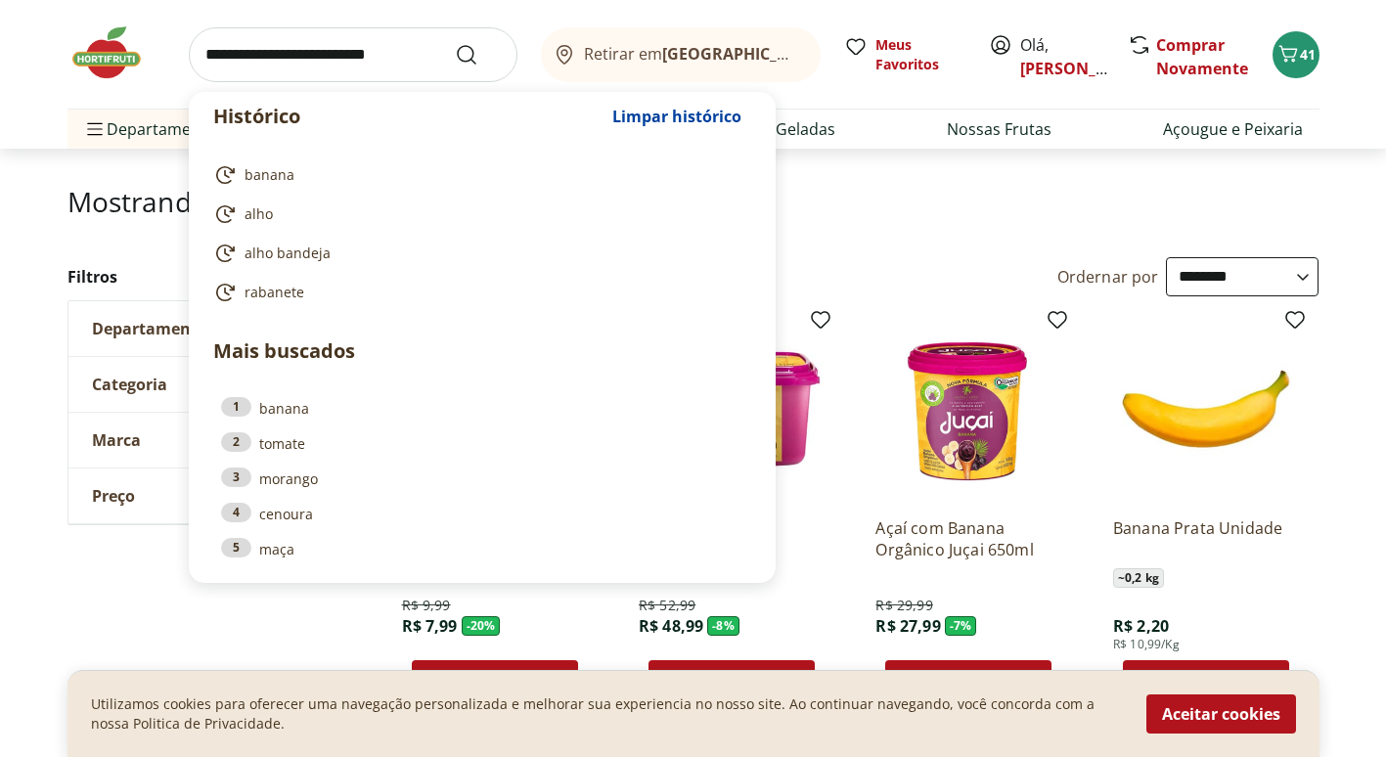
click at [340, 64] on input "search" at bounding box center [353, 54] width 329 height 55
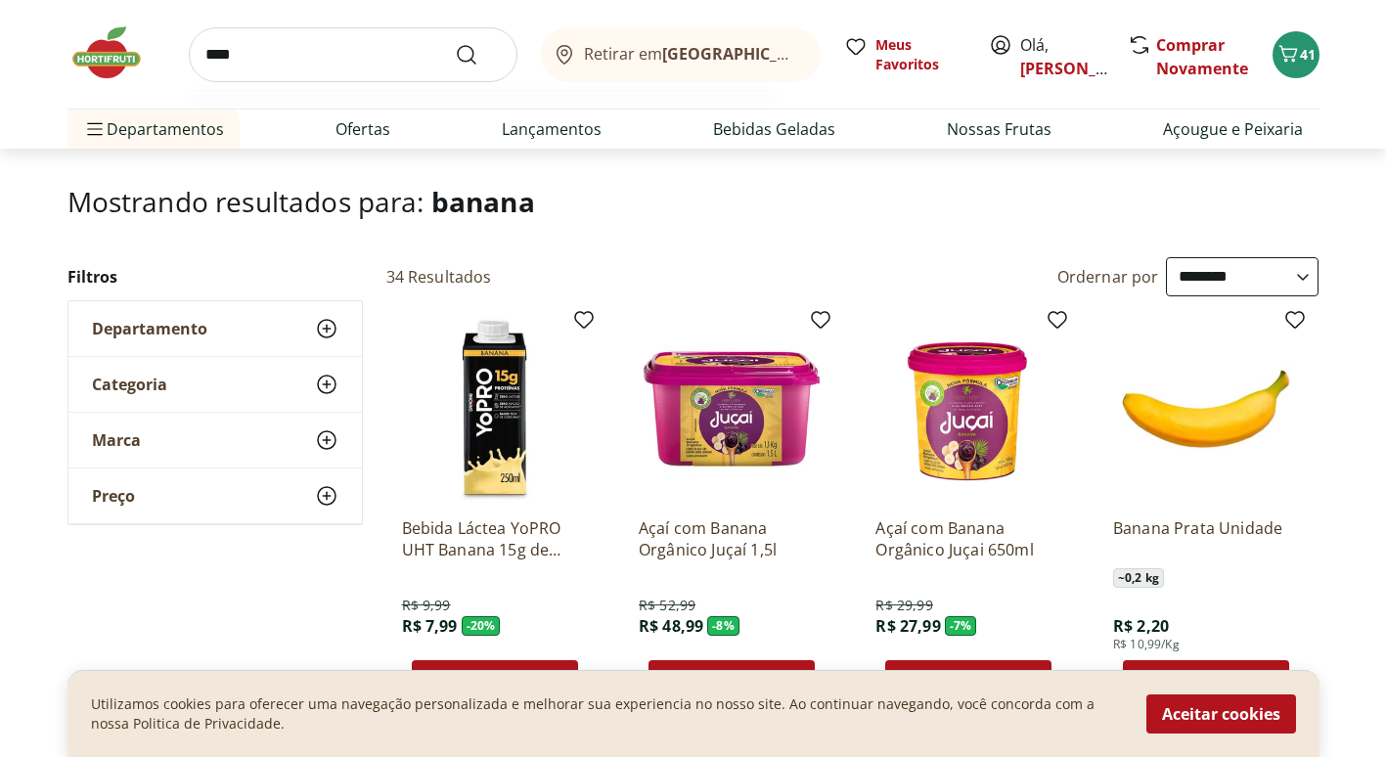
type input "****"
click at [455, 43] on button "Submit Search" at bounding box center [478, 54] width 47 height 23
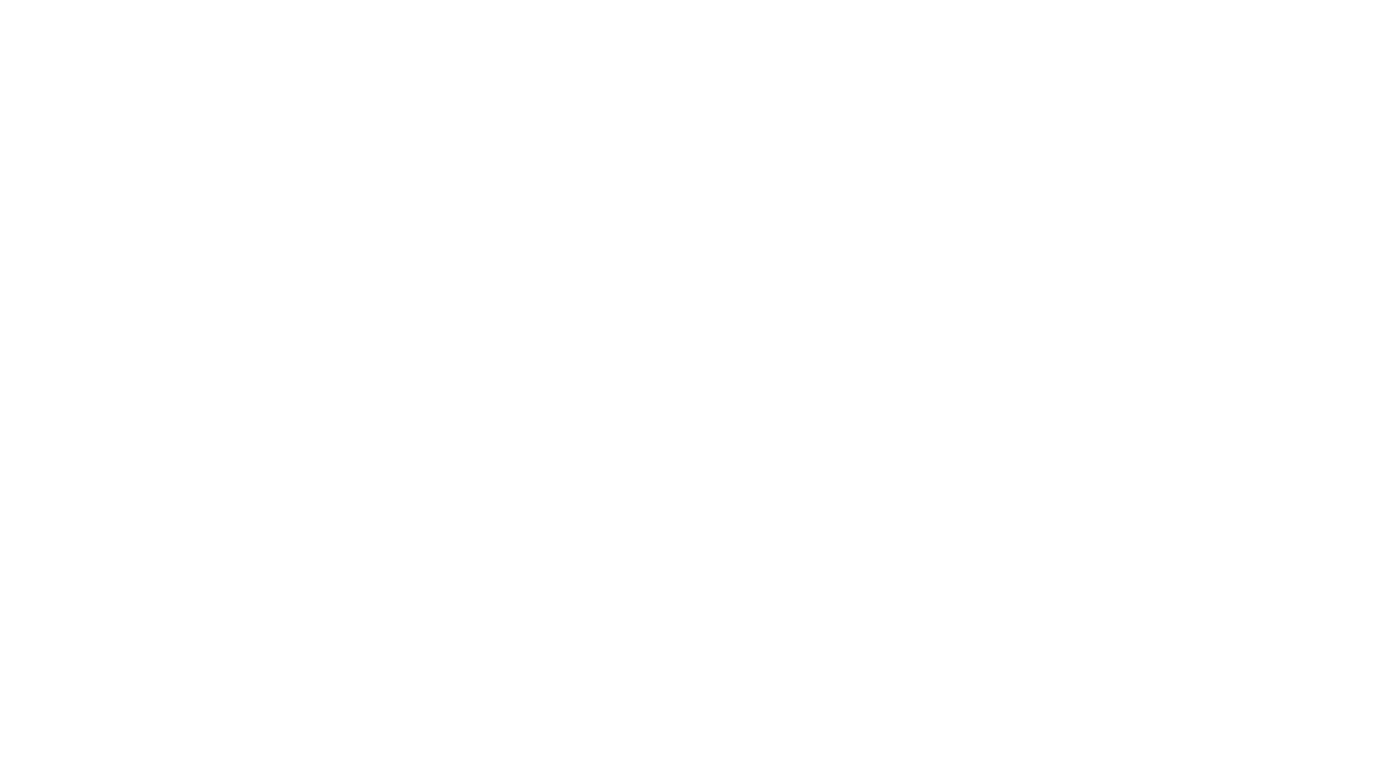
select select "**********"
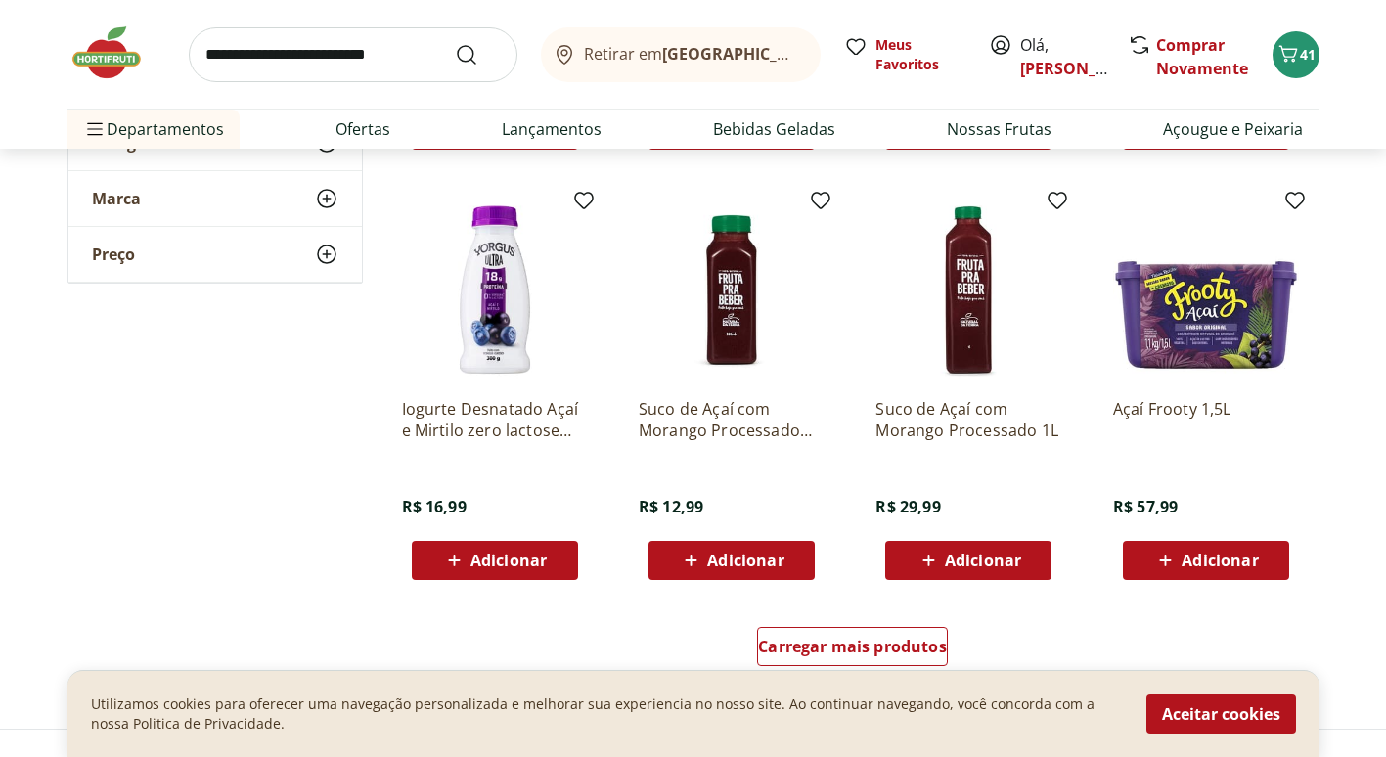
scroll to position [1076, 0]
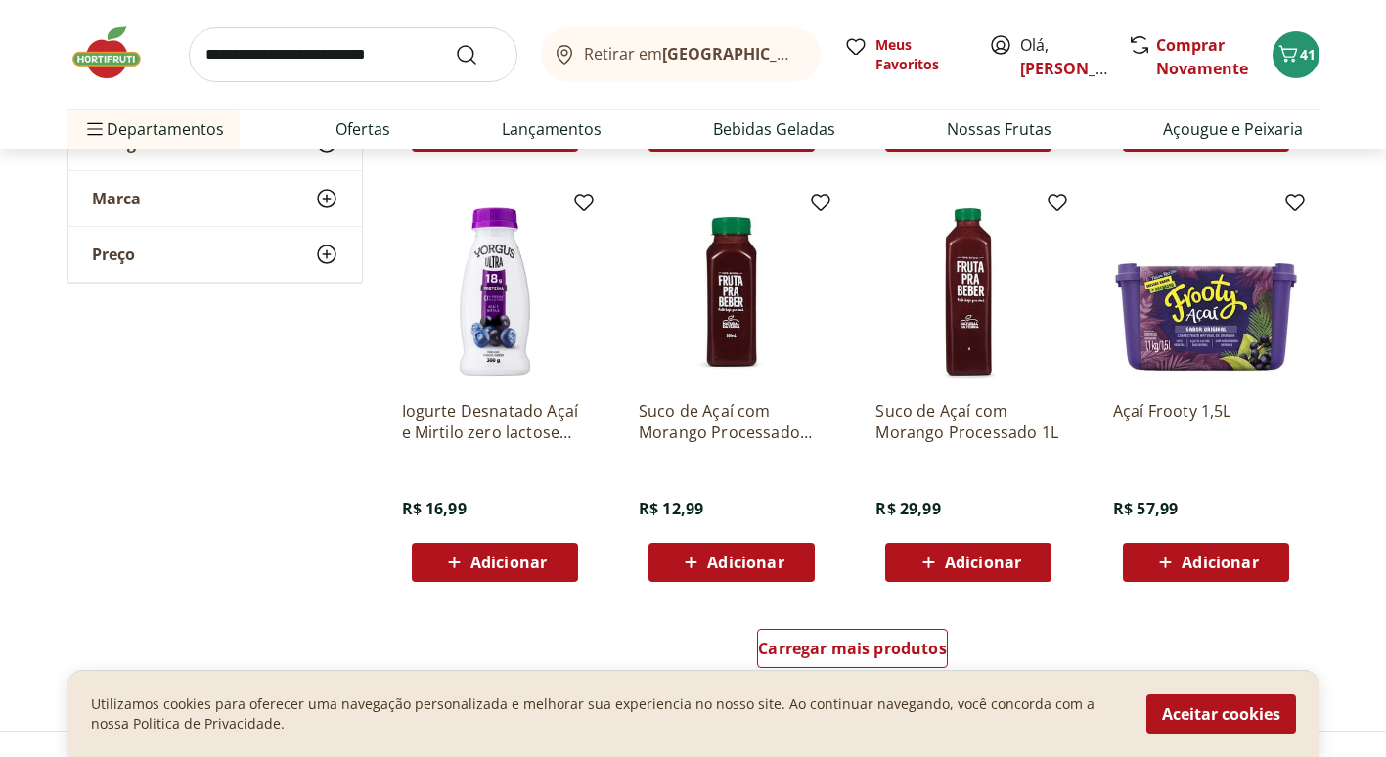
click at [1187, 333] on img at bounding box center [1206, 292] width 186 height 186
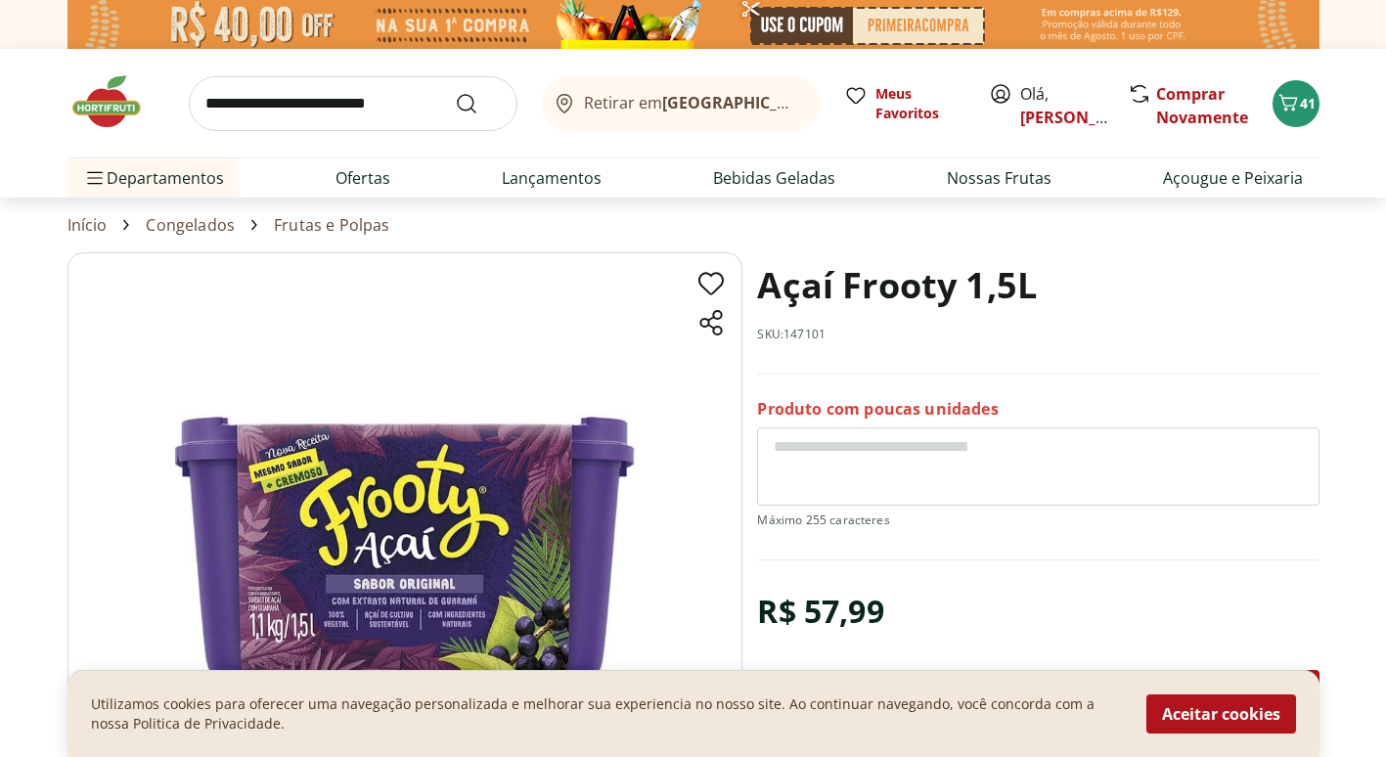
scroll to position [1076, 0]
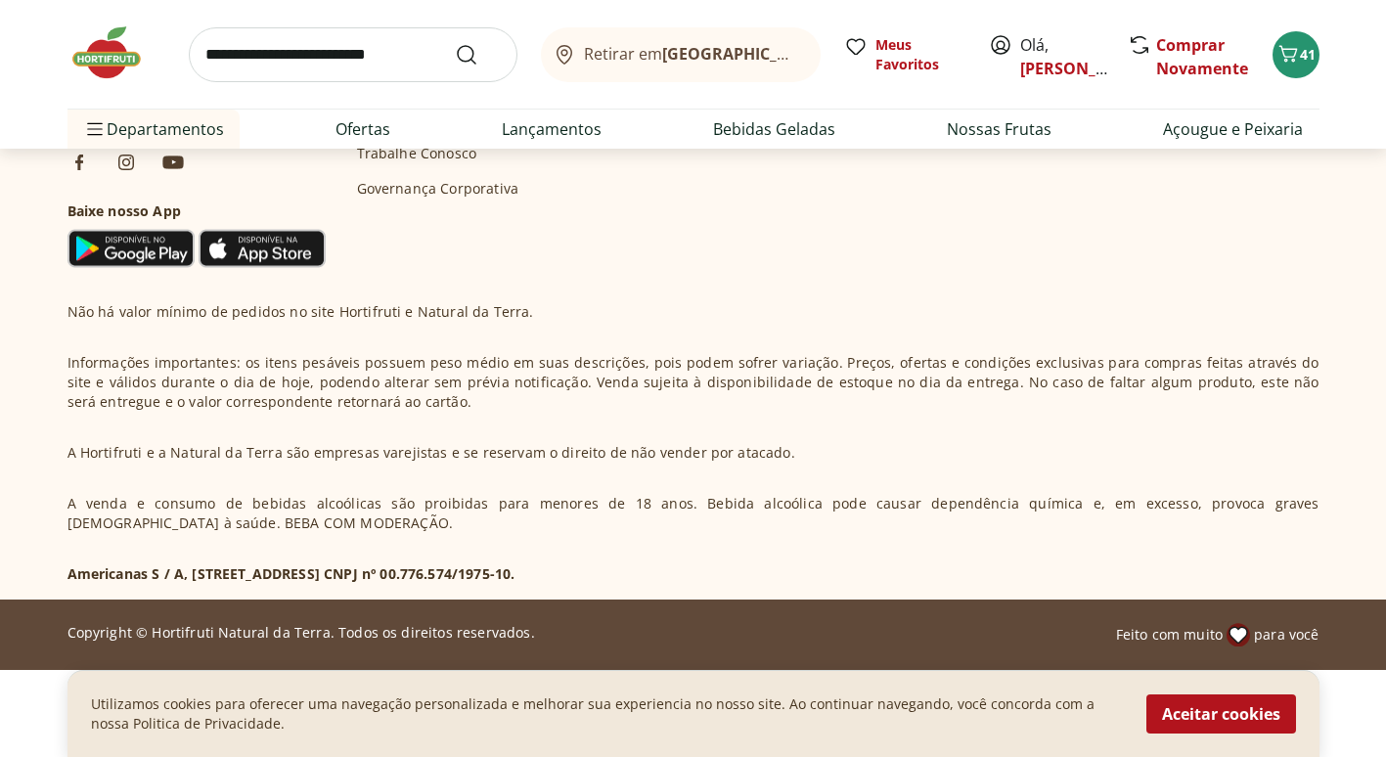
select select "**********"
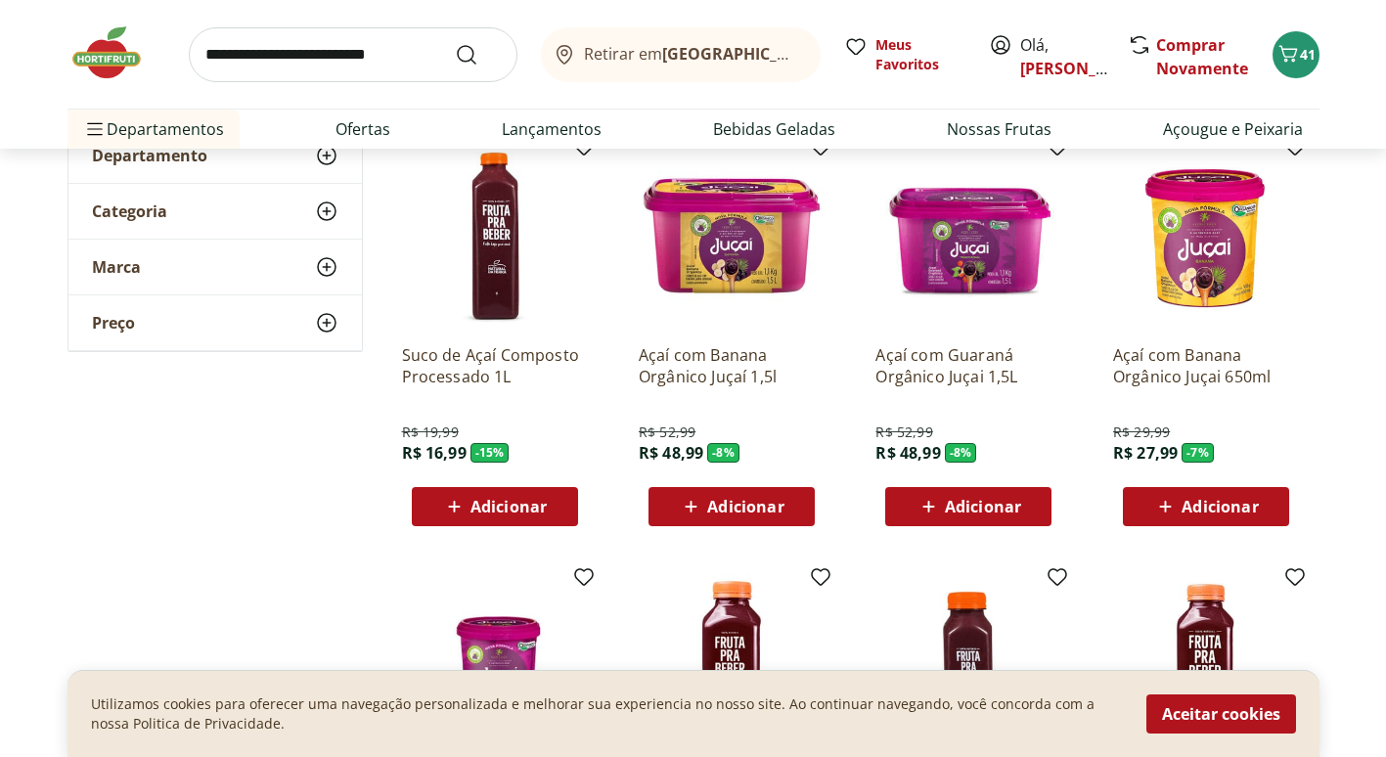
click at [969, 267] on img at bounding box center [969, 236] width 186 height 186
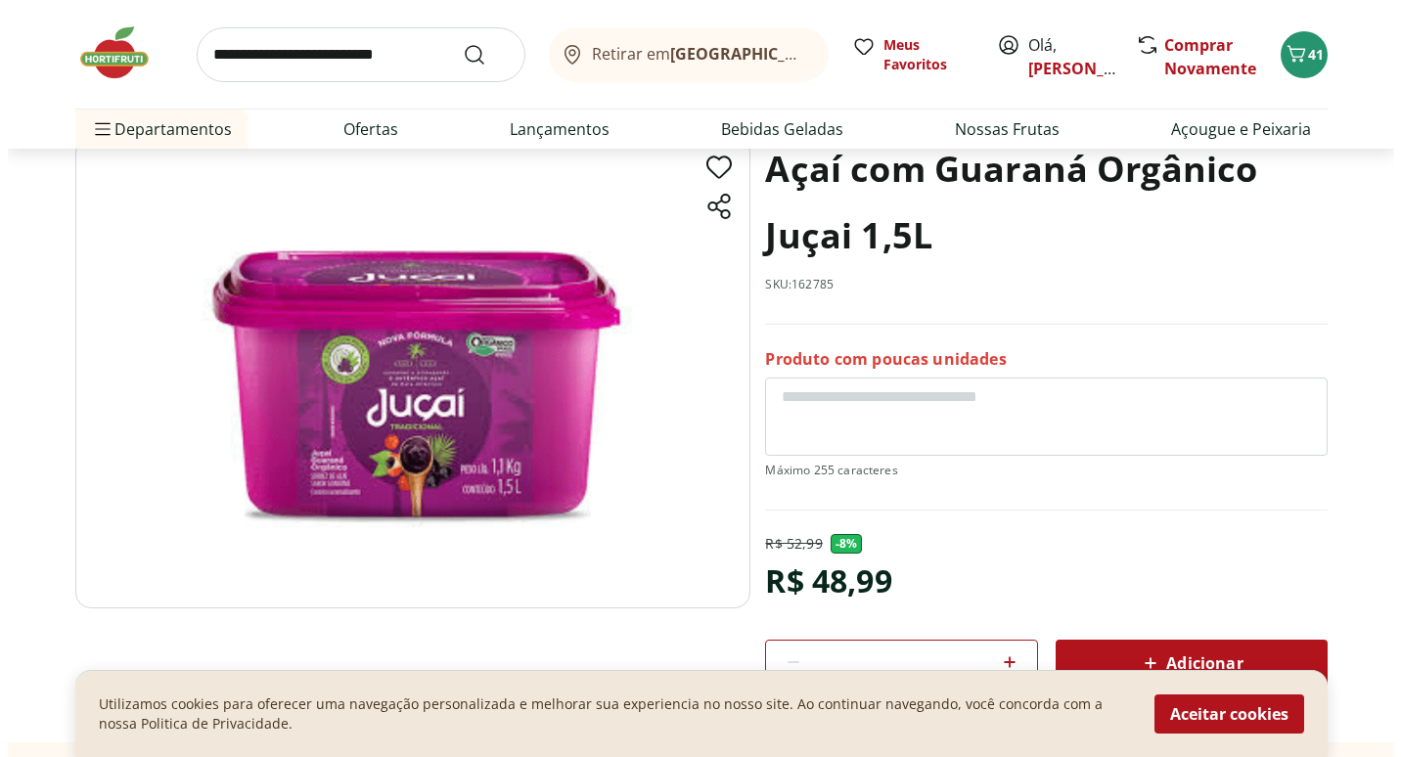
scroll to position [98, 0]
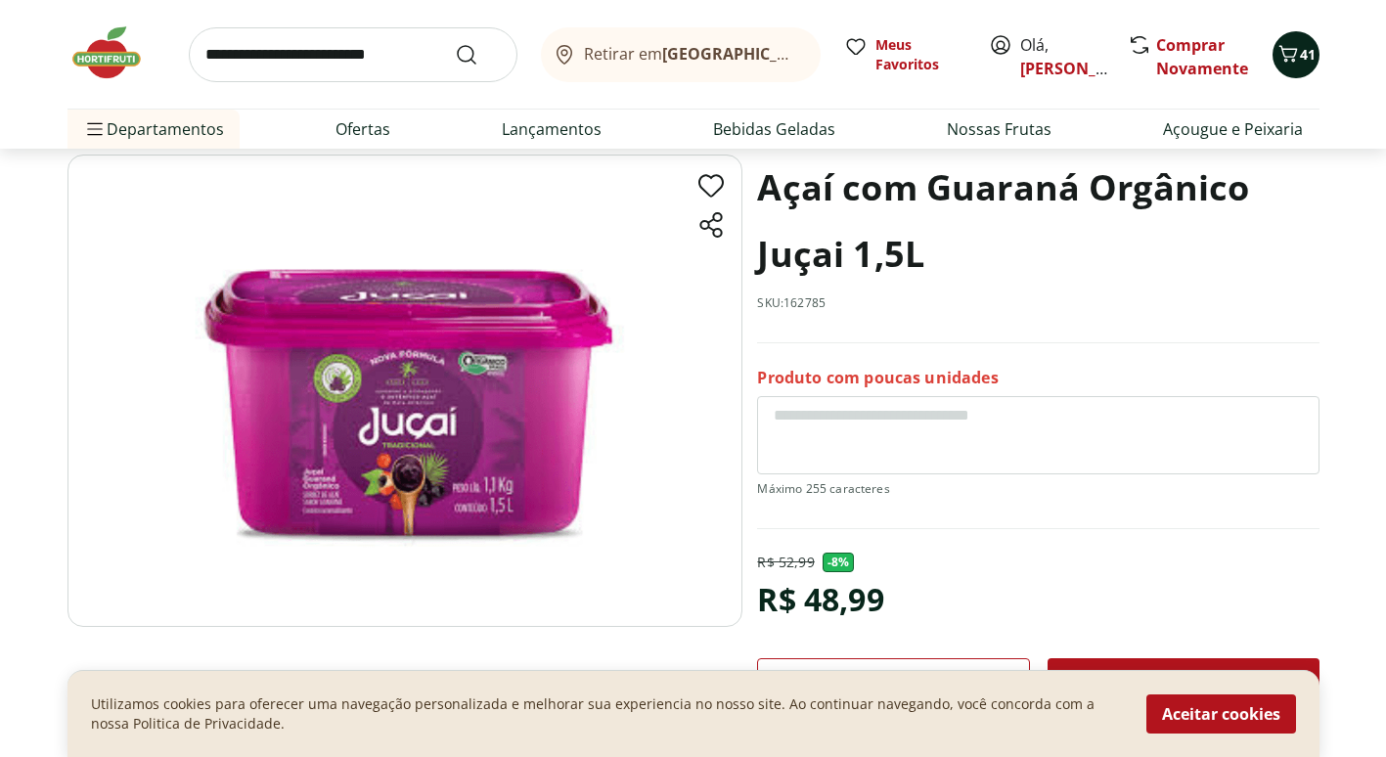
click at [1289, 57] on icon "Carrinho" at bounding box center [1288, 53] width 19 height 17
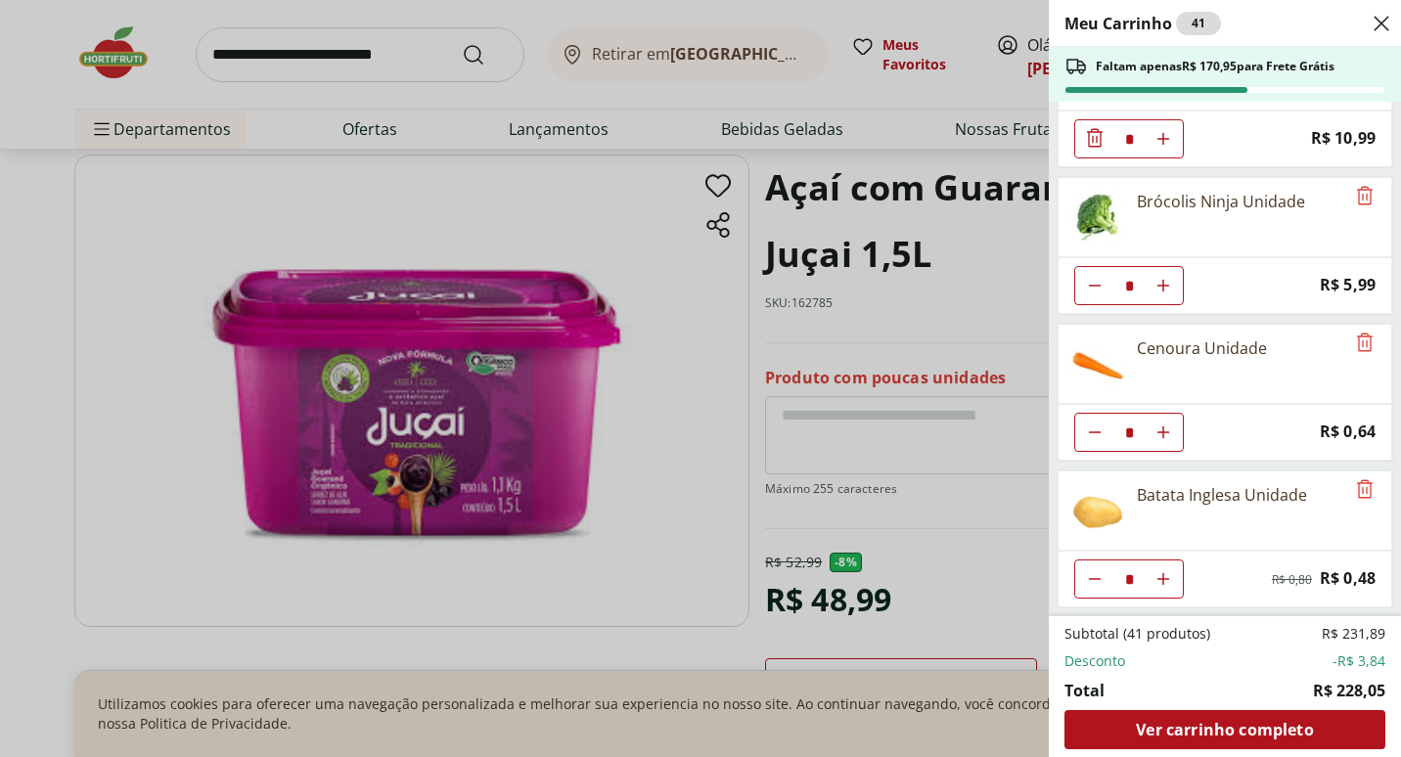
scroll to position [129, 0]
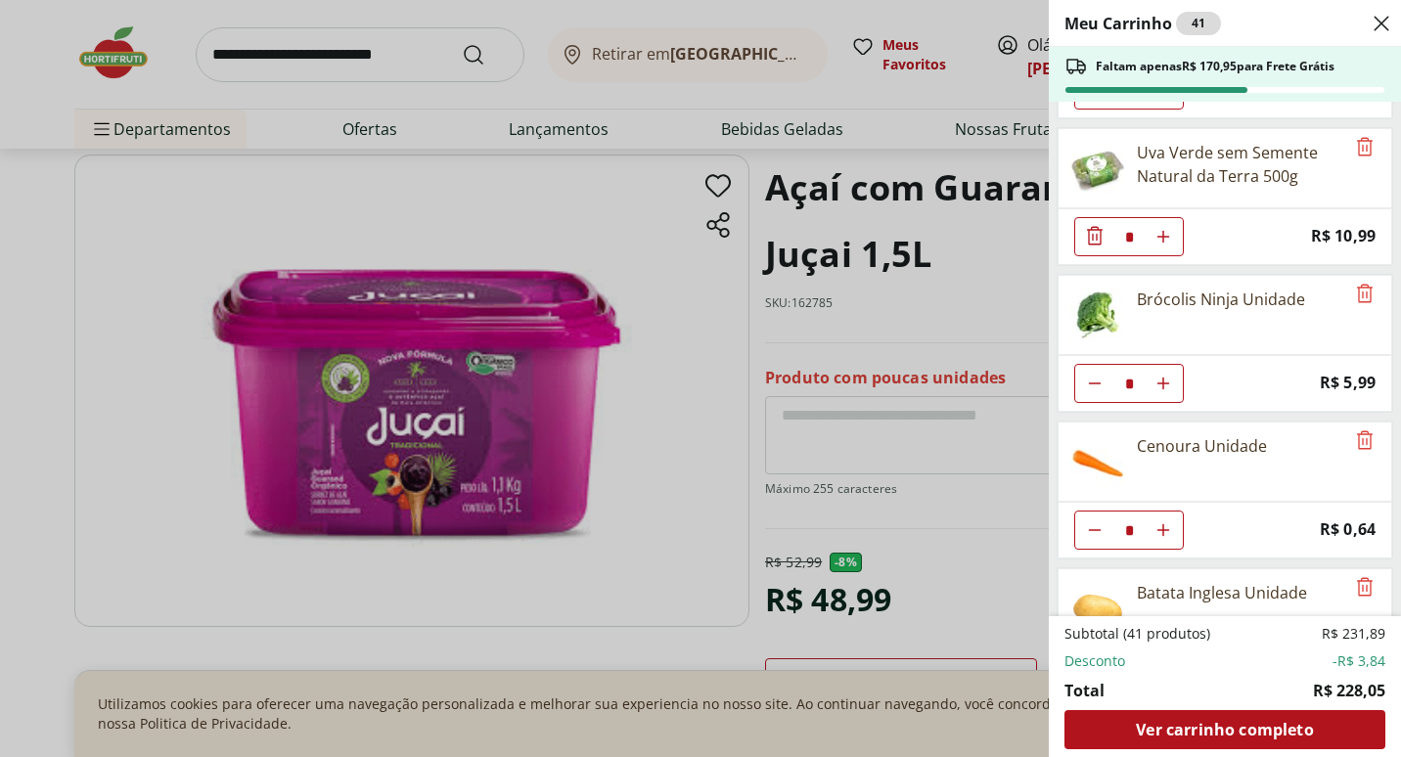
click at [1172, 524] on button "Aumentar Quantidade" at bounding box center [1163, 530] width 39 height 39
type input "*"
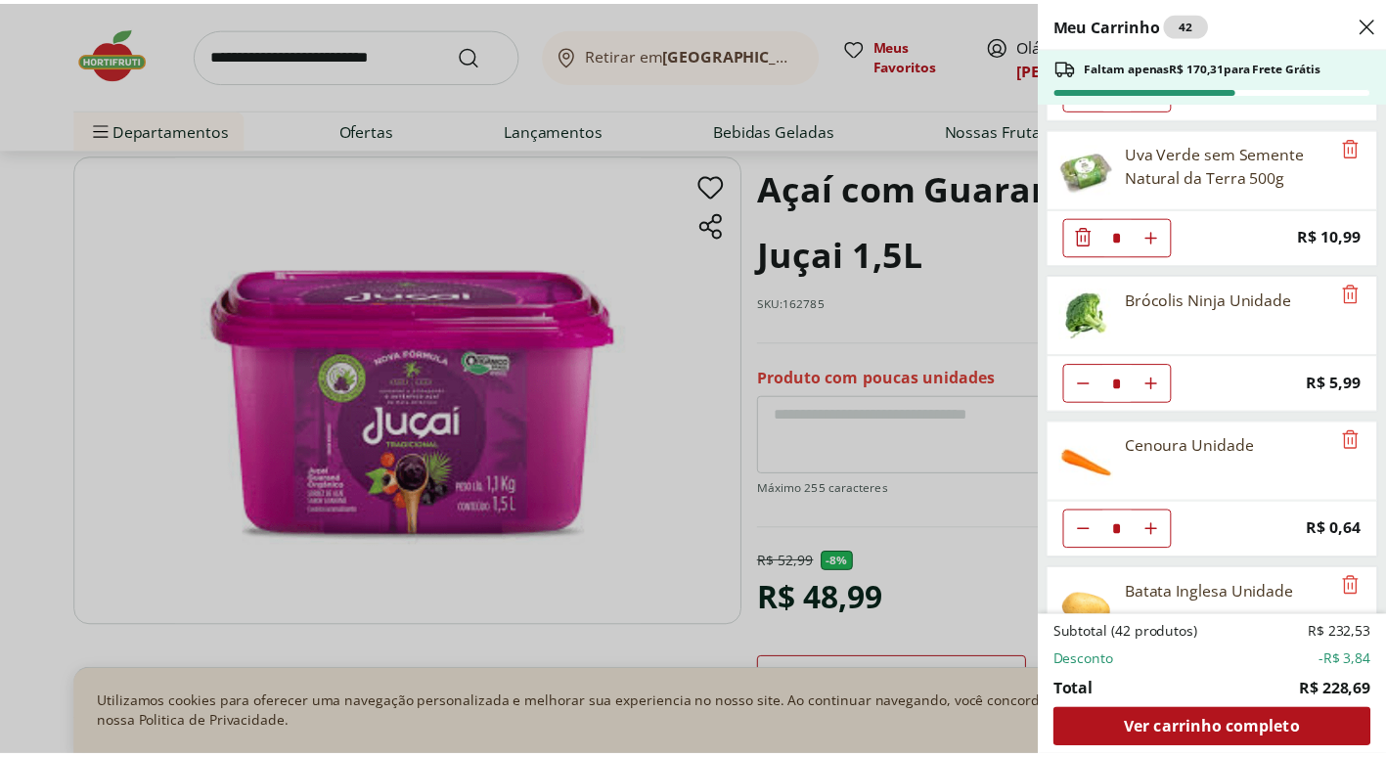
scroll to position [31, 0]
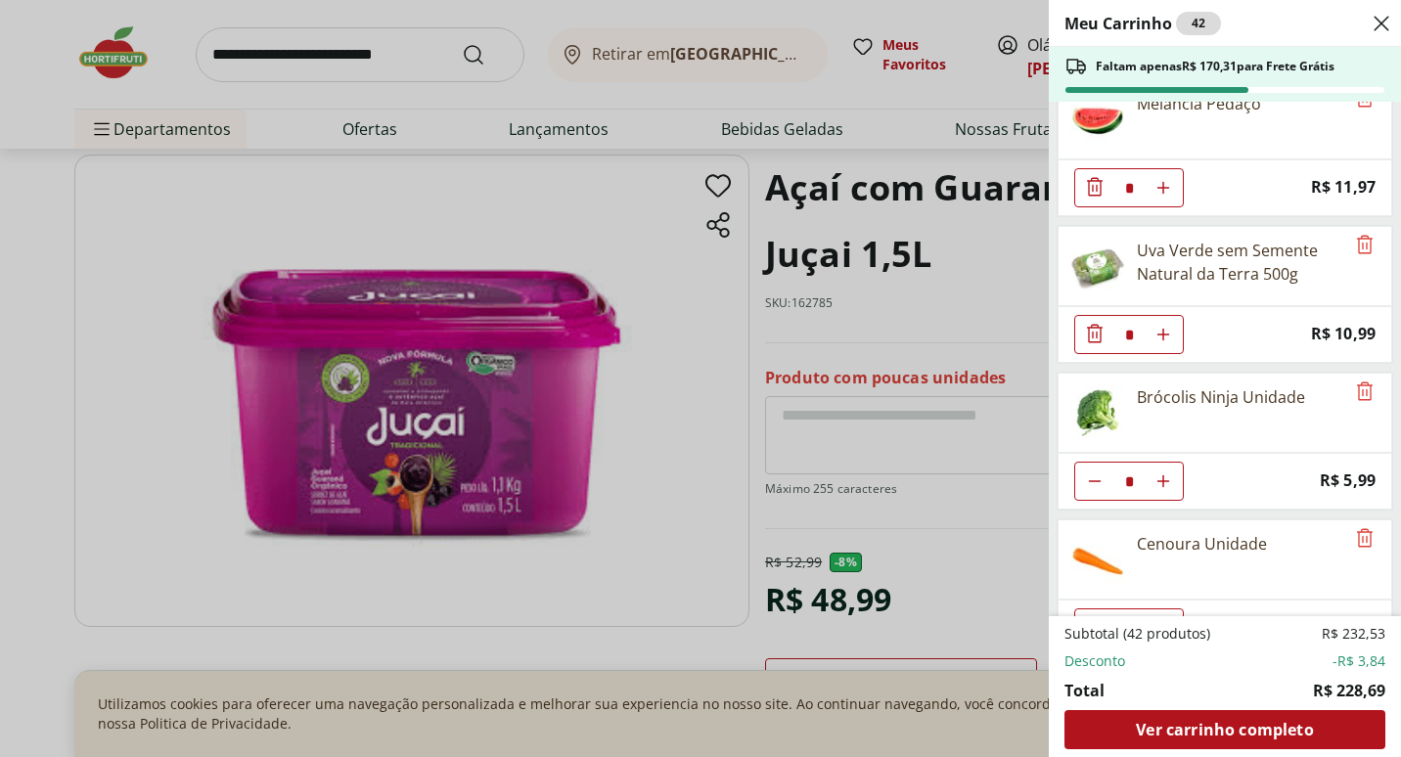
click at [607, 240] on div "Meu Carrinho 42 Faltam apenas R$ 170,31 para Frete Grátis Melancia Pedaço * Pri…" at bounding box center [700, 378] width 1401 height 757
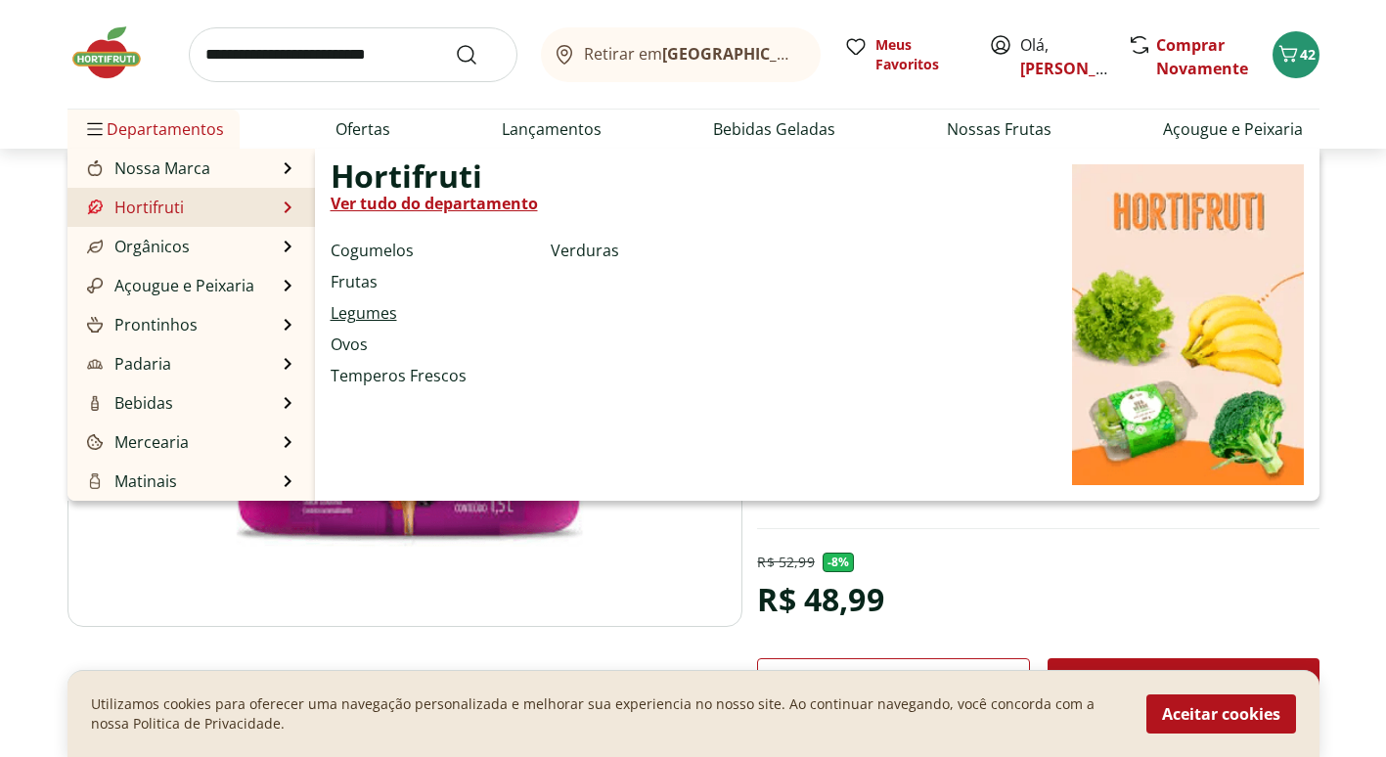
click at [359, 309] on link "Legumes" at bounding box center [364, 312] width 67 height 23
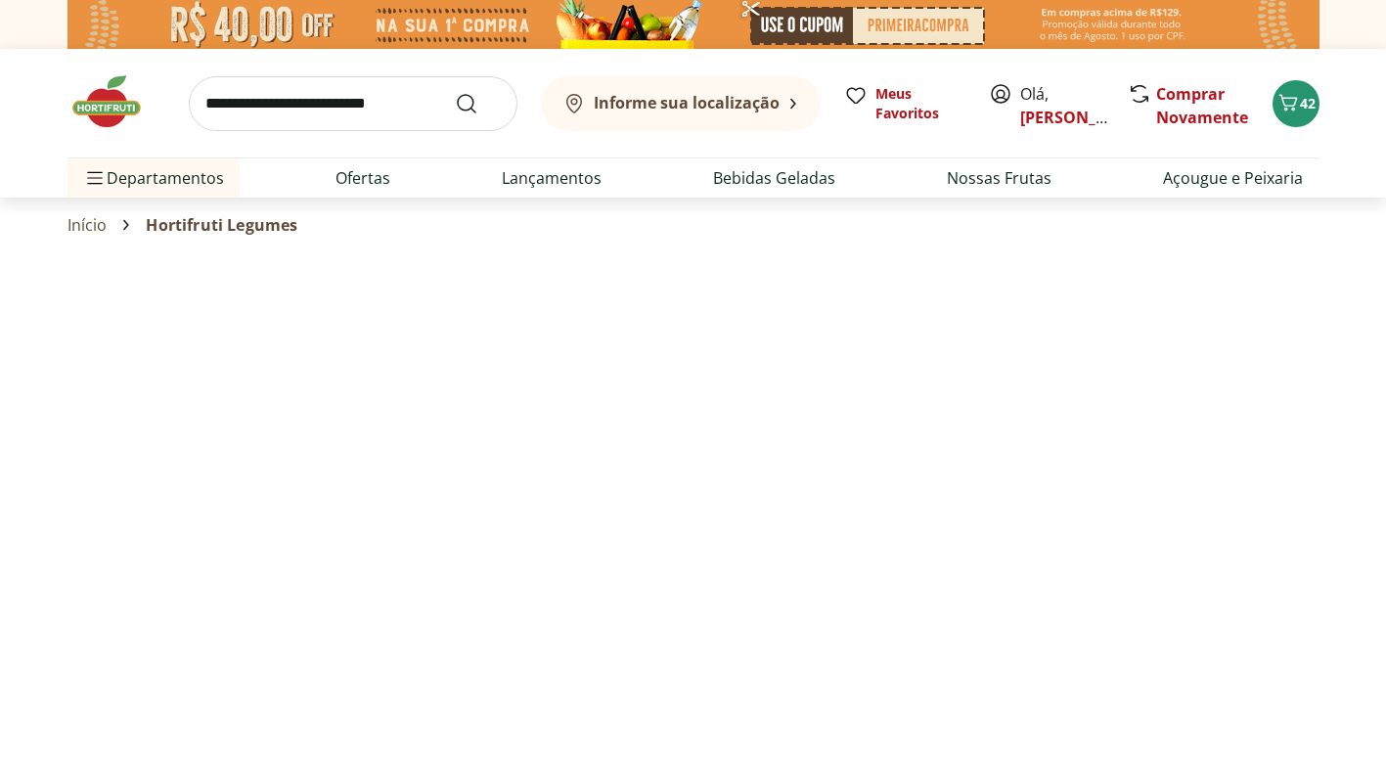
select select "**********"
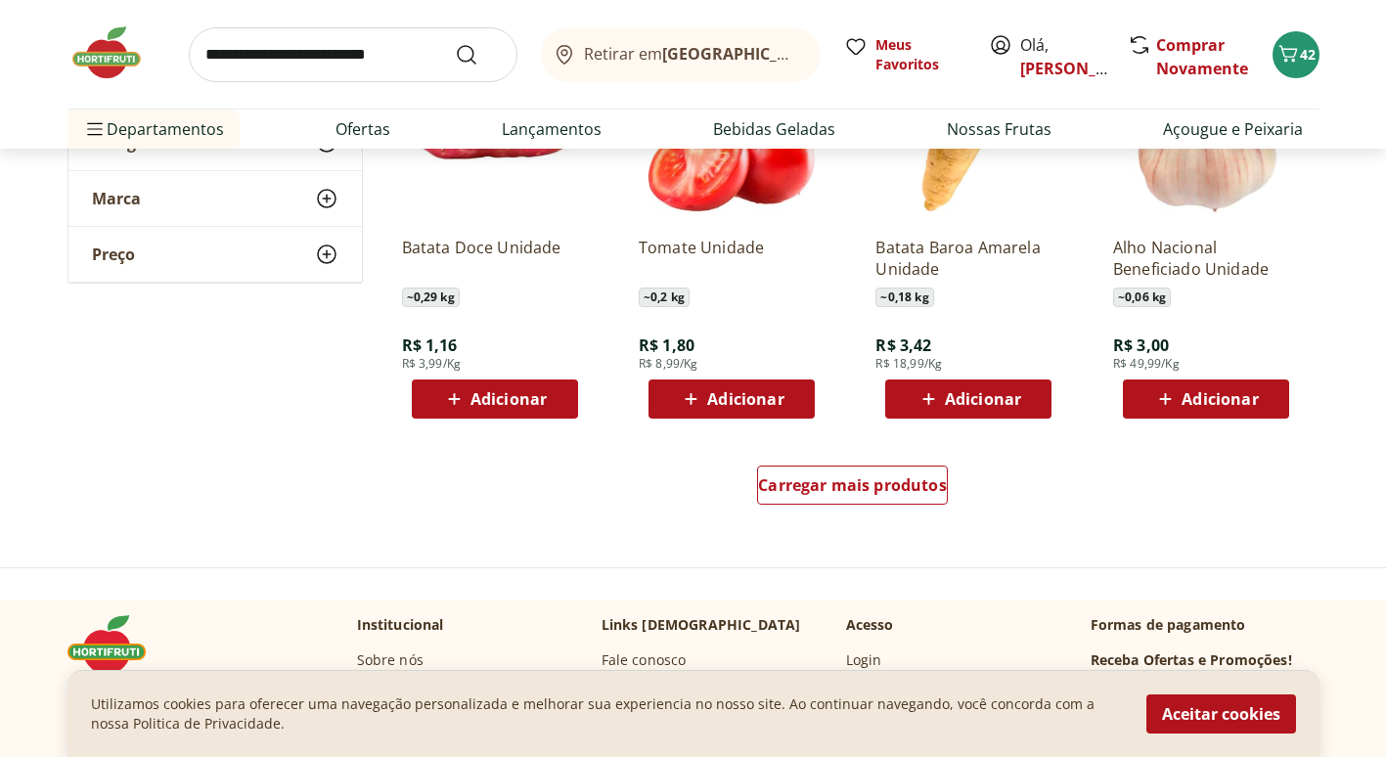
scroll to position [1174, 0]
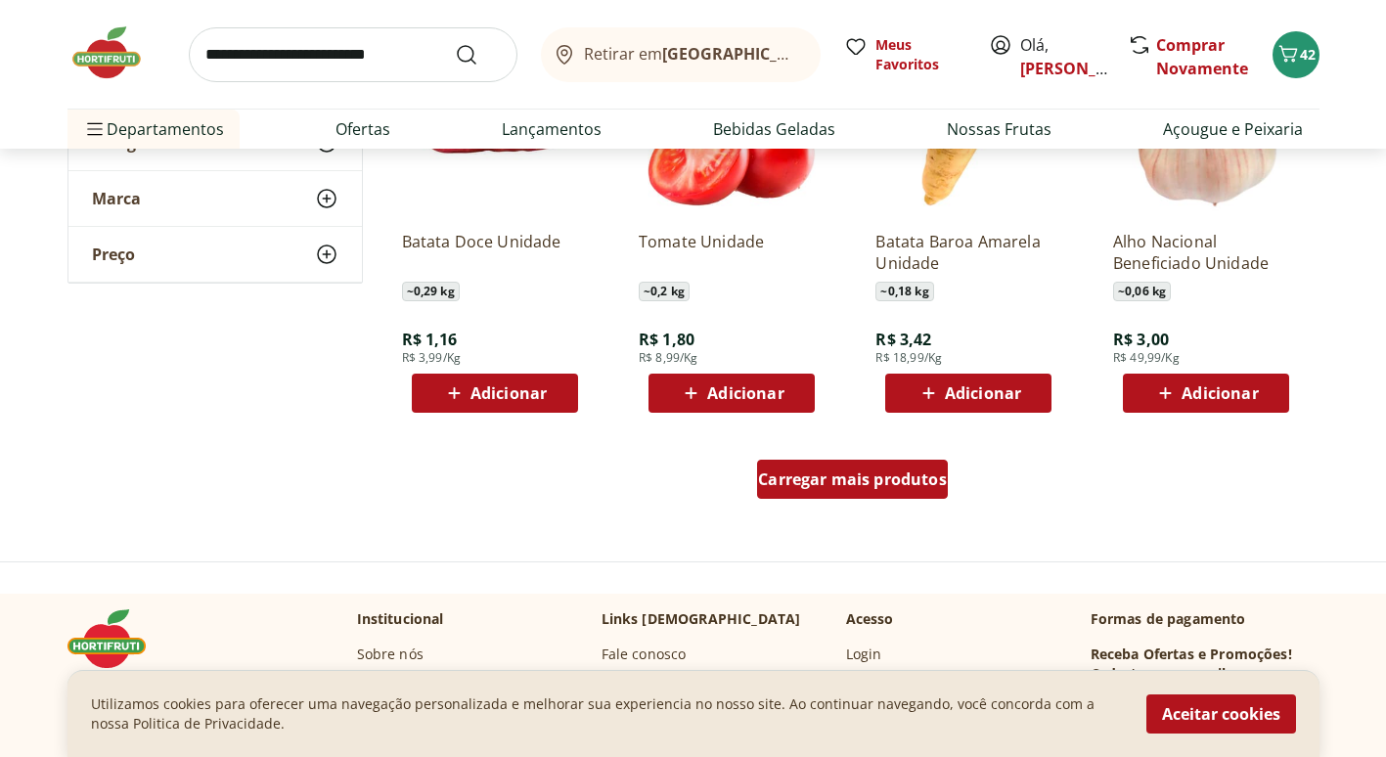
click at [835, 464] on div "Carregar mais produtos" at bounding box center [852, 479] width 191 height 39
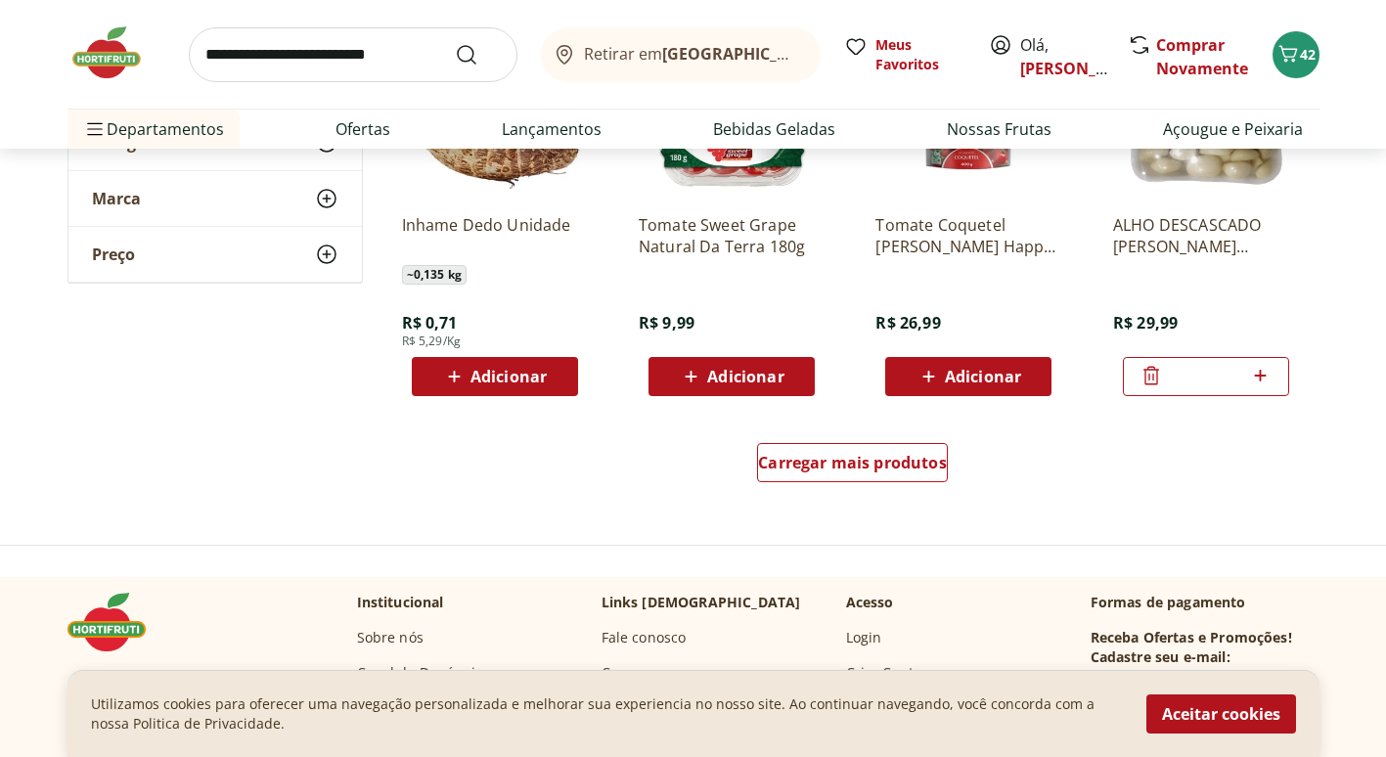
scroll to position [2544, 0]
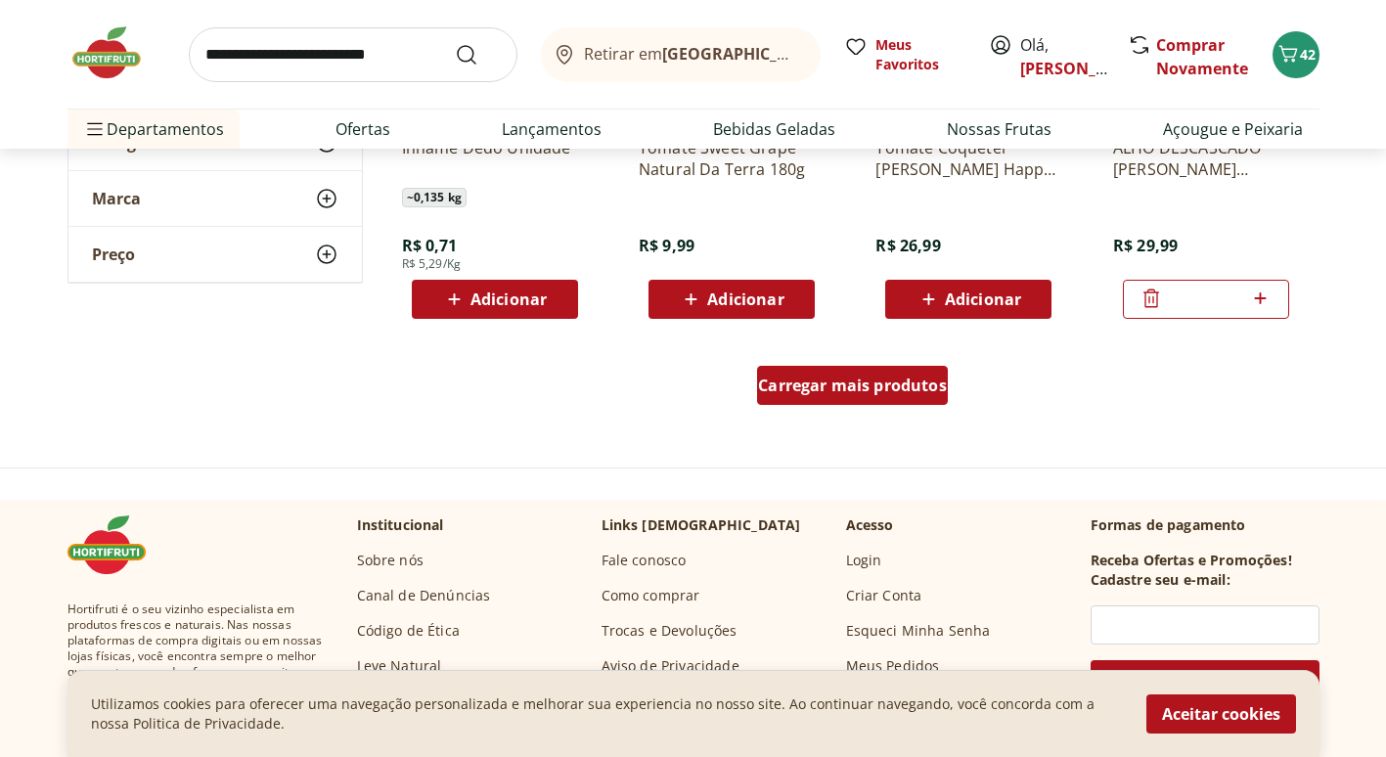
click at [814, 380] on span "Carregar mais produtos" at bounding box center [852, 386] width 189 height 16
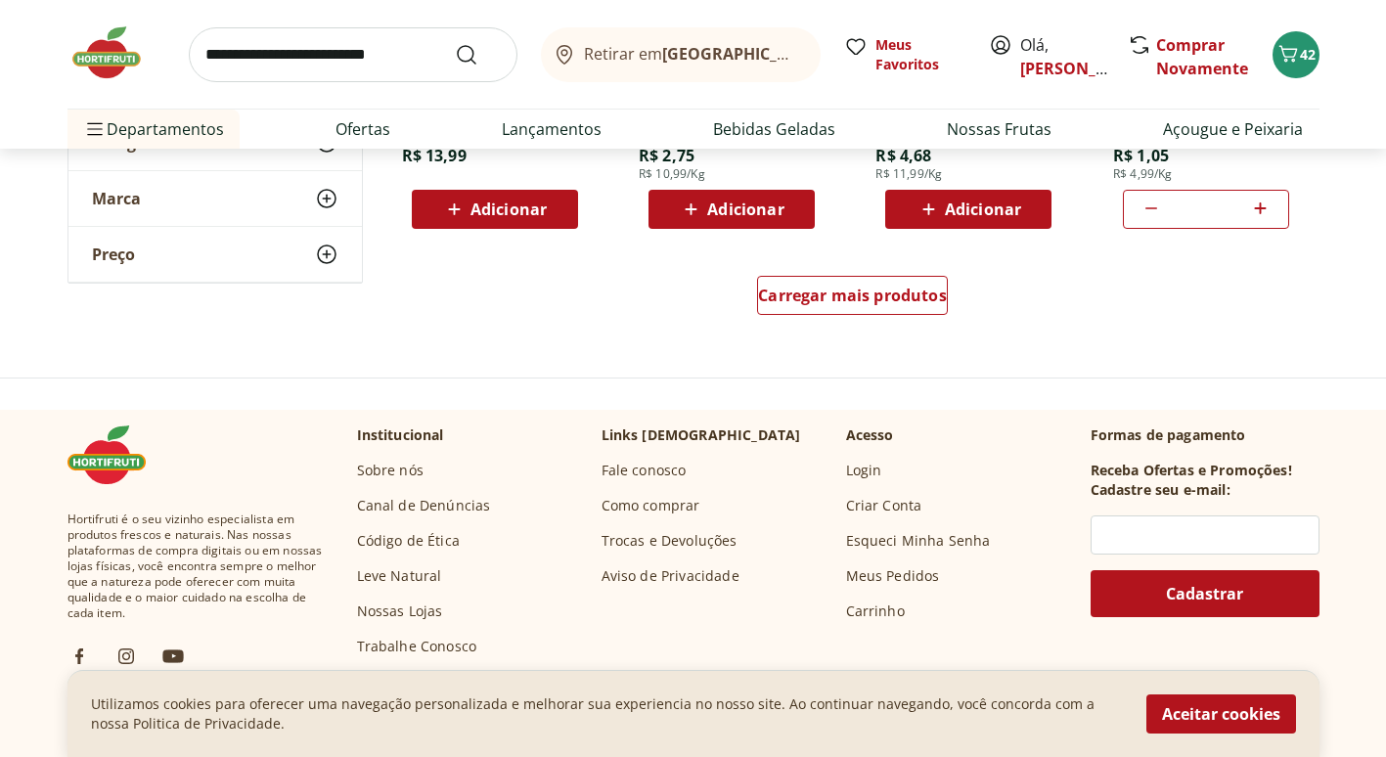
scroll to position [3914, 0]
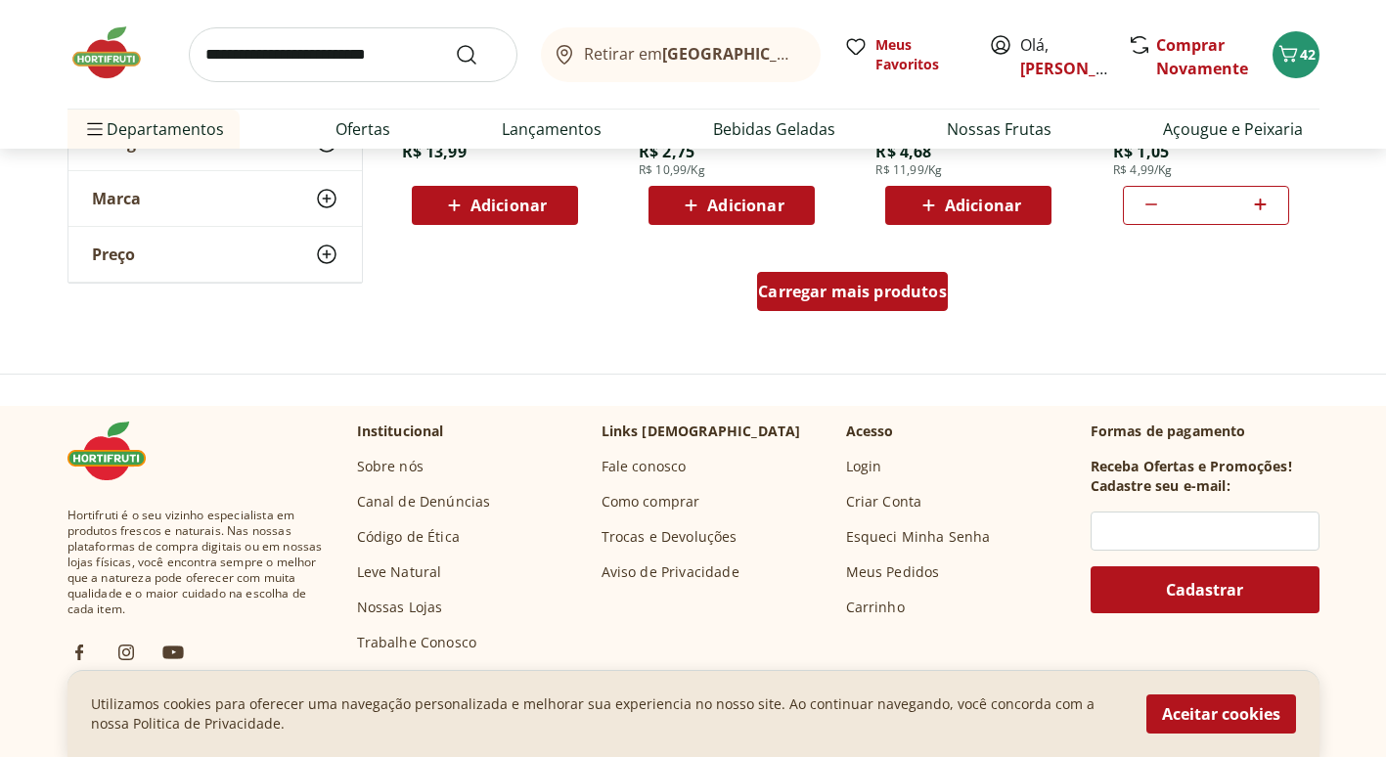
click at [837, 288] on span "Carregar mais produtos" at bounding box center [852, 292] width 189 height 16
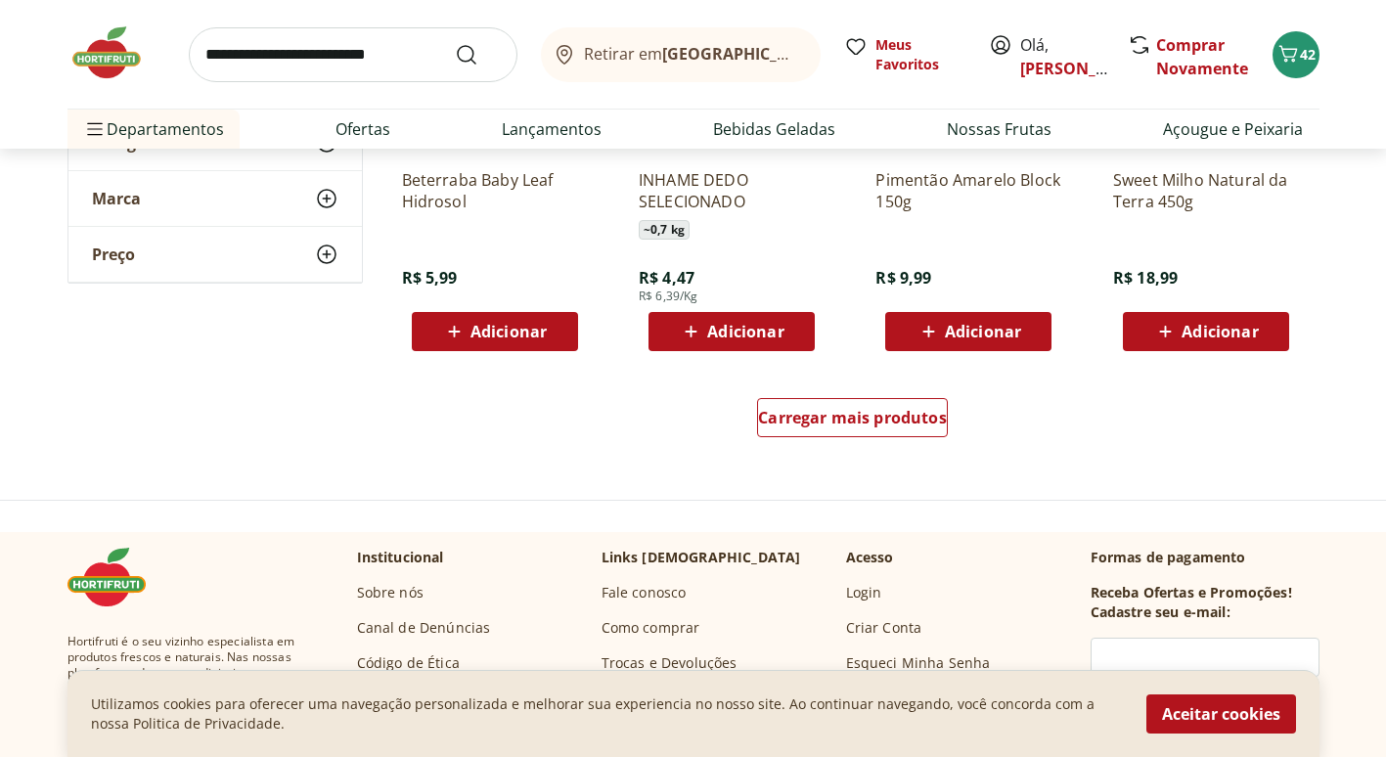
scroll to position [5088, 0]
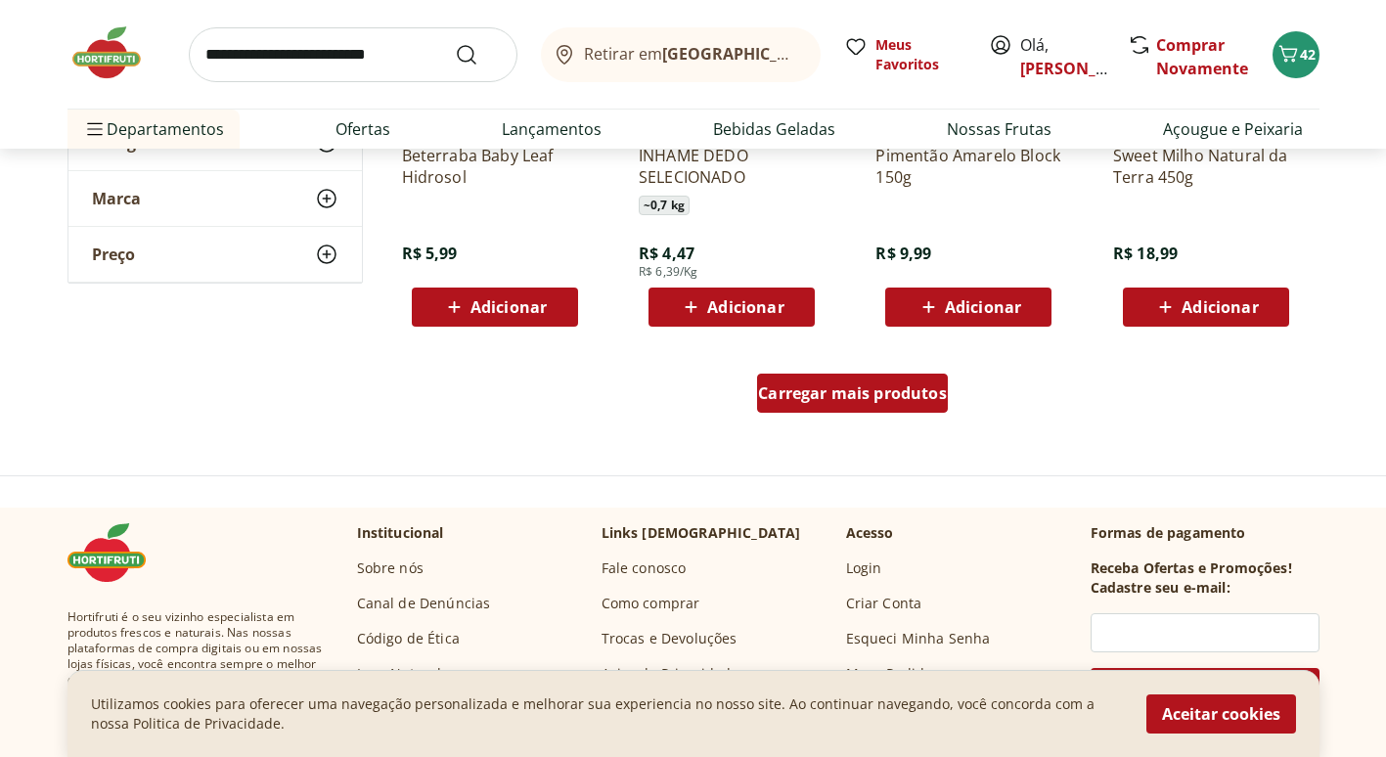
click at [802, 392] on span "Carregar mais produtos" at bounding box center [852, 393] width 189 height 16
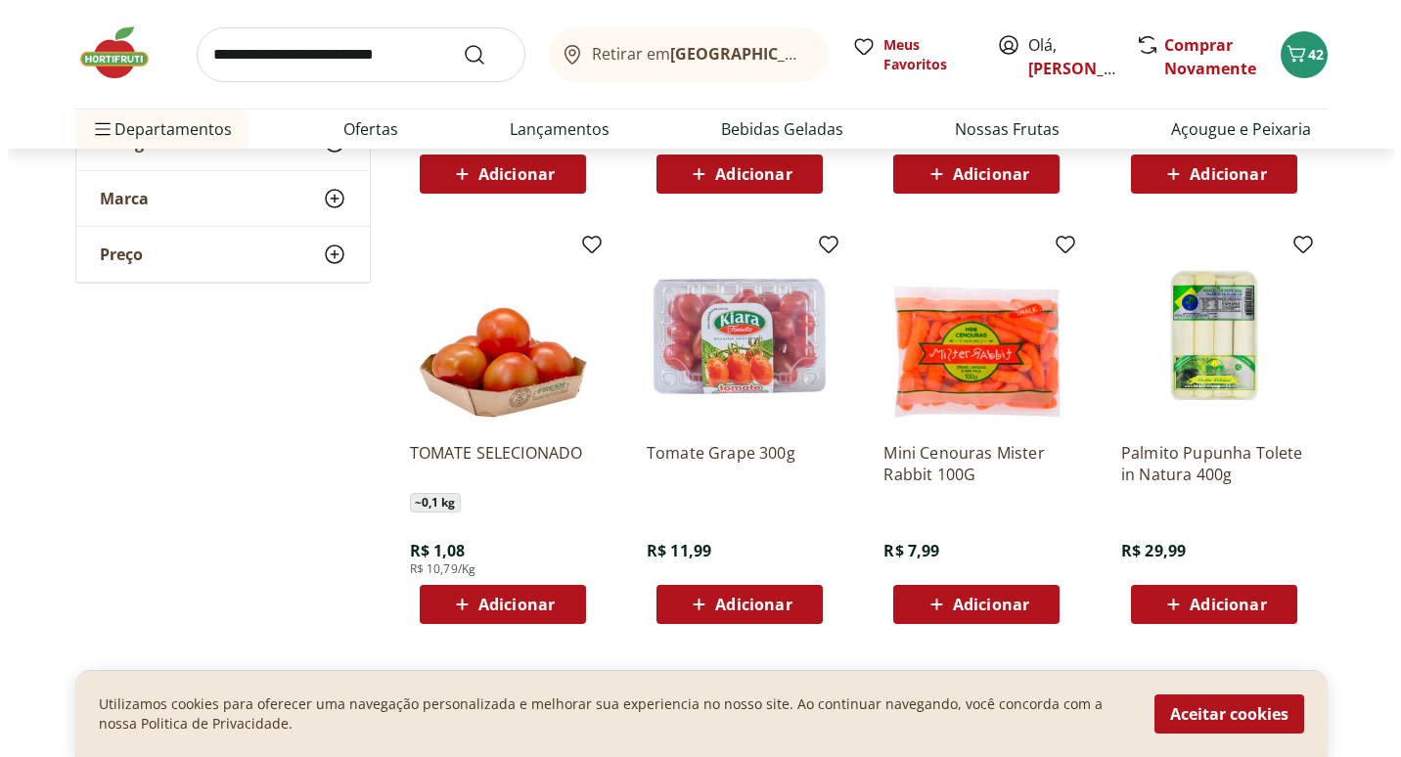
scroll to position [6360, 0]
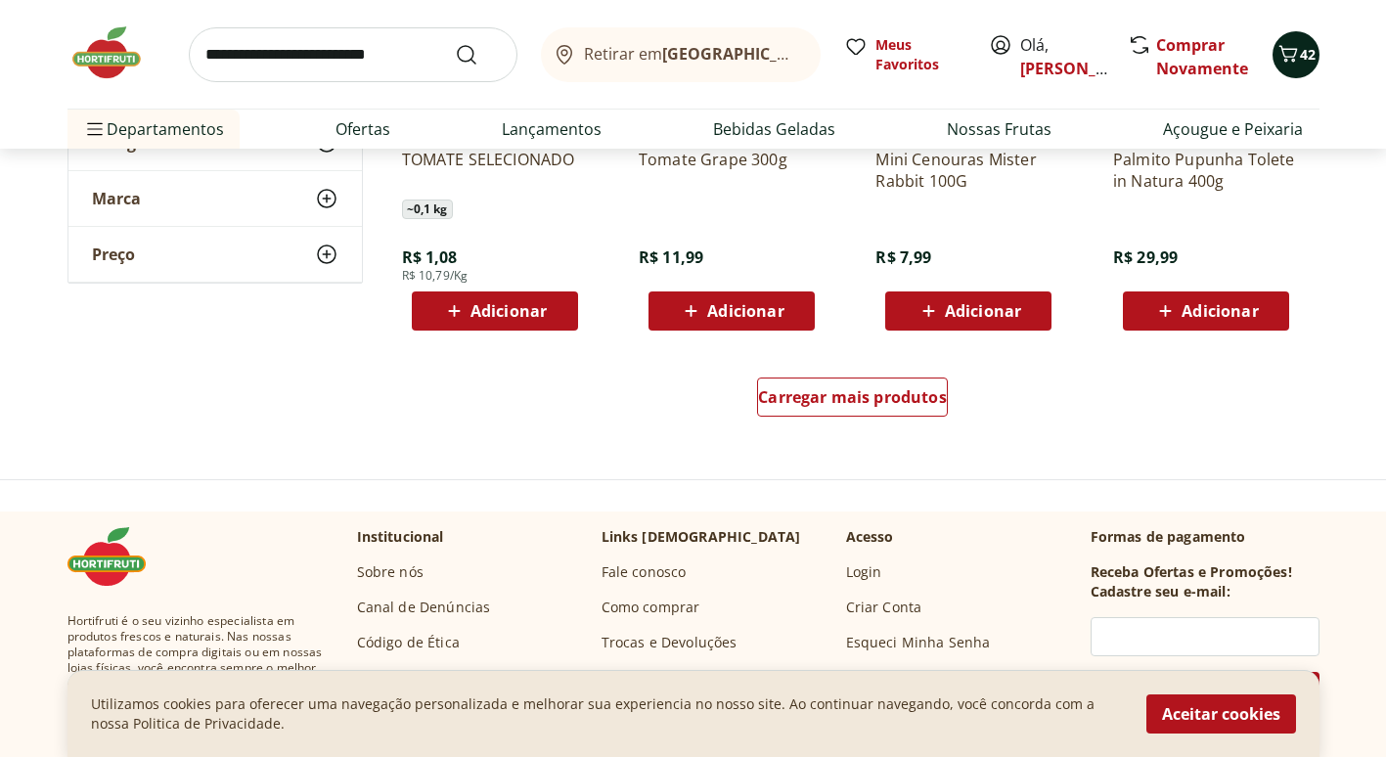
click at [1305, 62] on span "42" at bounding box center [1308, 54] width 16 height 19
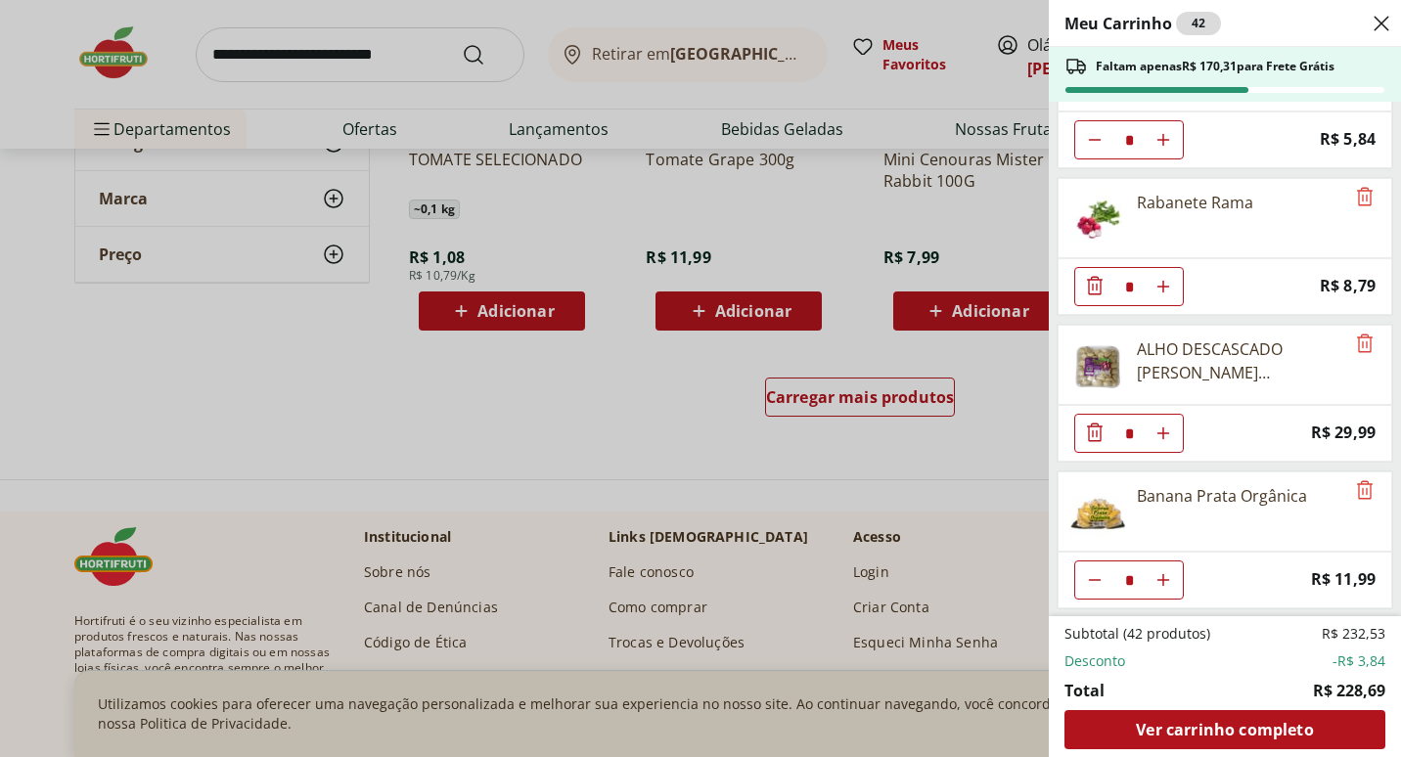
scroll to position [1695, 0]
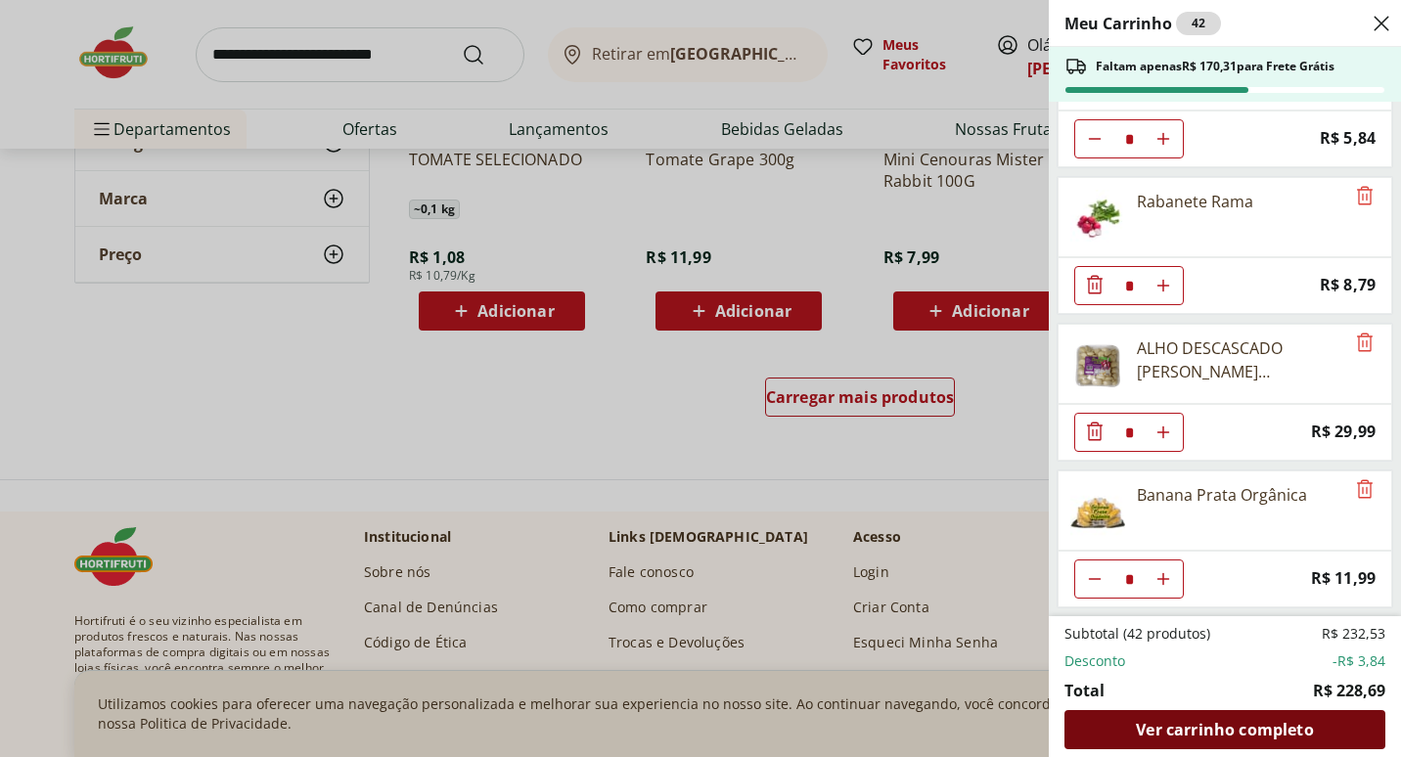
click at [1214, 726] on span "Ver carrinho completo" at bounding box center [1224, 730] width 177 height 16
